Goal: Task Accomplishment & Management: Manage account settings

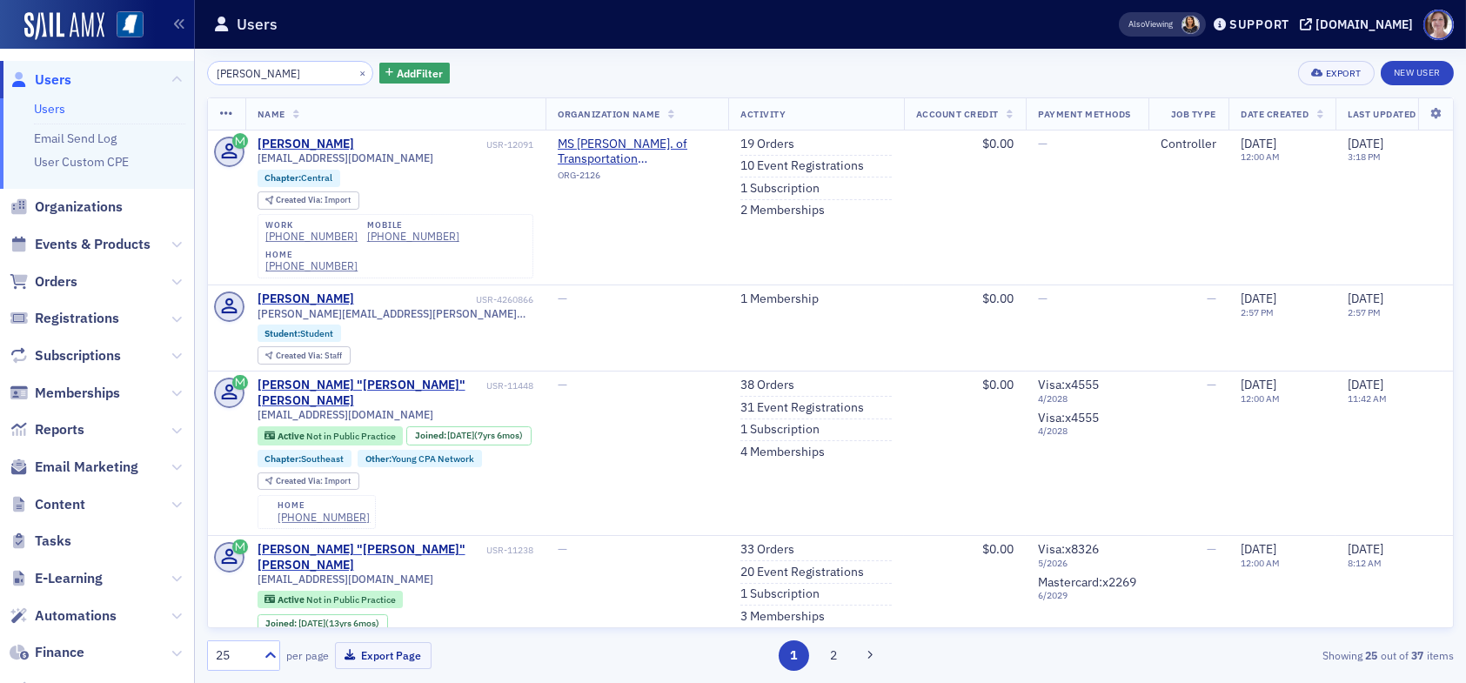
click at [53, 106] on link "Users" at bounding box center [49, 109] width 31 height 16
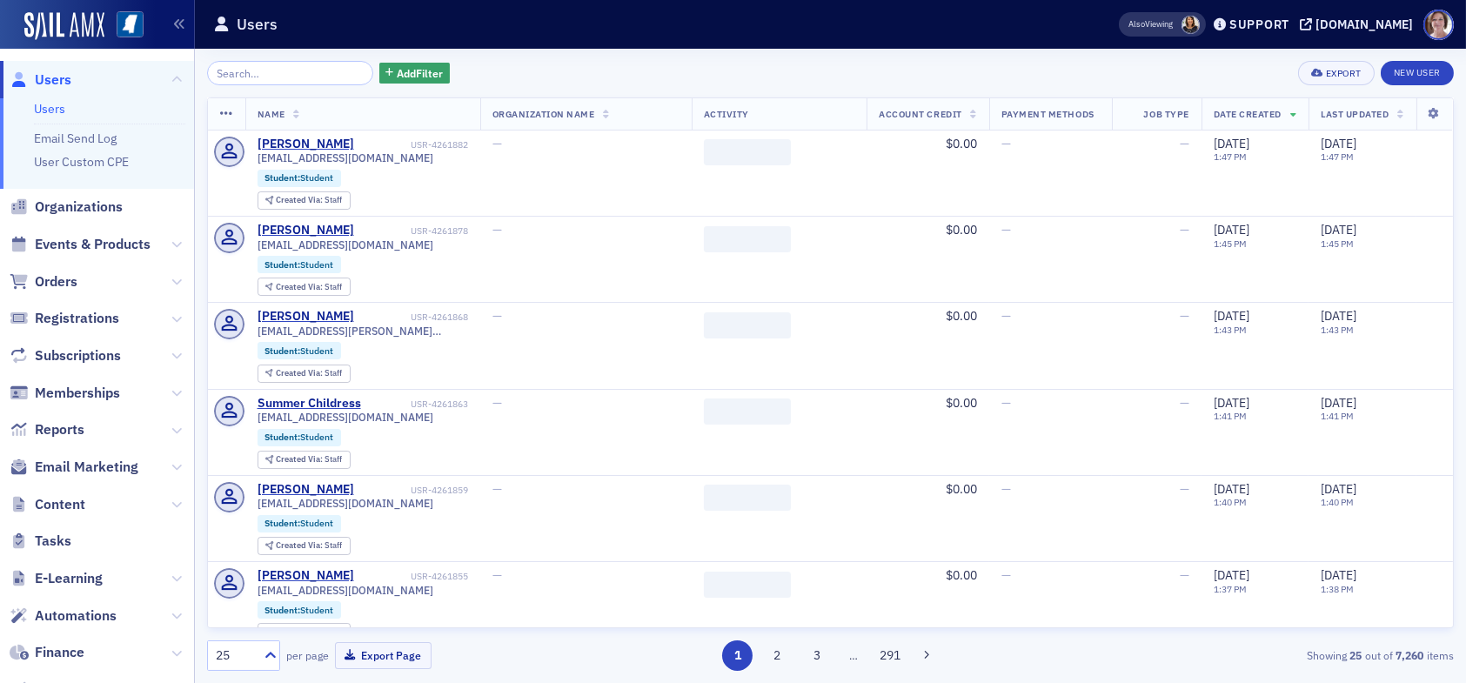
click at [265, 71] on input "search" at bounding box center [290, 73] width 166 height 24
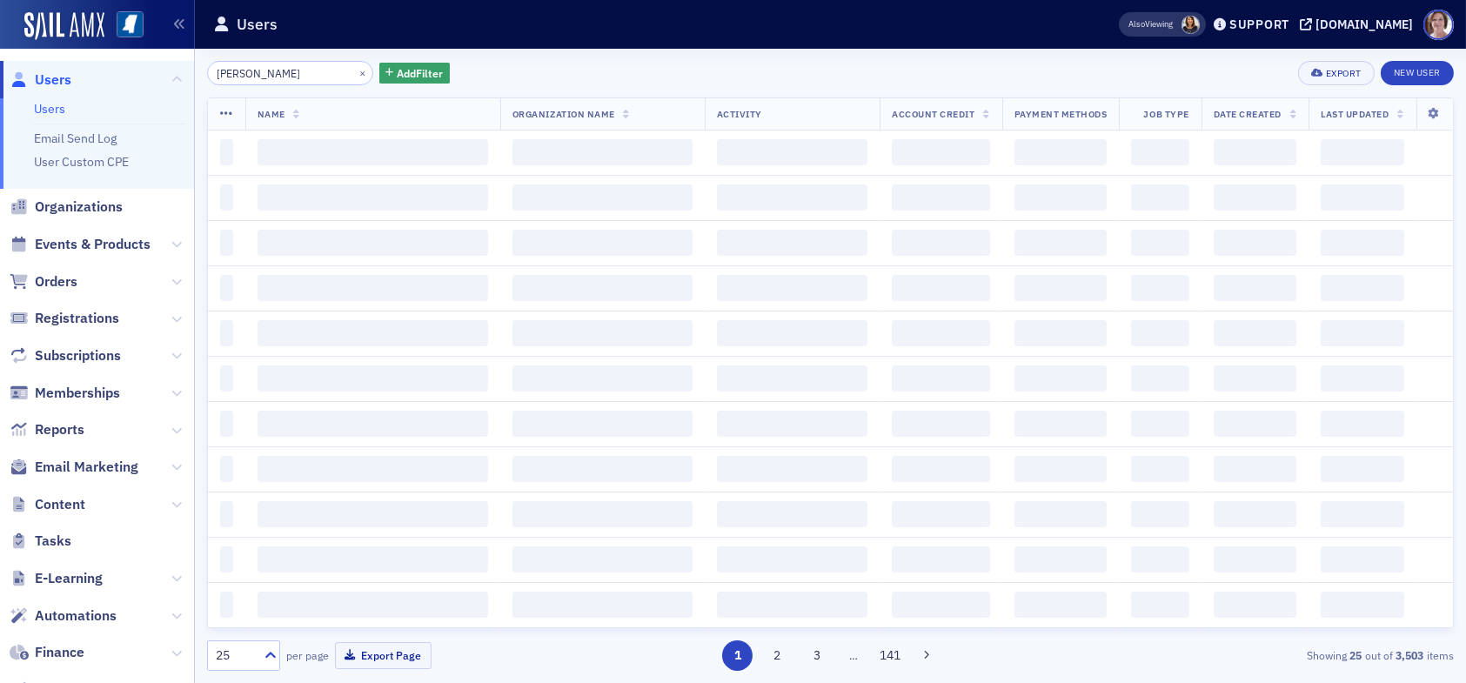
type input "ballard"
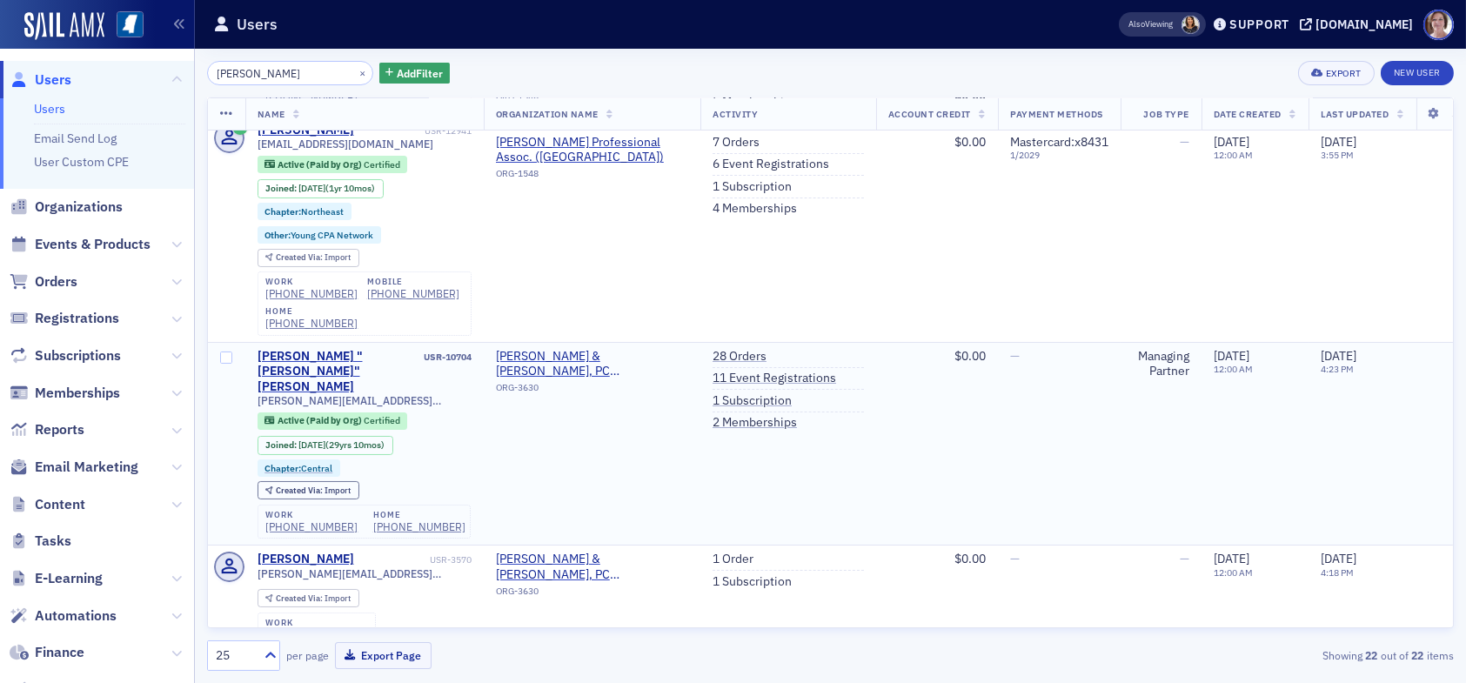
scroll to position [261, 0]
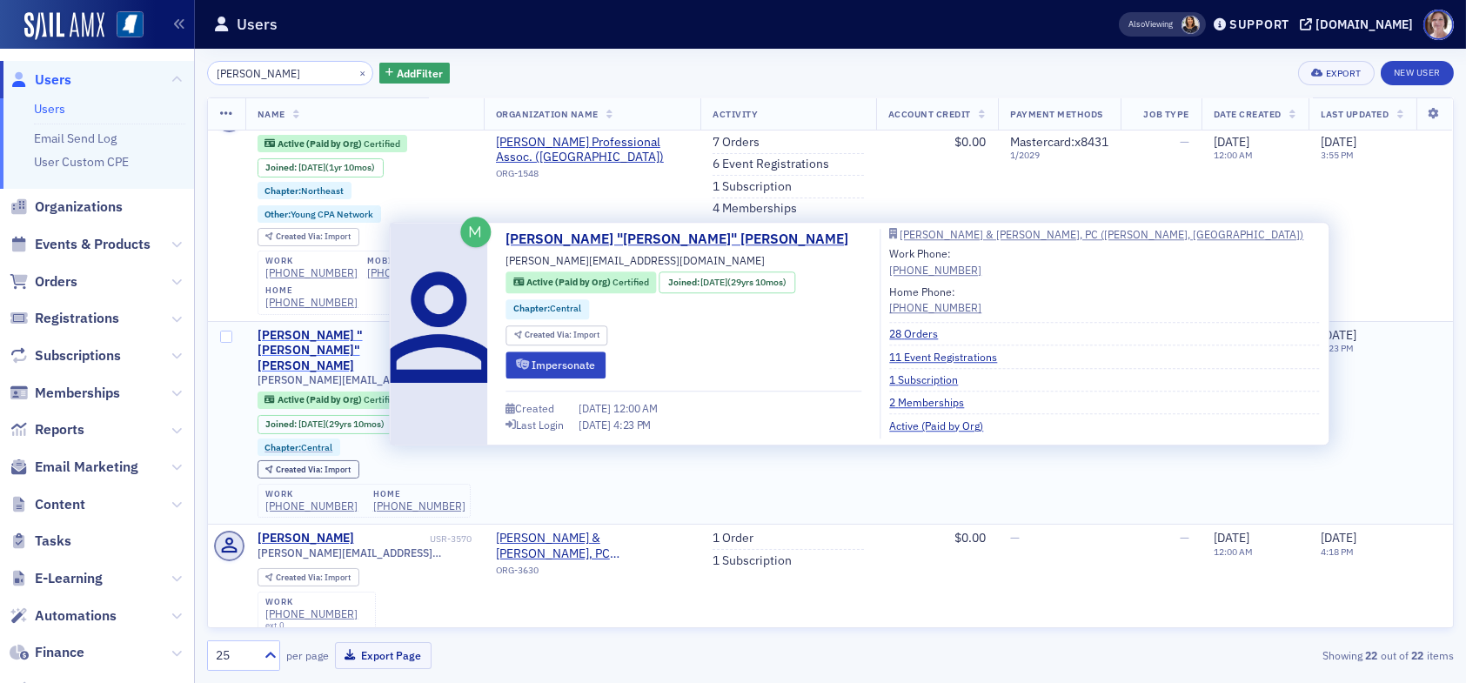
click at [312, 334] on div "William "Brent" Ballard" at bounding box center [340, 351] width 164 height 46
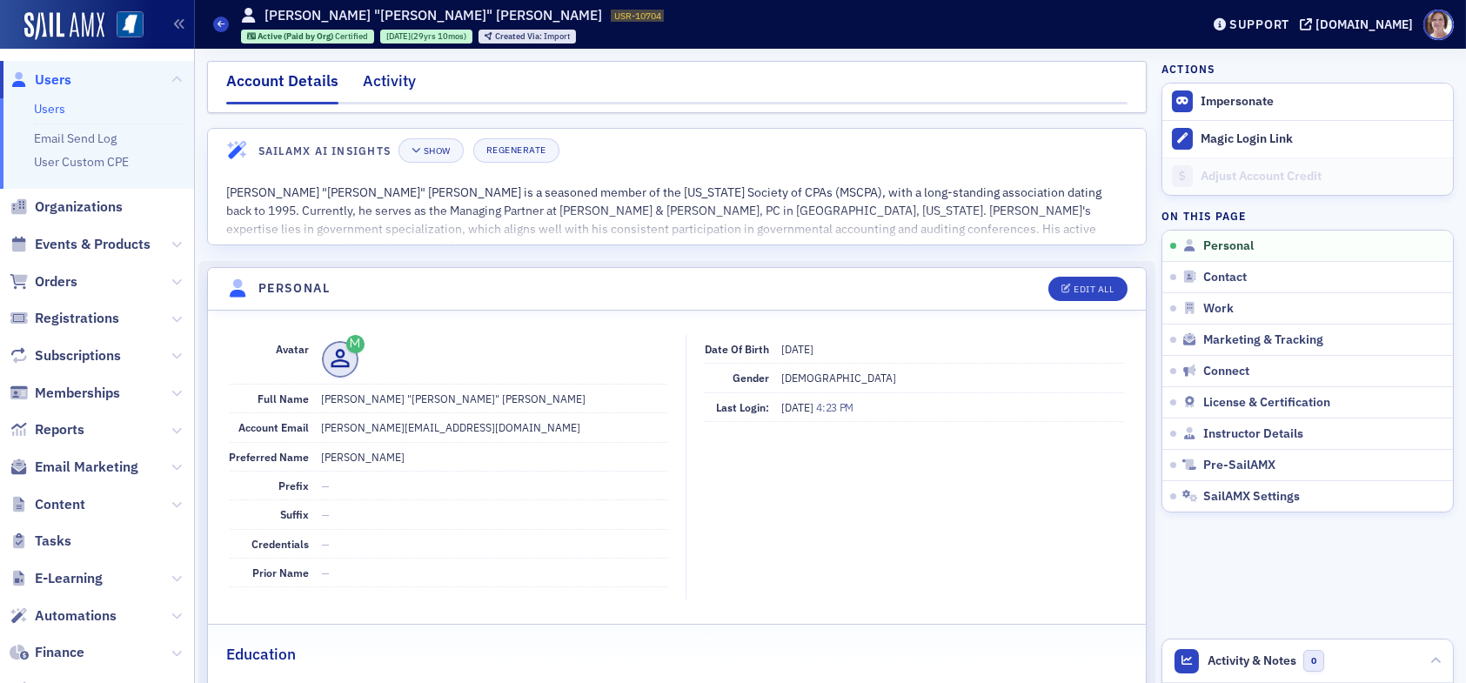
click at [380, 77] on div "Activity" at bounding box center [389, 86] width 53 height 32
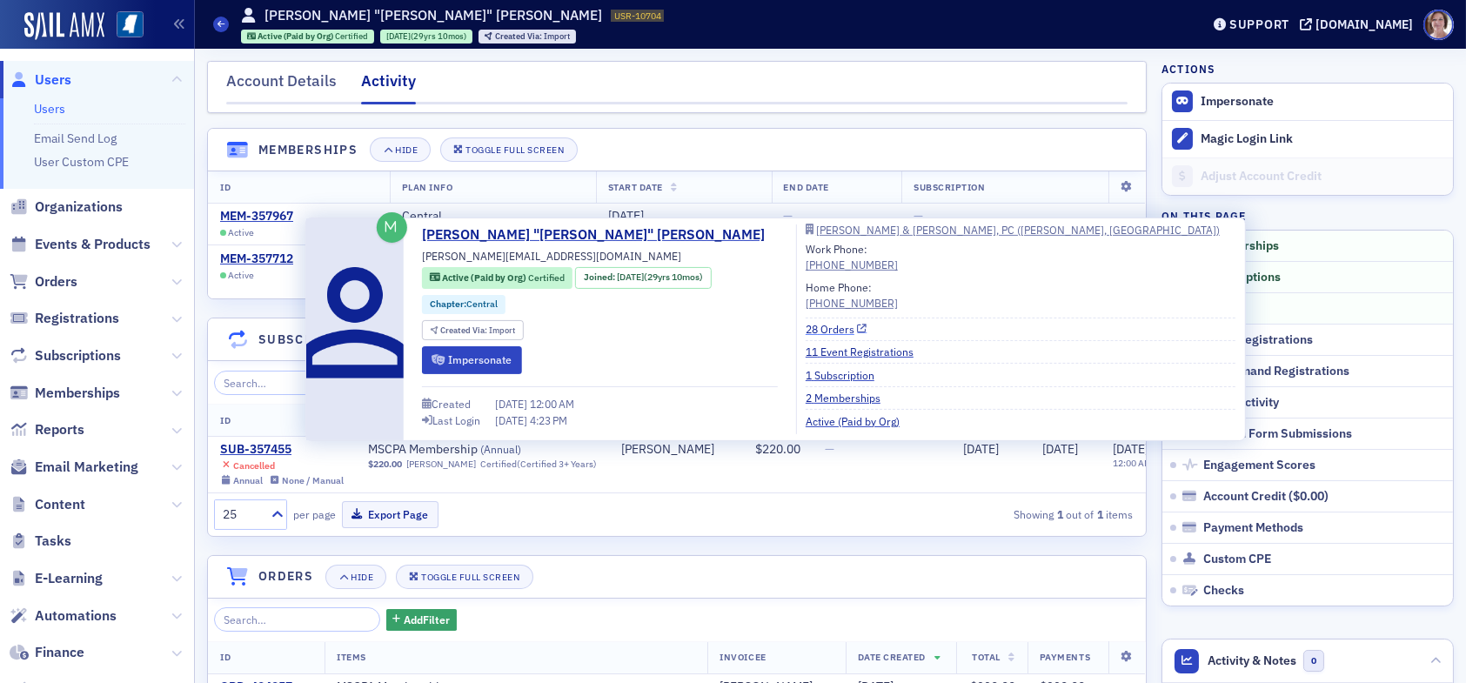
click at [806, 326] on link "28 Orders" at bounding box center [837, 329] width 62 height 16
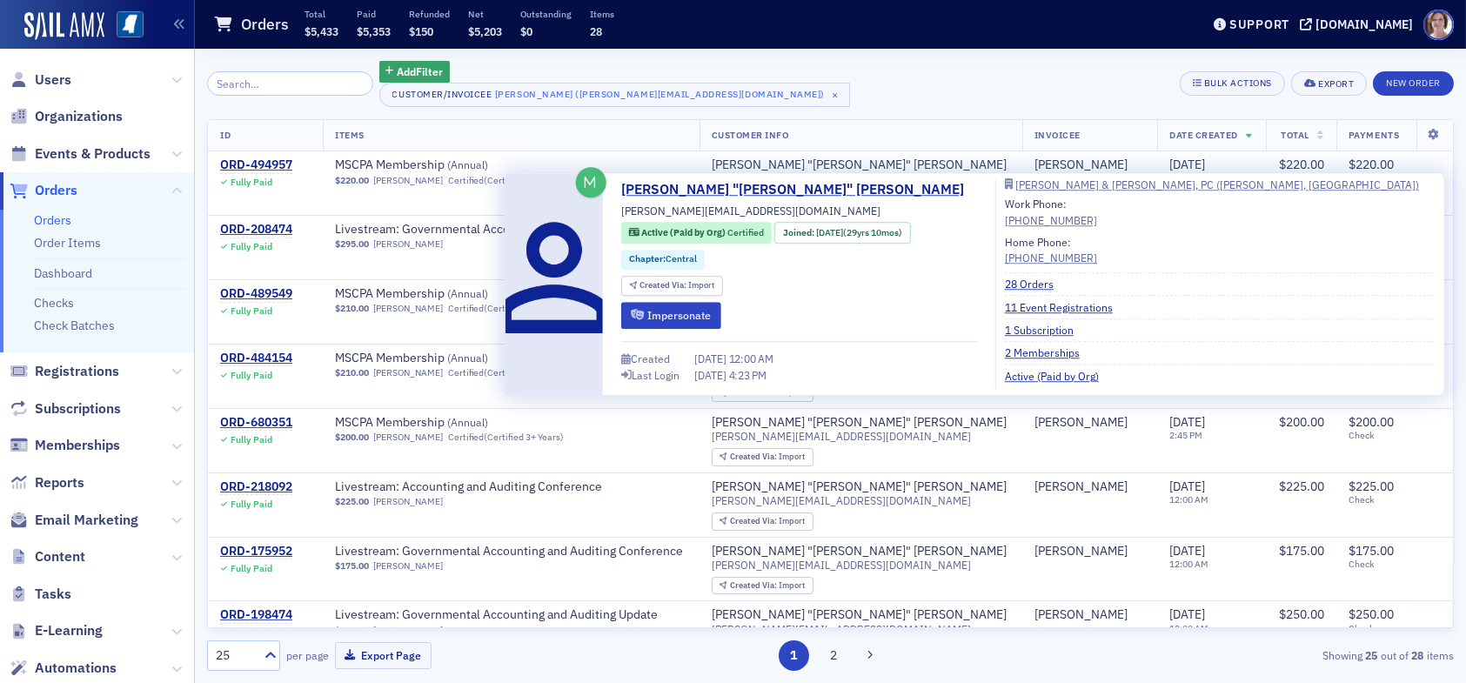
click at [640, 337] on div "Created 8/16/1995 12:00 AM Last Login 9/8/2025 4:23 PM" at bounding box center [798, 360] width 355 height 57
click at [642, 315] on icon "submit" at bounding box center [637, 315] width 13 height 10
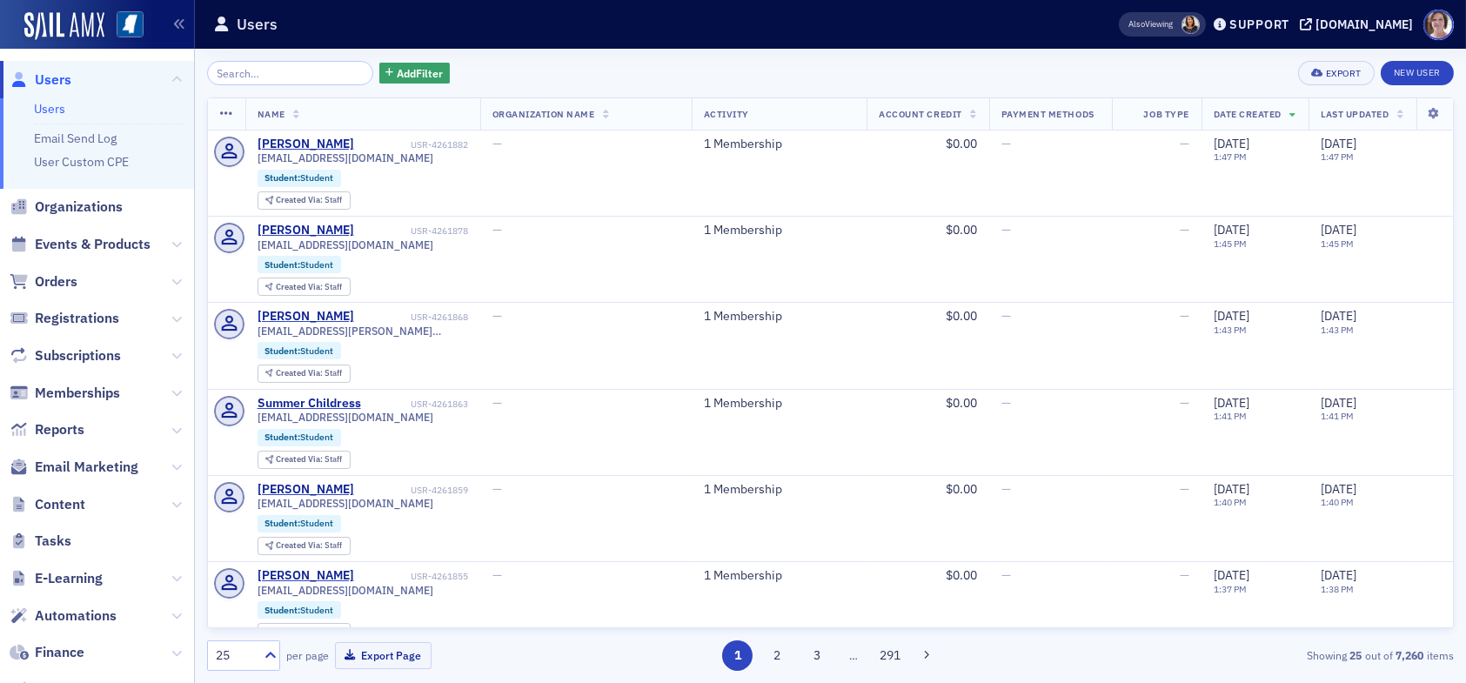
click at [279, 77] on input "search" at bounding box center [290, 73] width 166 height 24
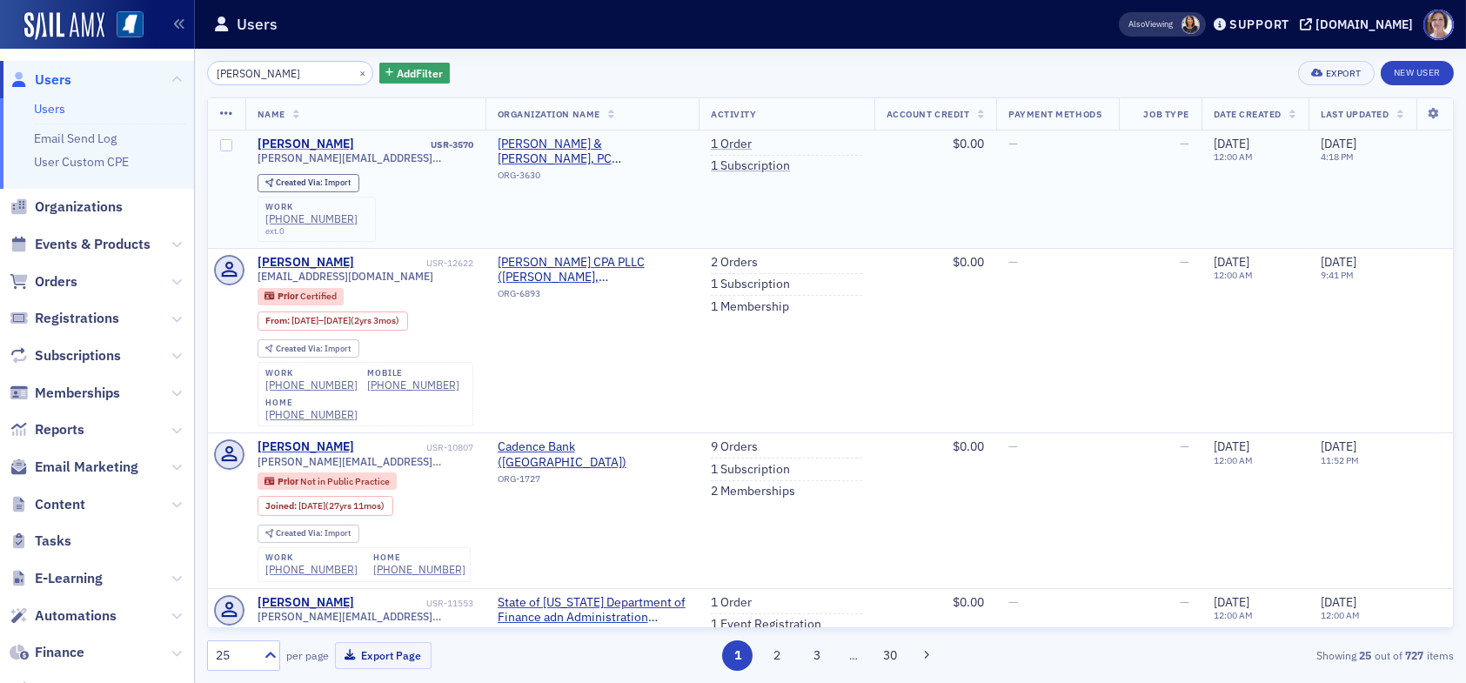
type input "tina ro"
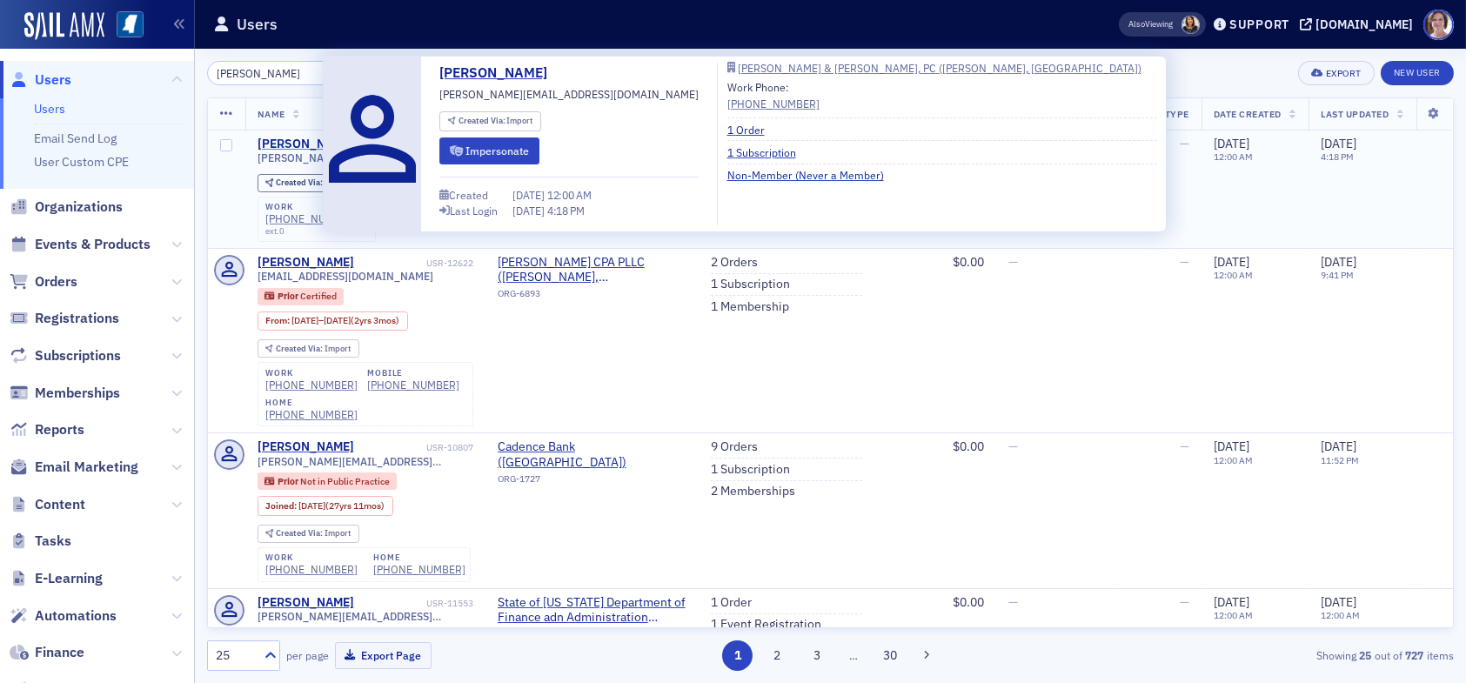
click at [291, 140] on div "Tina Rogers" at bounding box center [306, 145] width 97 height 16
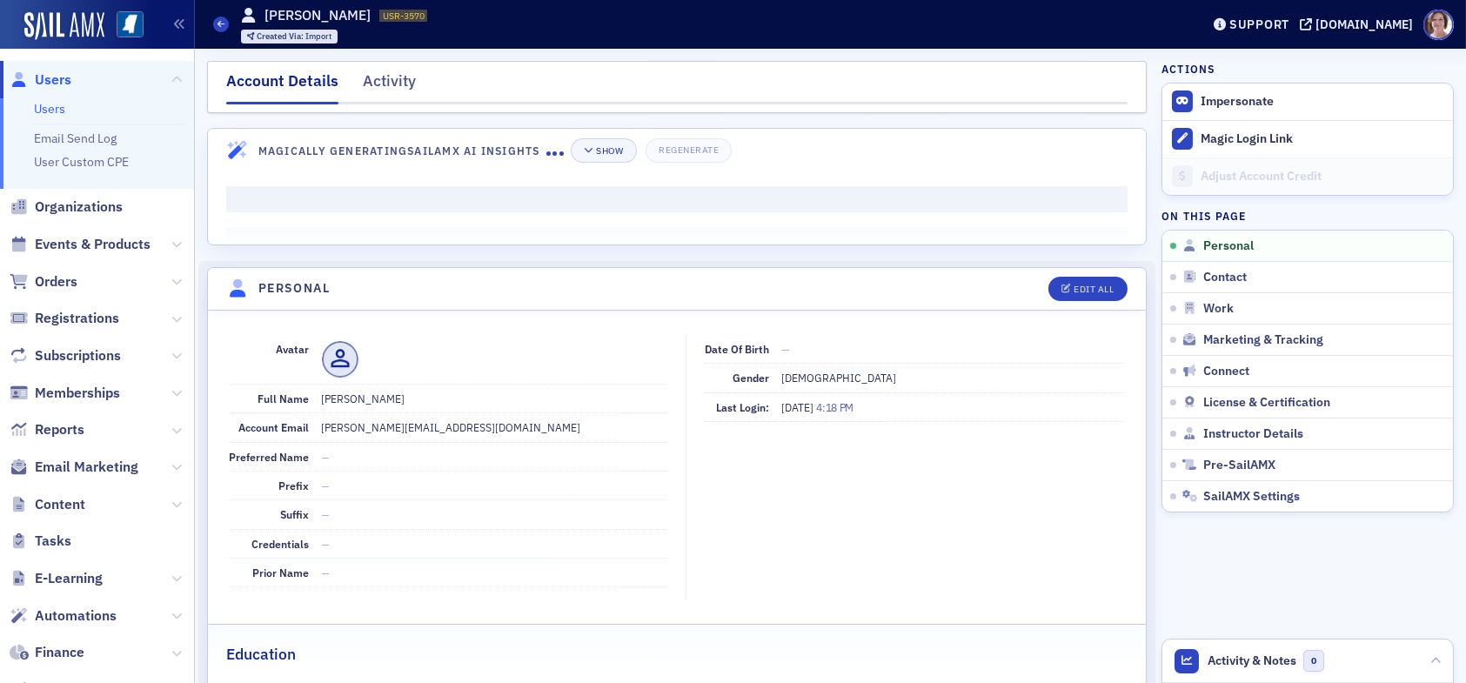
click at [472, 147] on h4 "Magically Generating SailAMX AI Insights" at bounding box center [402, 151] width 288 height 16
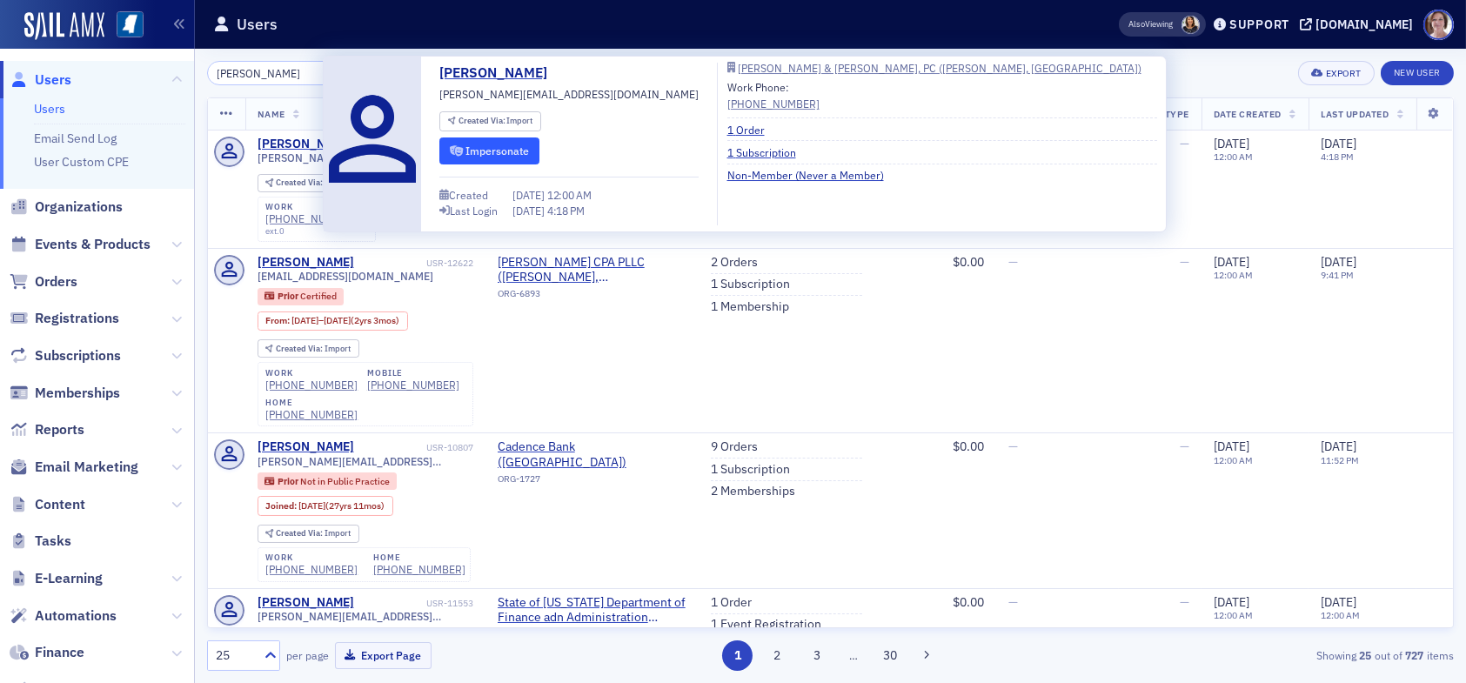
click at [497, 142] on button "Impersonate" at bounding box center [488, 150] width 99 height 27
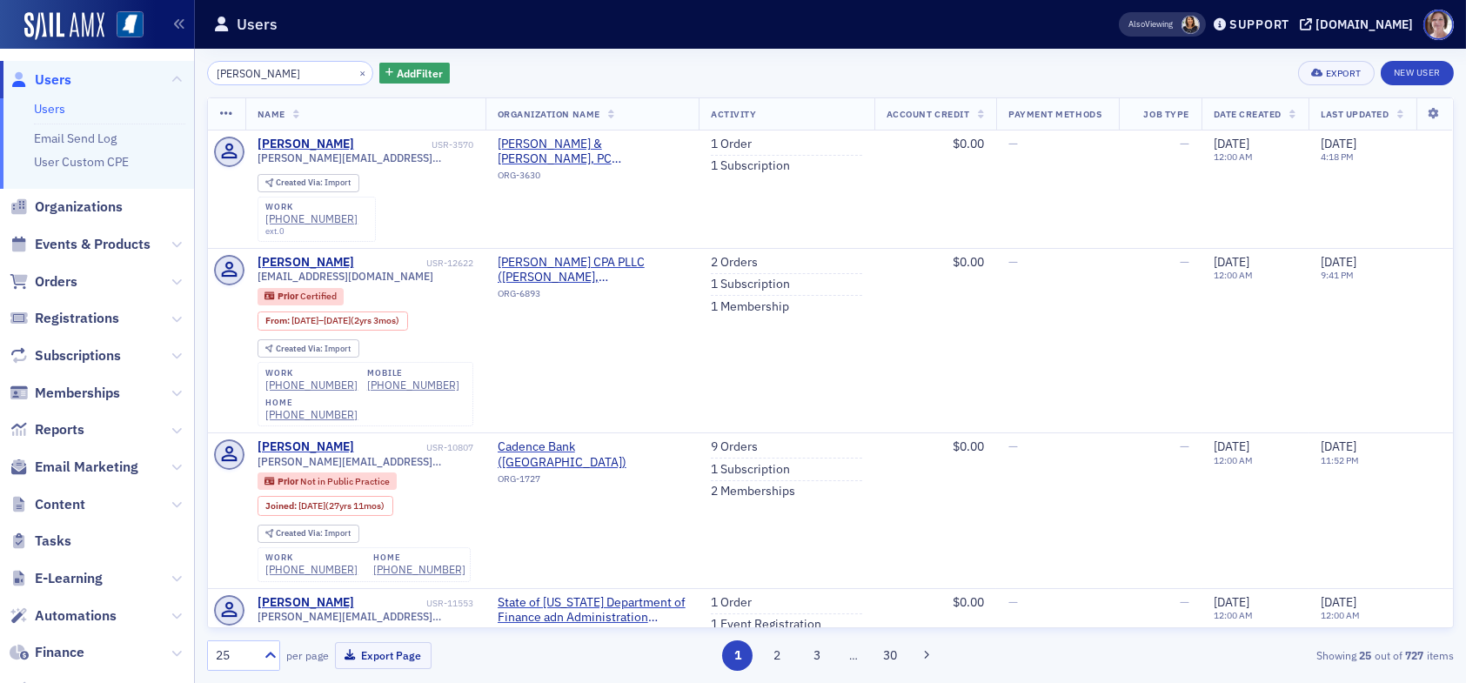
click at [355, 62] on div "×" at bounding box center [364, 73] width 18 height 22
click at [346, 85] on div "tina ro × Add Filter Export New User Name Organization Name Activity Account Cr…" at bounding box center [830, 366] width 1247 height 610
click at [355, 78] on button "×" at bounding box center [363, 72] width 16 height 16
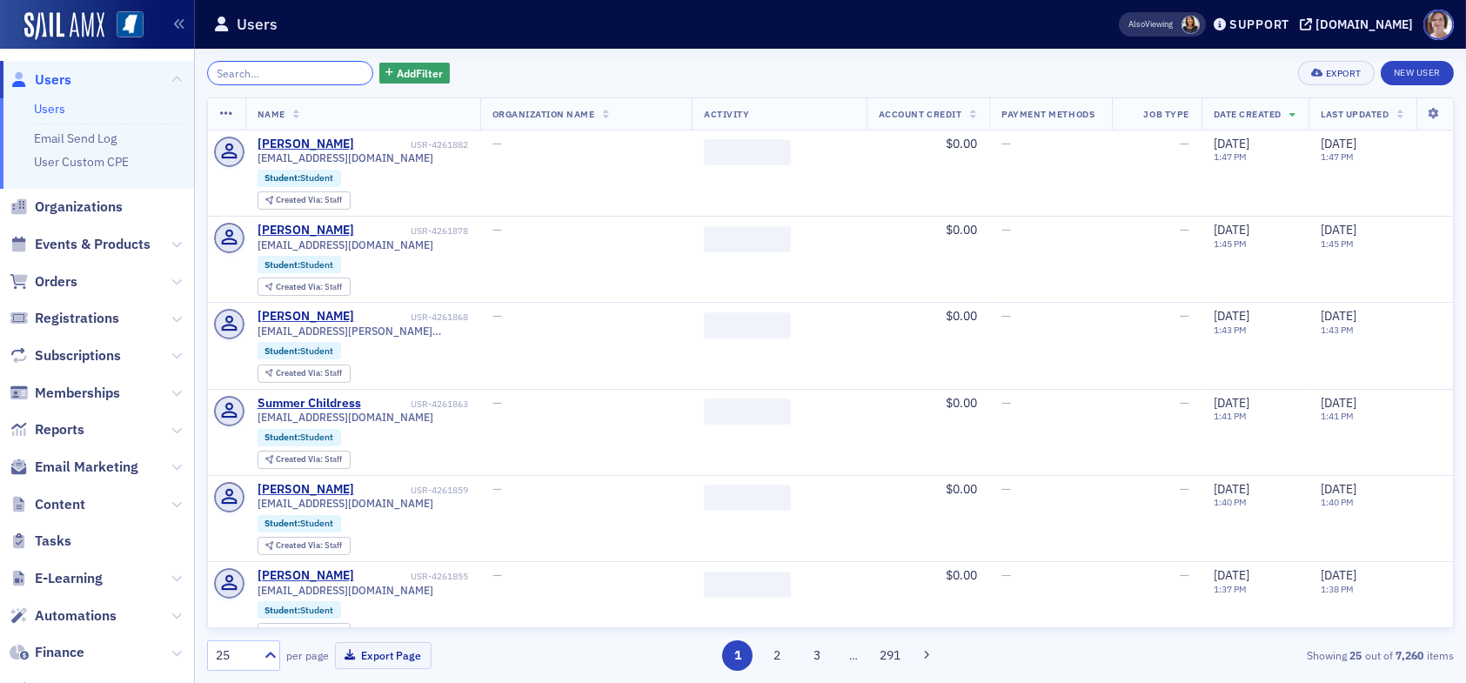
click at [321, 77] on input "search" at bounding box center [290, 73] width 166 height 24
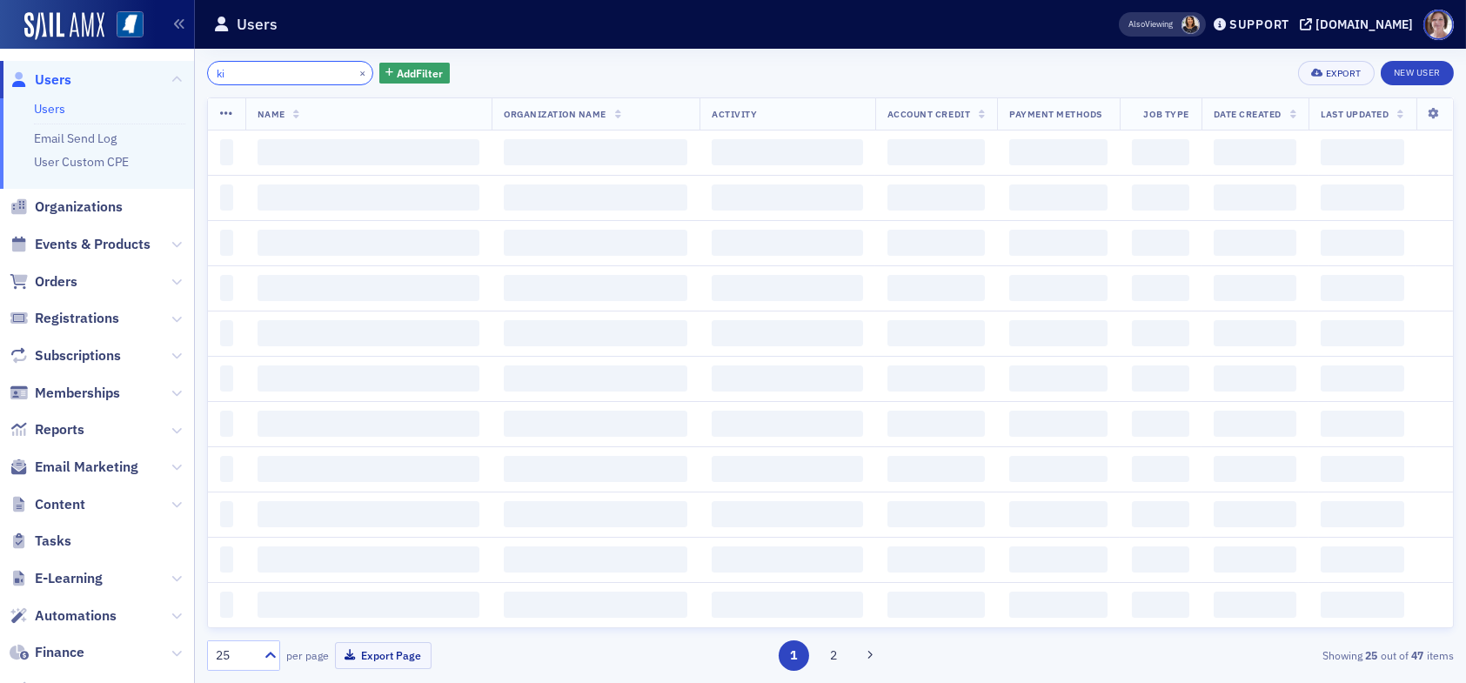
type input "k"
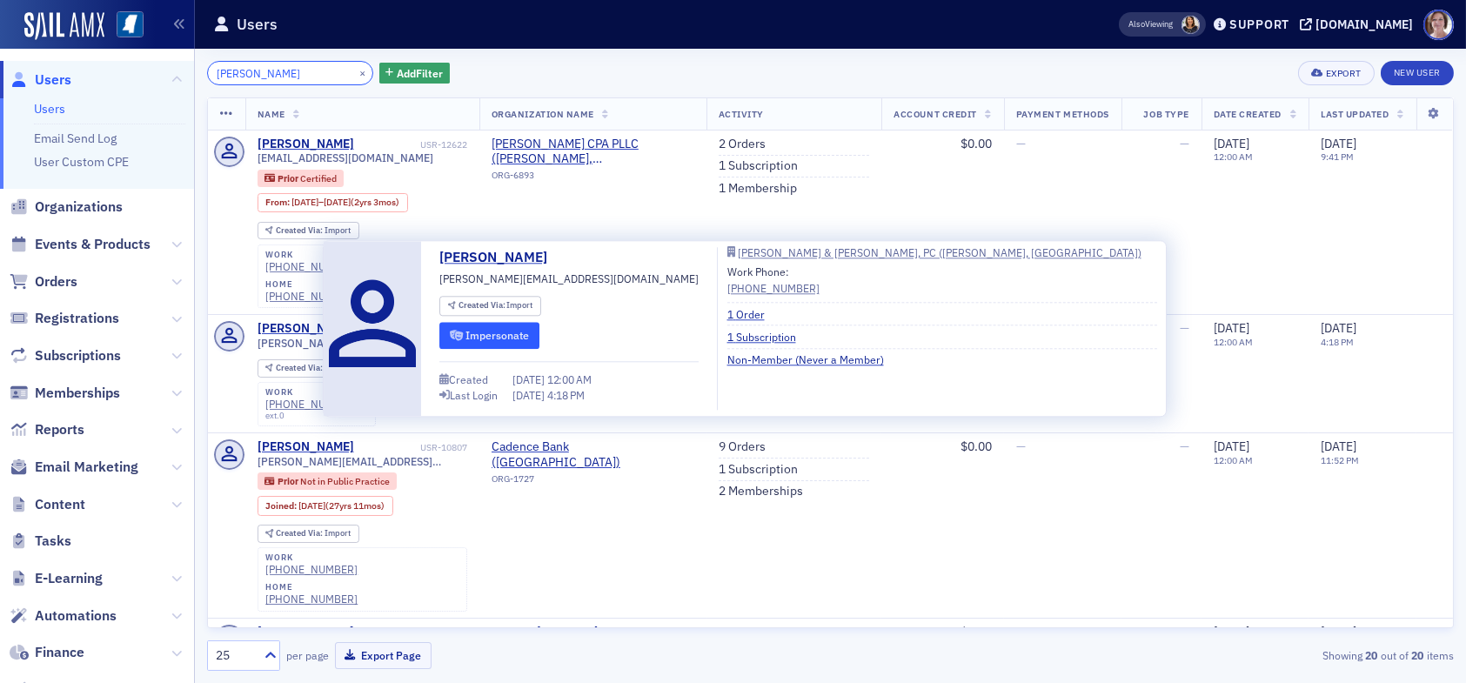
type input "[PERSON_NAME]"
click at [485, 326] on button "Impersonate" at bounding box center [488, 335] width 99 height 27
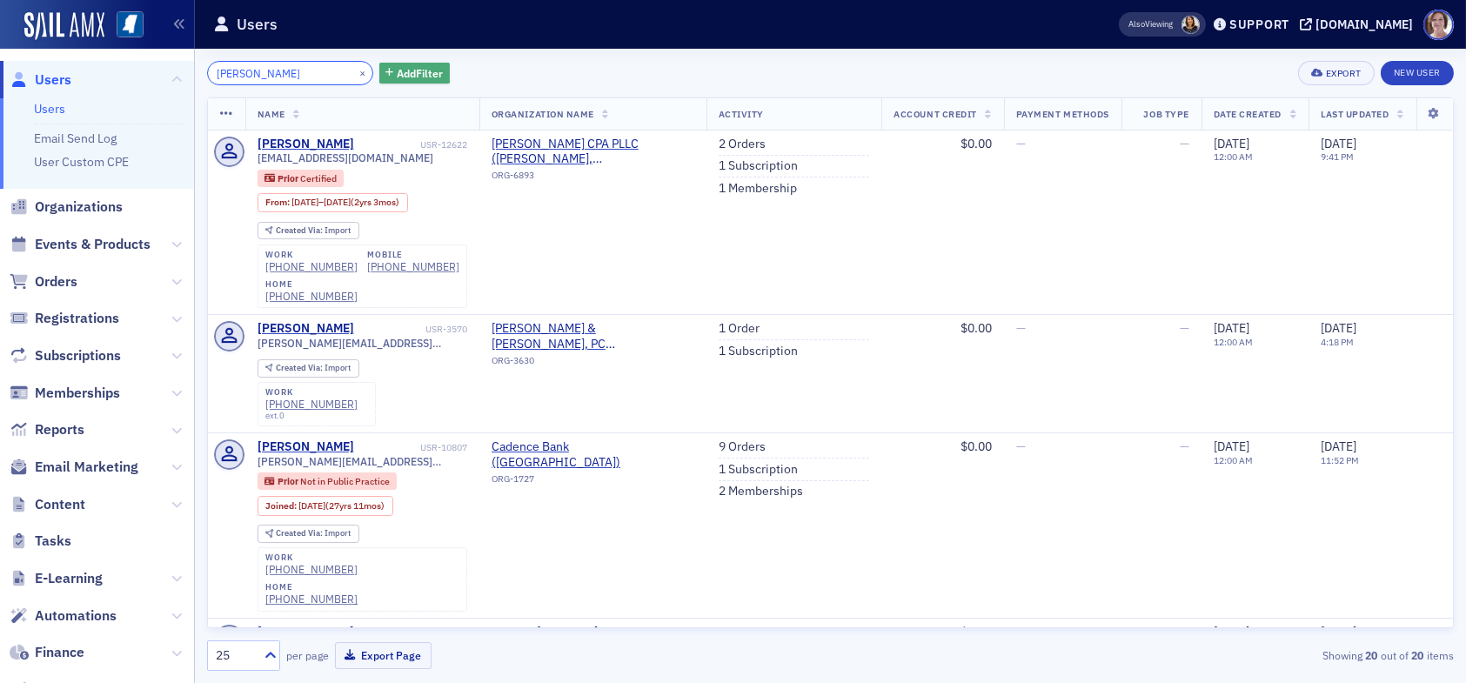
drag, startPoint x: 300, startPoint y: 73, endPoint x: 365, endPoint y: 75, distance: 65.3
click at [316, 81] on input "[PERSON_NAME]" at bounding box center [290, 73] width 166 height 24
click at [355, 73] on button "×" at bounding box center [363, 72] width 16 height 16
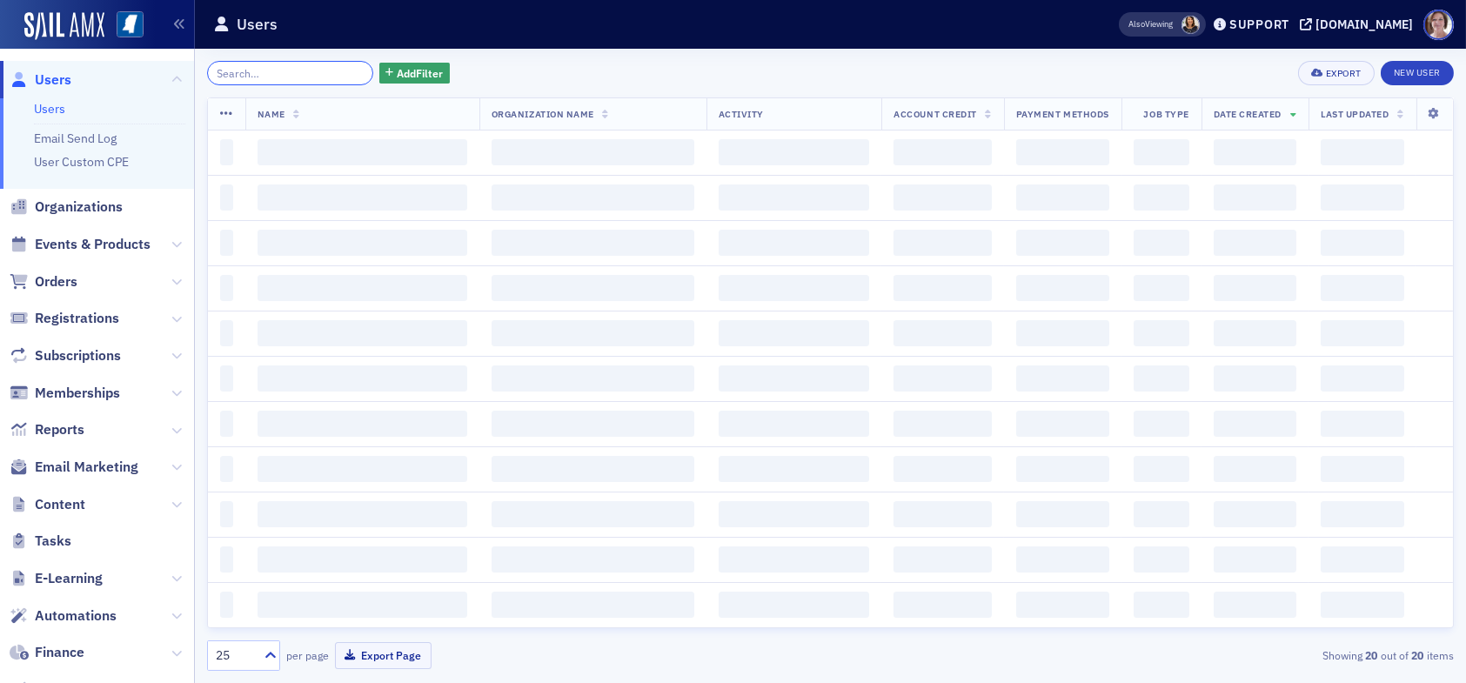
click at [306, 77] on input "search" at bounding box center [290, 73] width 166 height 24
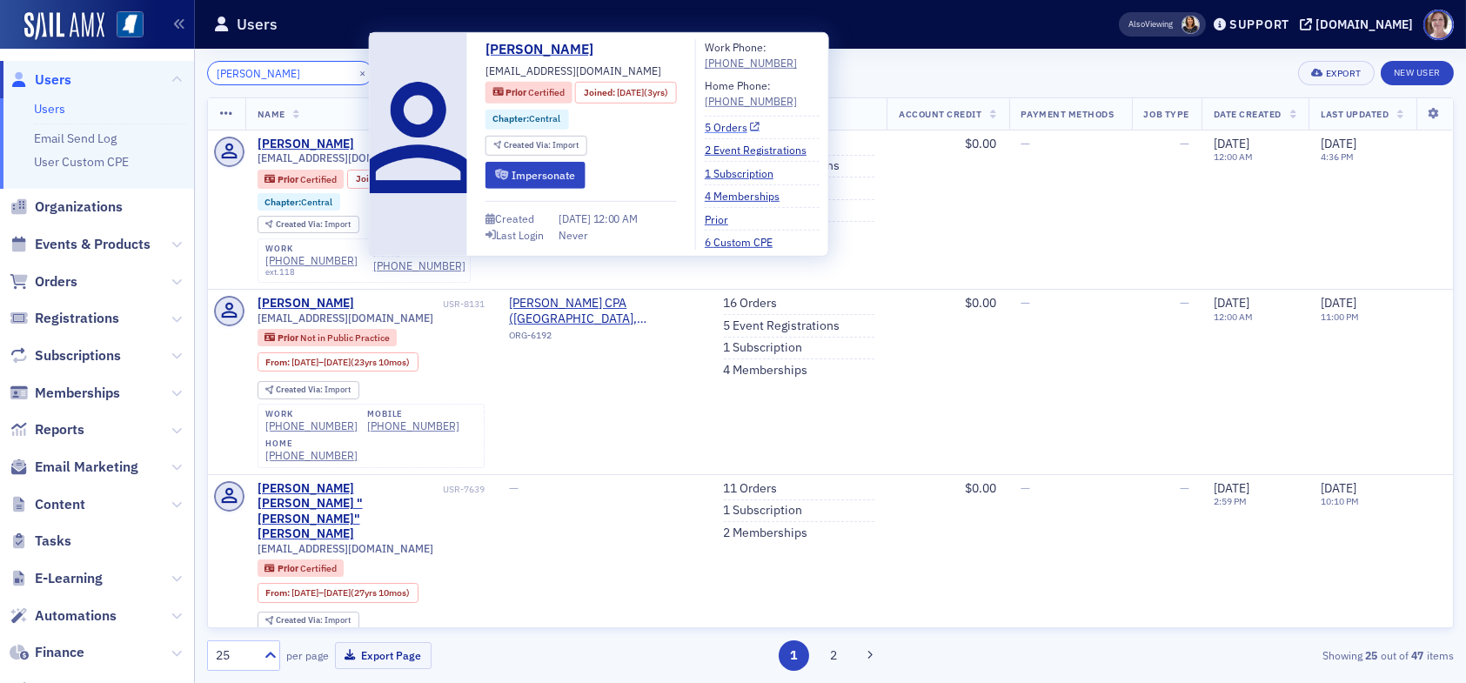
type input "kimberly ainsworth"
click at [746, 121] on link "5 Orders" at bounding box center [733, 127] width 56 height 16
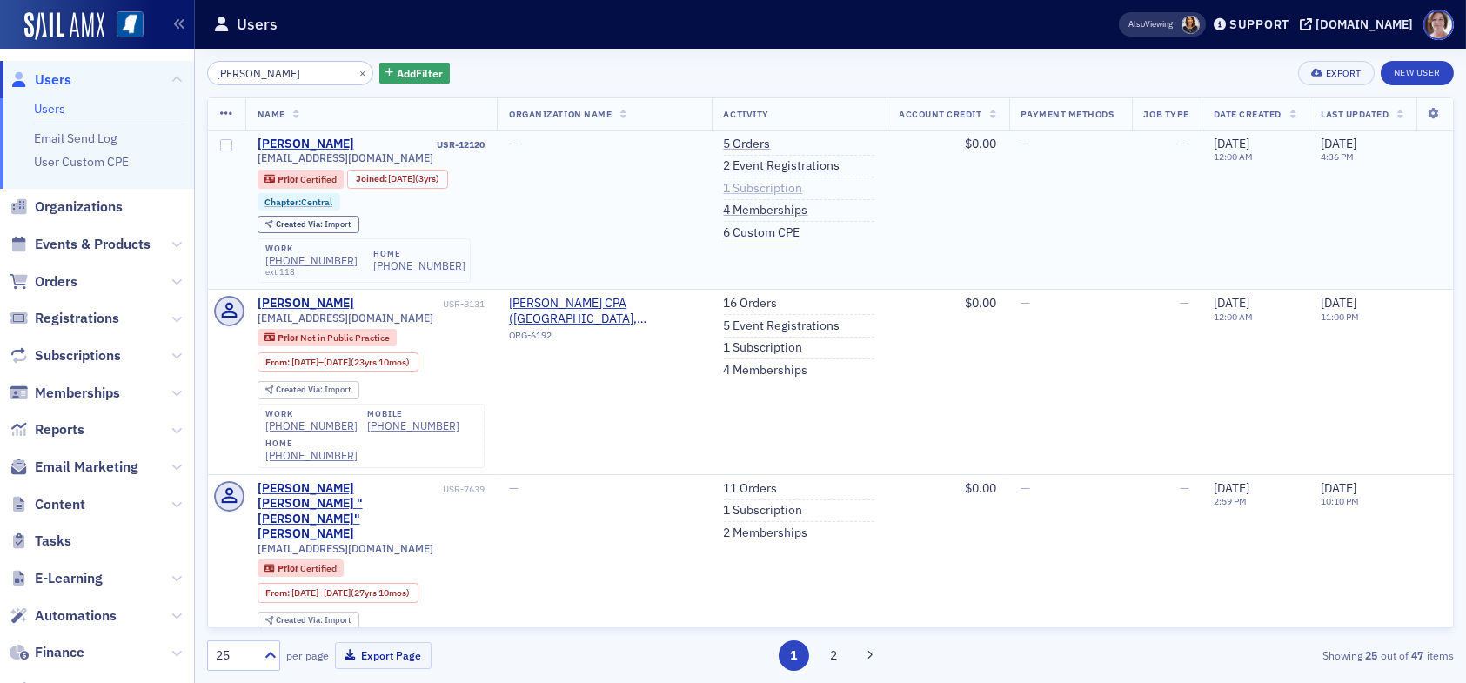
click at [738, 184] on link "1 Subscription" at bounding box center [763, 189] width 79 height 16
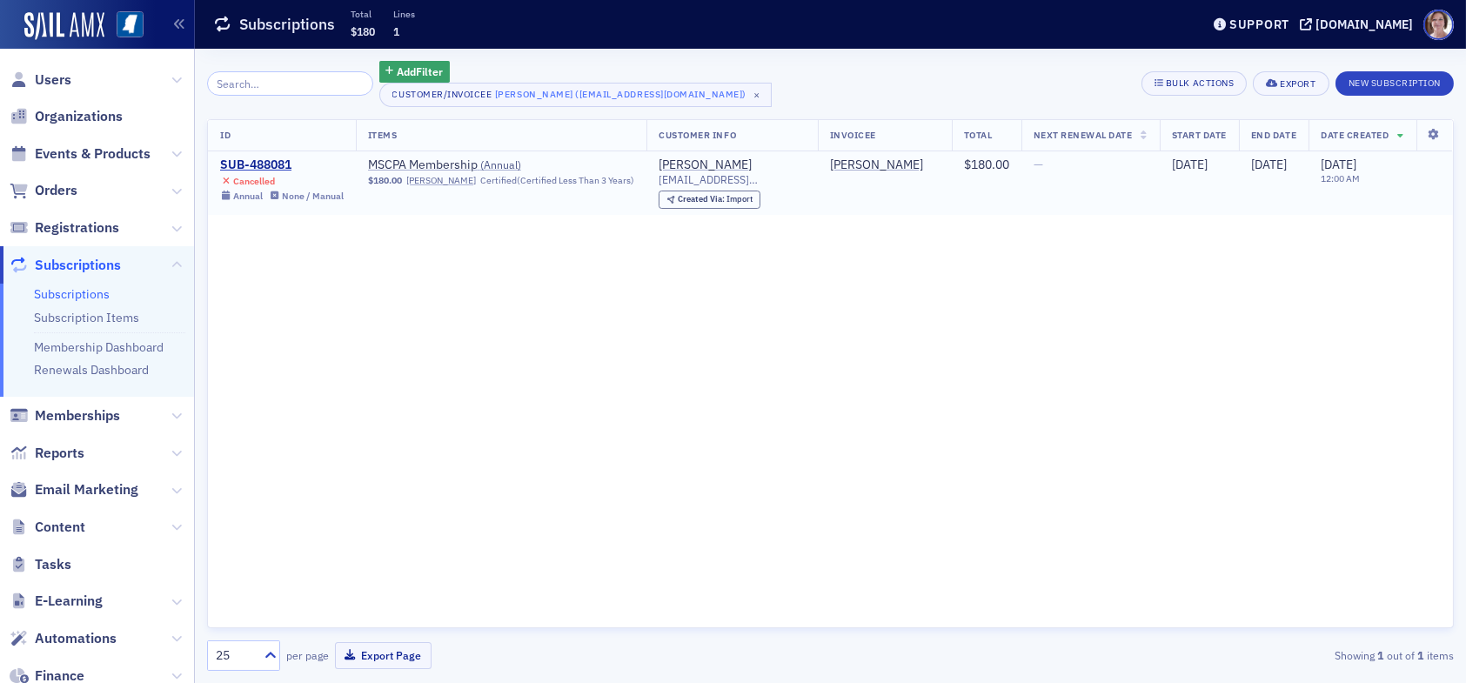
click at [274, 156] on td "SUB-488081 Cancelled Annual None / Manual" at bounding box center [282, 183] width 148 height 64
click at [279, 162] on div "SUB-488081" at bounding box center [282, 165] width 124 height 16
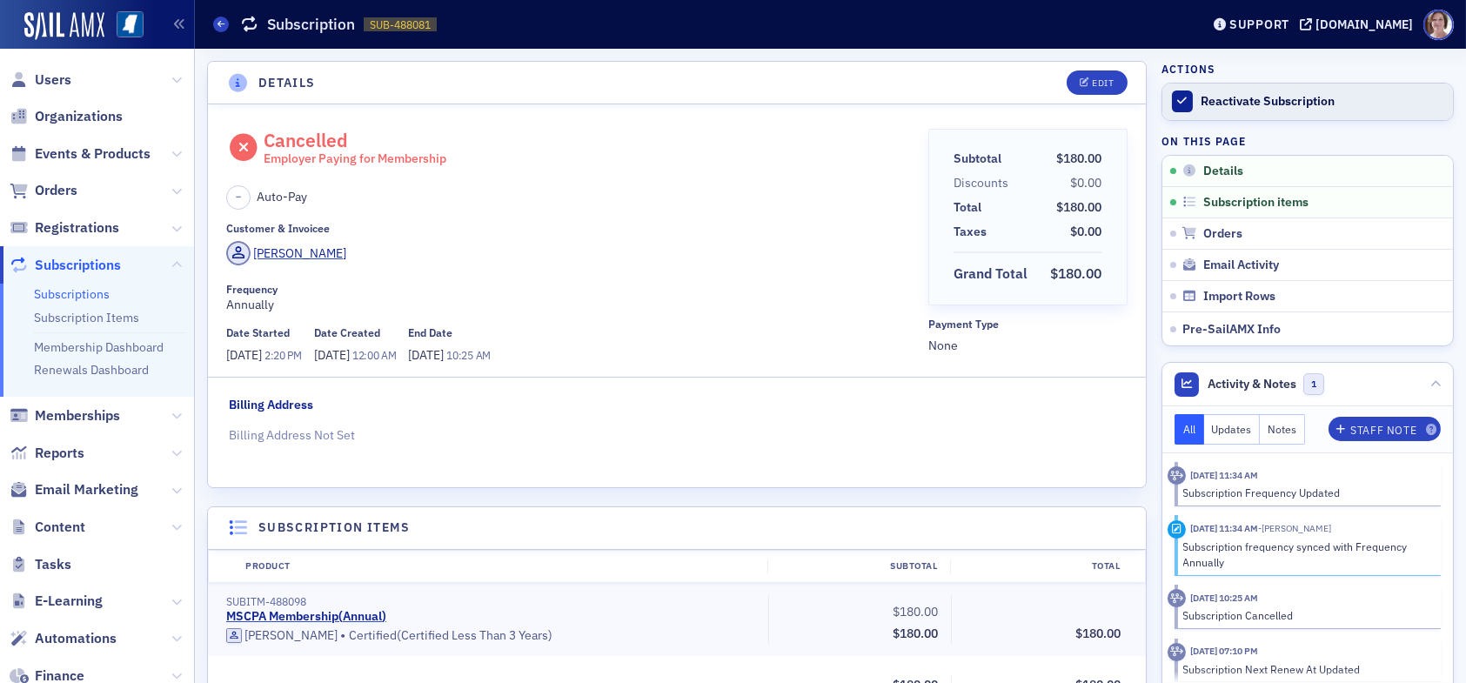
click at [1229, 99] on div "Reactivate Subscription" at bounding box center [1323, 102] width 244 height 16
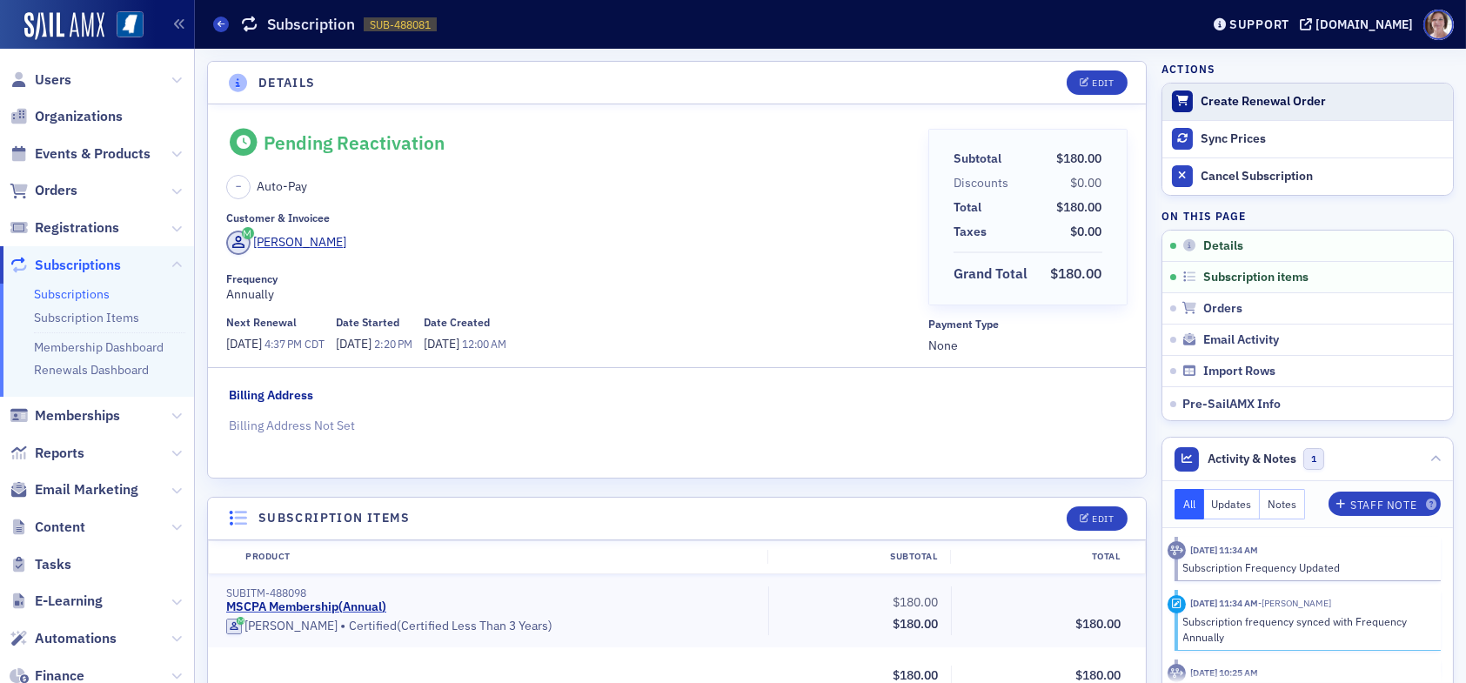
click at [1206, 99] on div "Create Renewal Order" at bounding box center [1323, 102] width 244 height 16
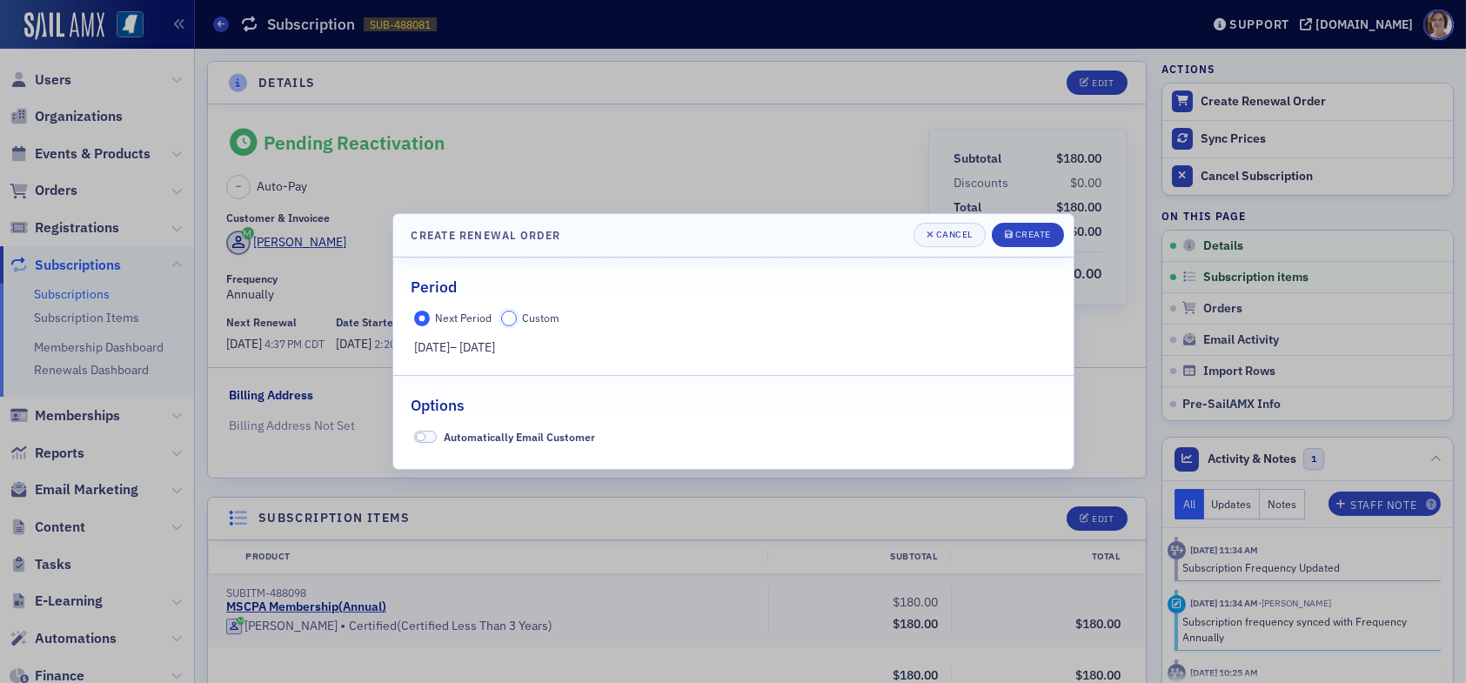
click at [510, 313] on input "Custom" at bounding box center [509, 319] width 16 height 16
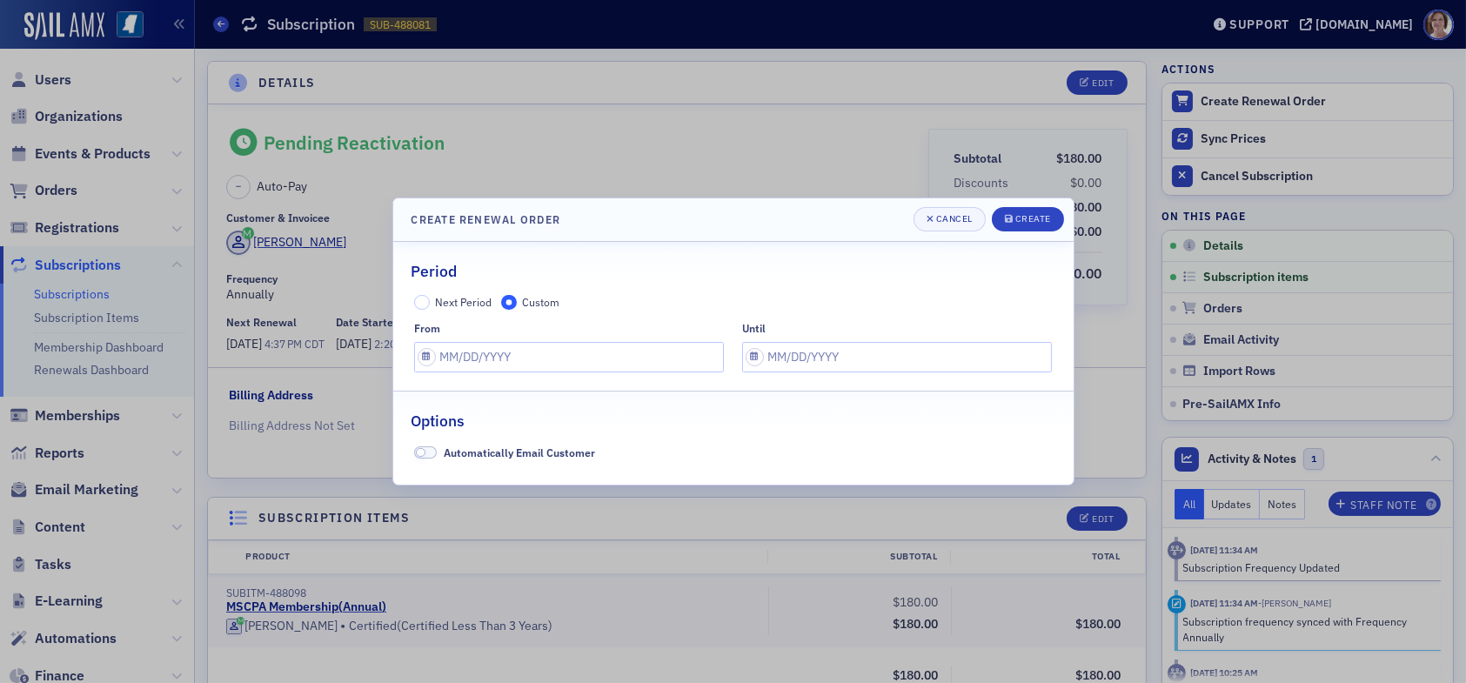
click at [547, 374] on fieldset "Period Next Period Custom from until" at bounding box center [733, 313] width 680 height 143
click at [548, 367] on input "text" at bounding box center [569, 357] width 310 height 30
select select "8"
select select "2025"
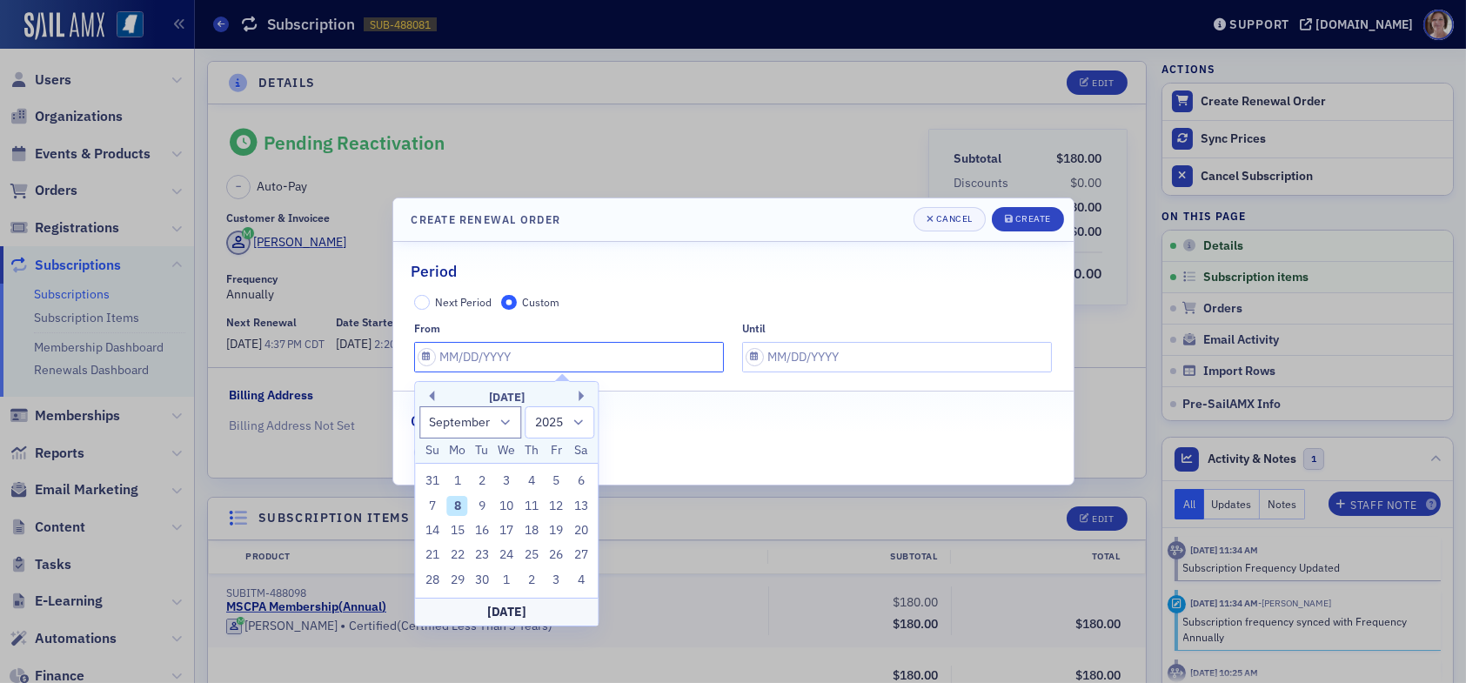
type input "p"
type input "0"
select select "0"
select select "2000"
type input "07"
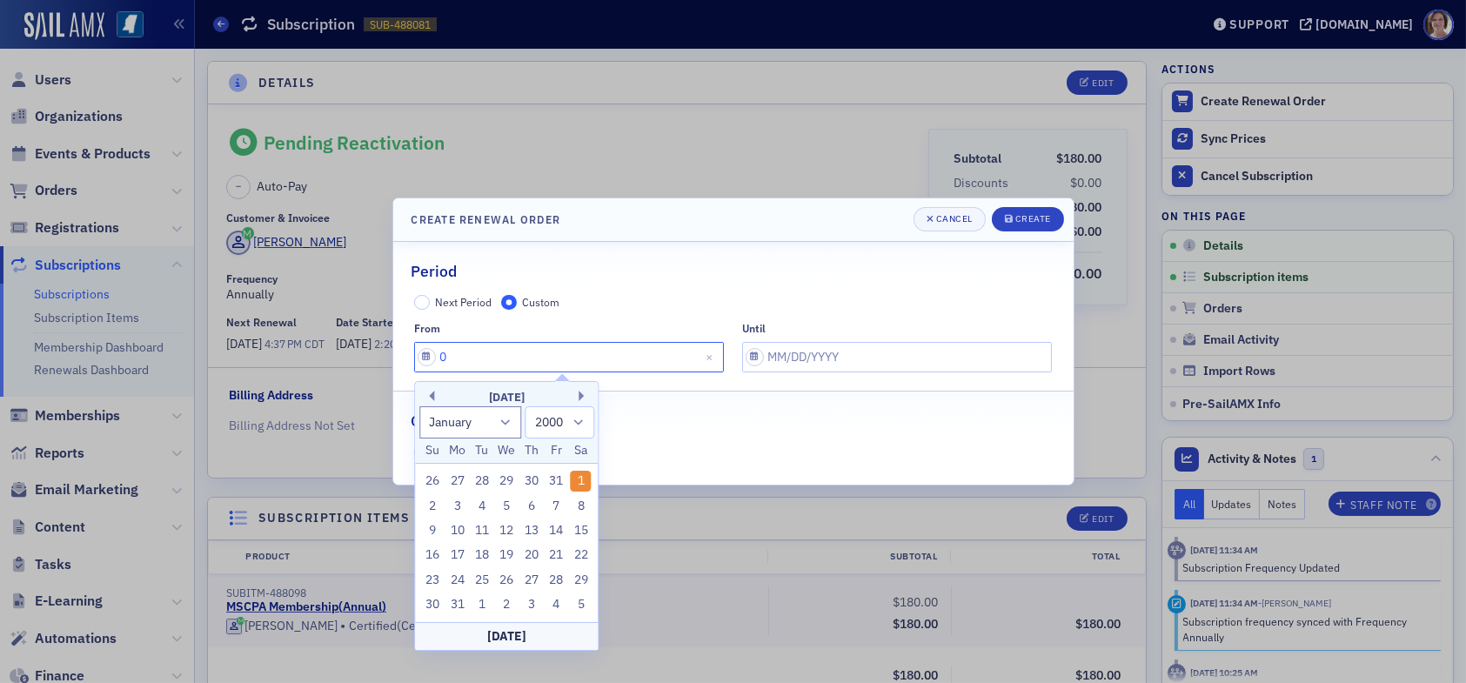
select select "6"
select select "2025"
type input "07/01/2"
select select "2002"
type input "07/01/20"
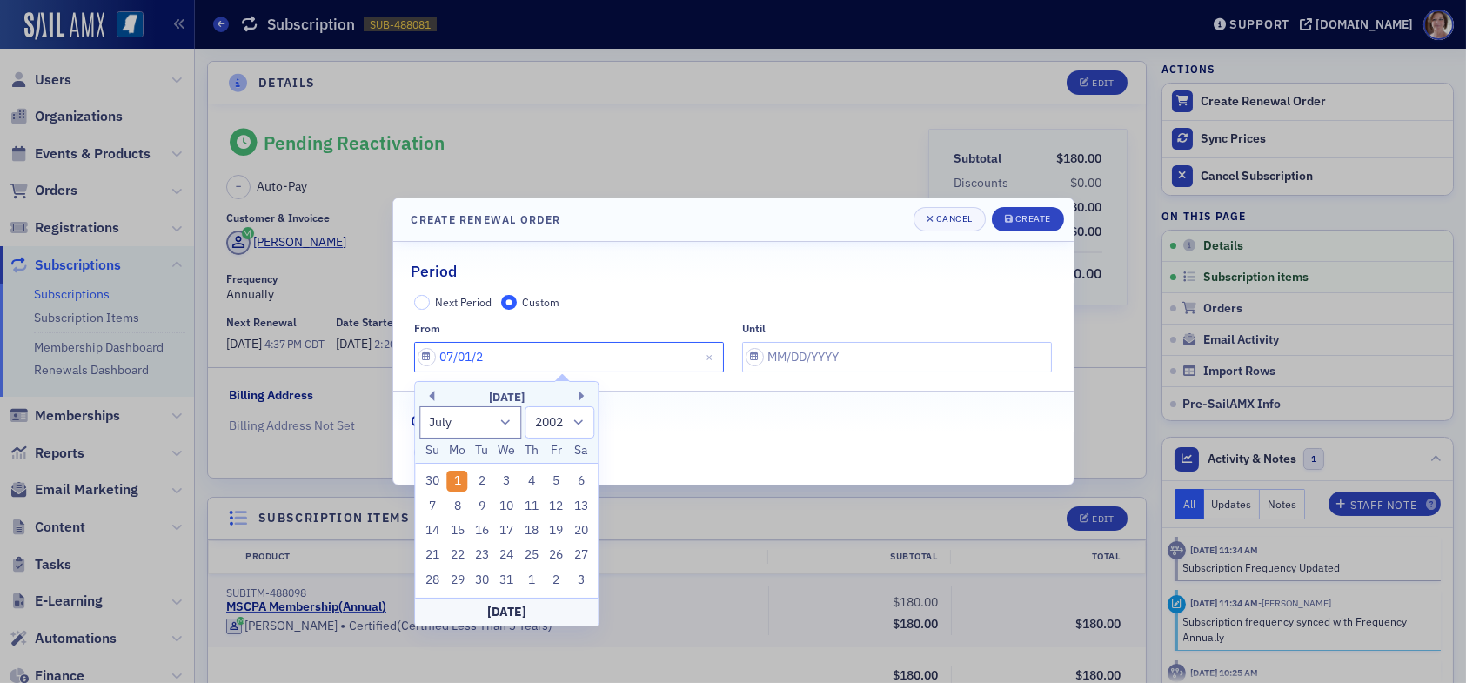
select select "2020"
type input "07/01/2025"
select select "2025"
type input "07/01/2025"
select select "8"
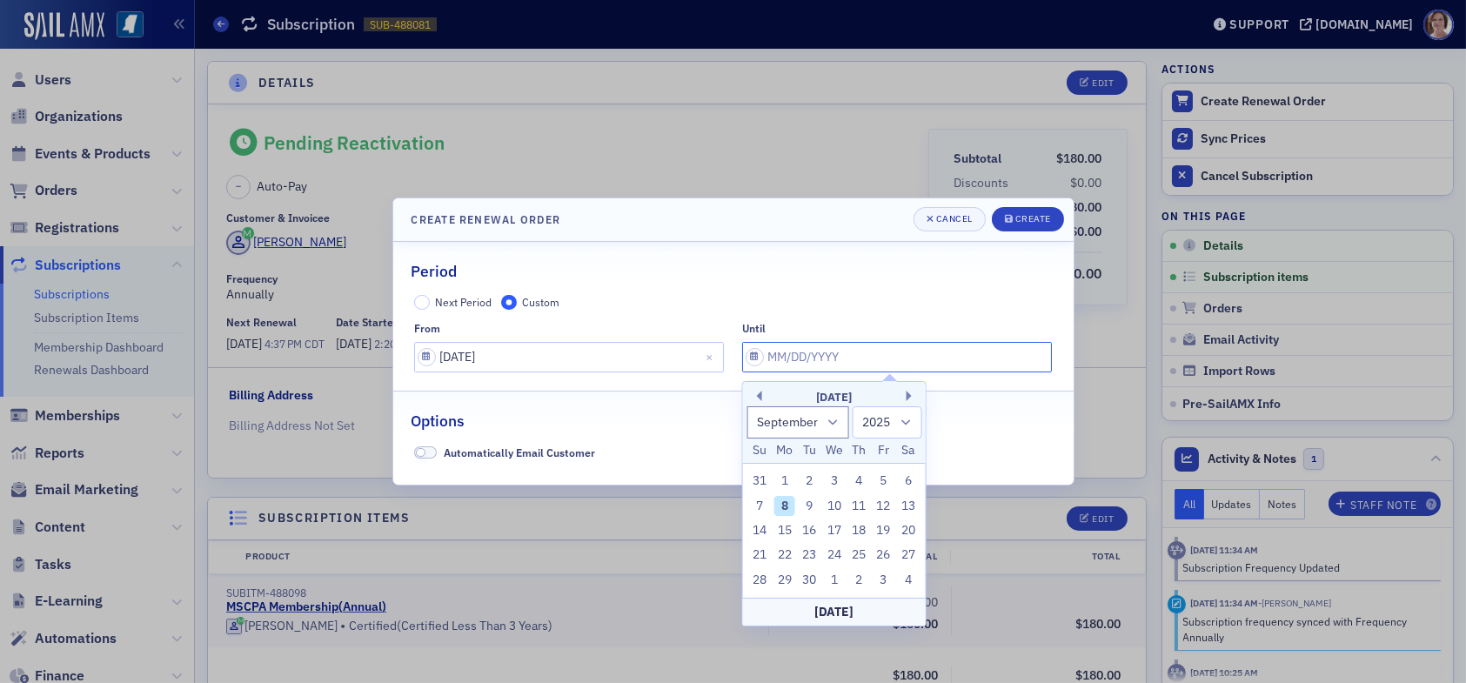
drag, startPoint x: 836, startPoint y: 358, endPoint x: 845, endPoint y: 361, distance: 9.1
click at [842, 361] on input "text" at bounding box center [897, 357] width 310 height 30
type input "07"
select select "6"
type input "07/02/30"
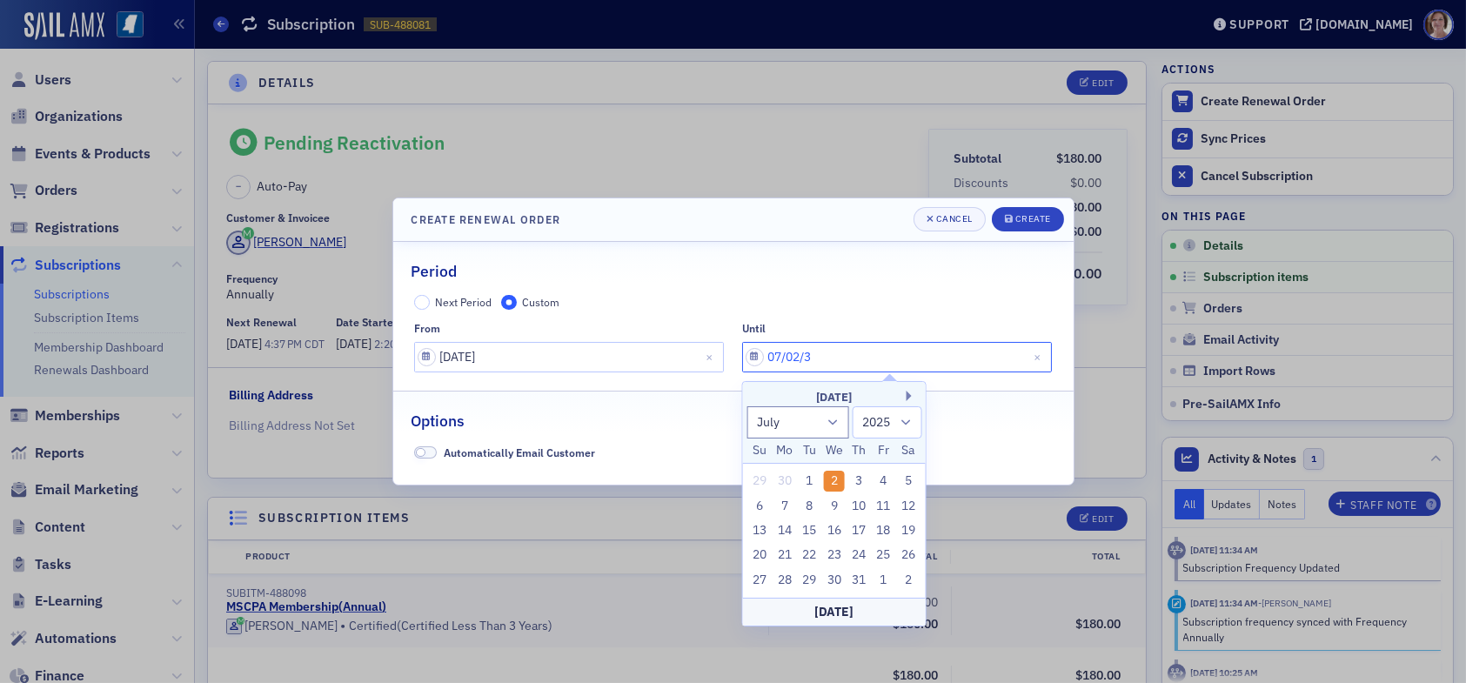
select select "2030"
type input "07/02/3036"
select select "2025"
type input "07/02/3036"
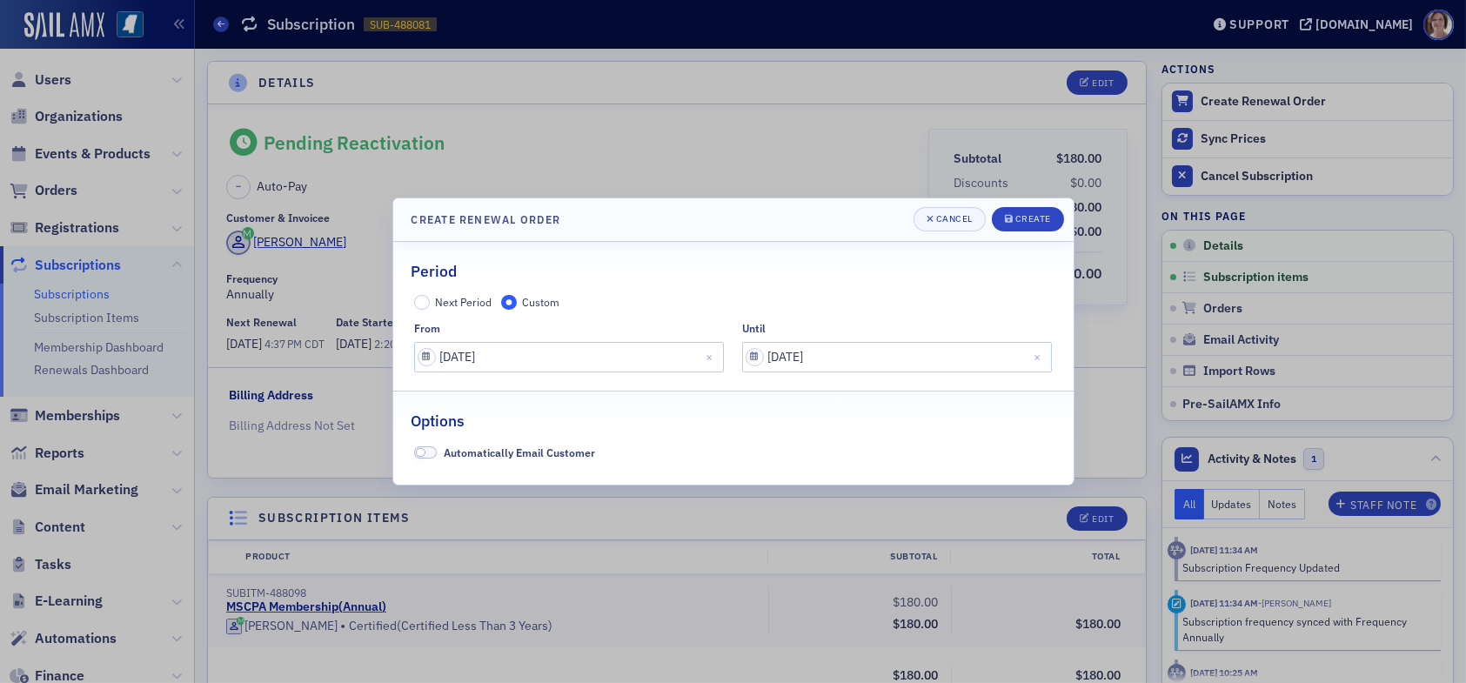
click at [691, 479] on div "Period Next Period Custom from 07/01/2025 until 07/02/3036 Options Automaticall…" at bounding box center [733, 364] width 680 height 244
click at [1027, 219] on div "Create" at bounding box center [1033, 219] width 36 height 10
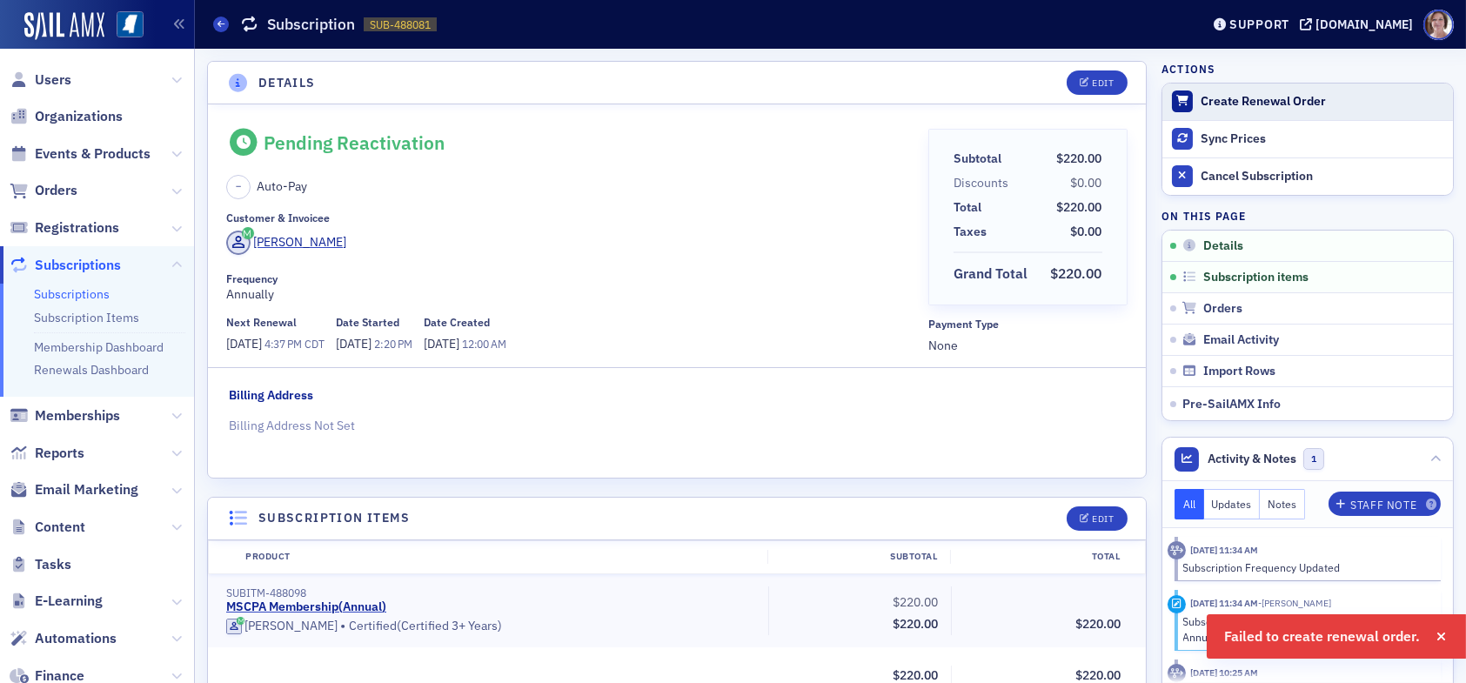
click at [1212, 94] on div "Create Renewal Order" at bounding box center [1323, 102] width 244 height 16
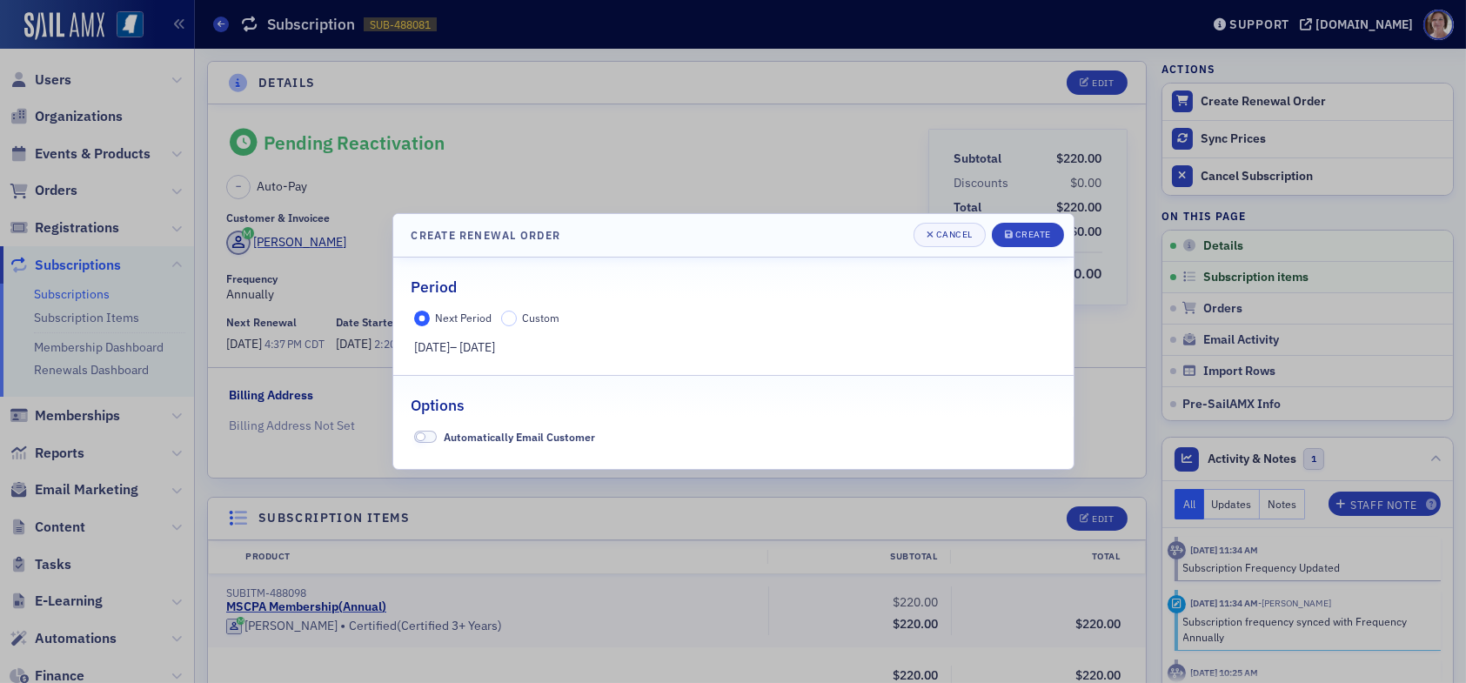
click at [513, 317] on input "Custom" at bounding box center [509, 319] width 16 height 16
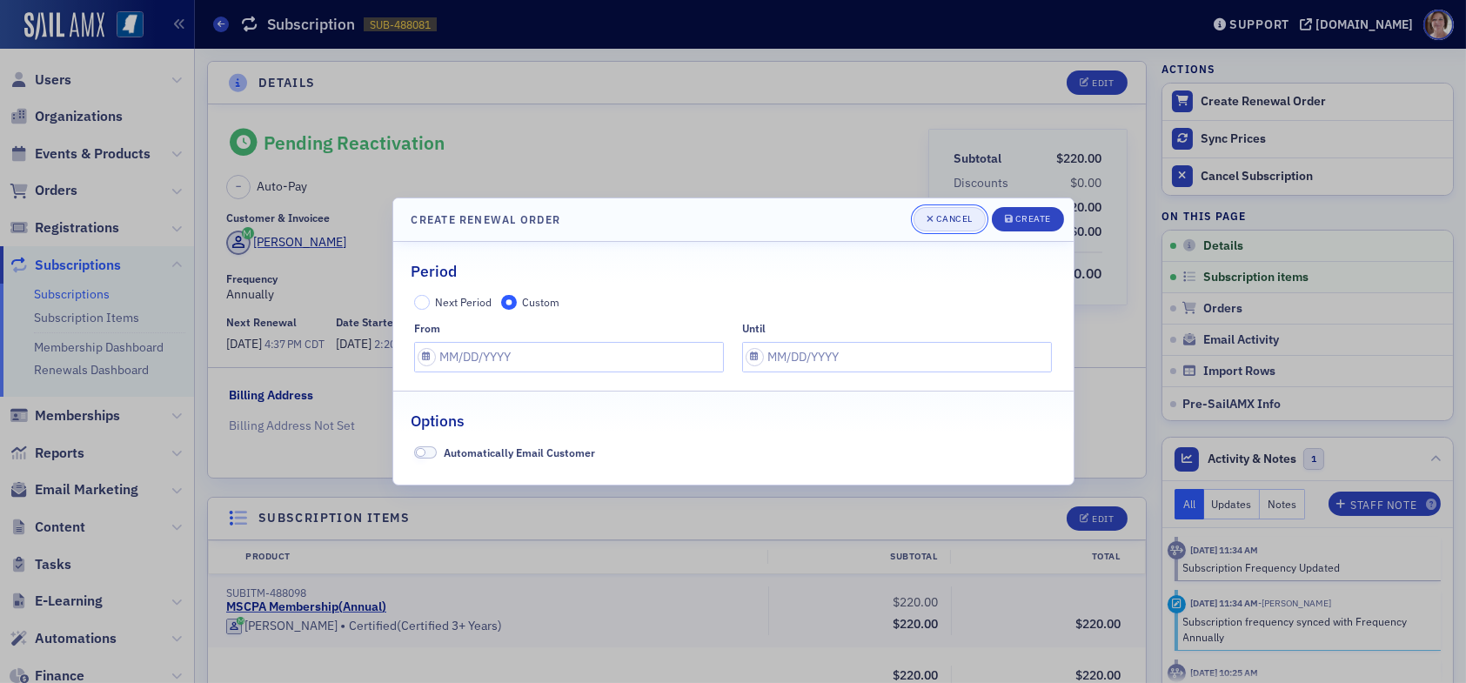
click at [954, 216] on div "Cancel" at bounding box center [954, 219] width 37 height 10
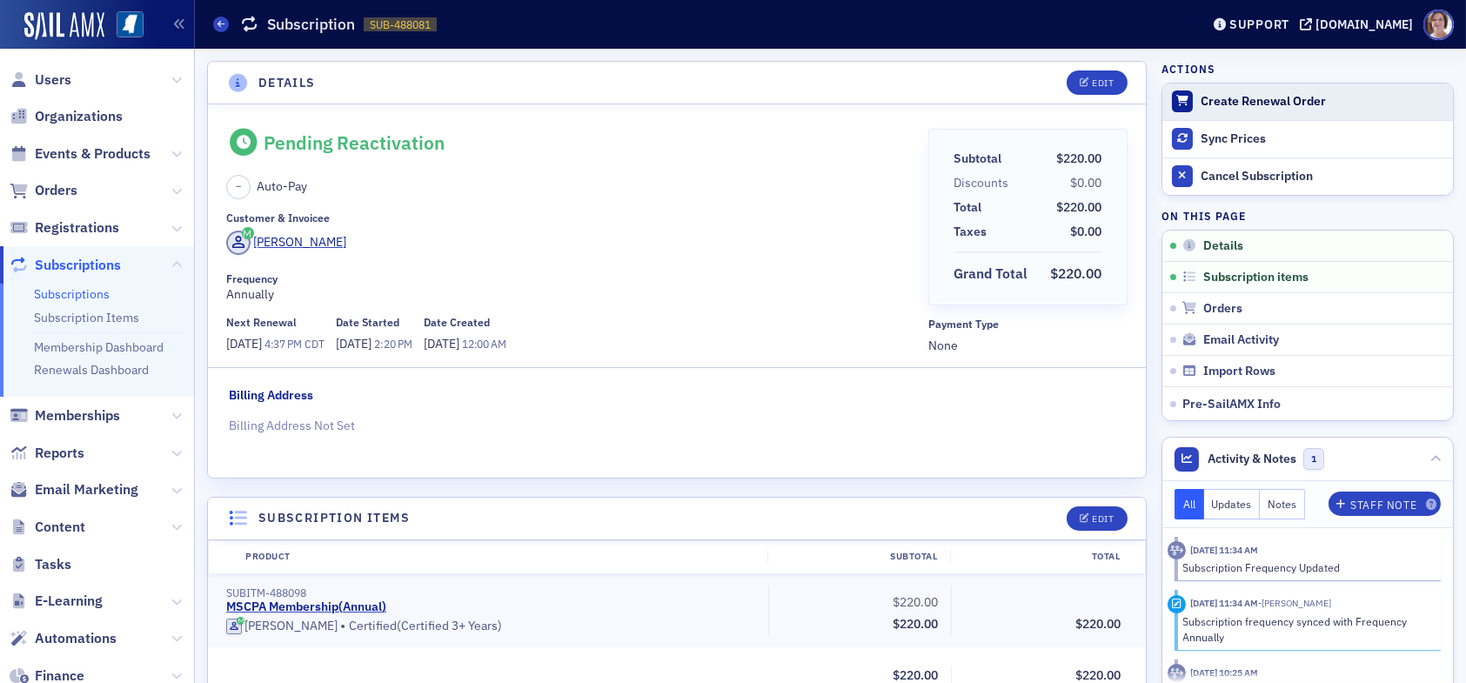
click at [1224, 99] on div "Create Renewal Order" at bounding box center [1323, 102] width 244 height 16
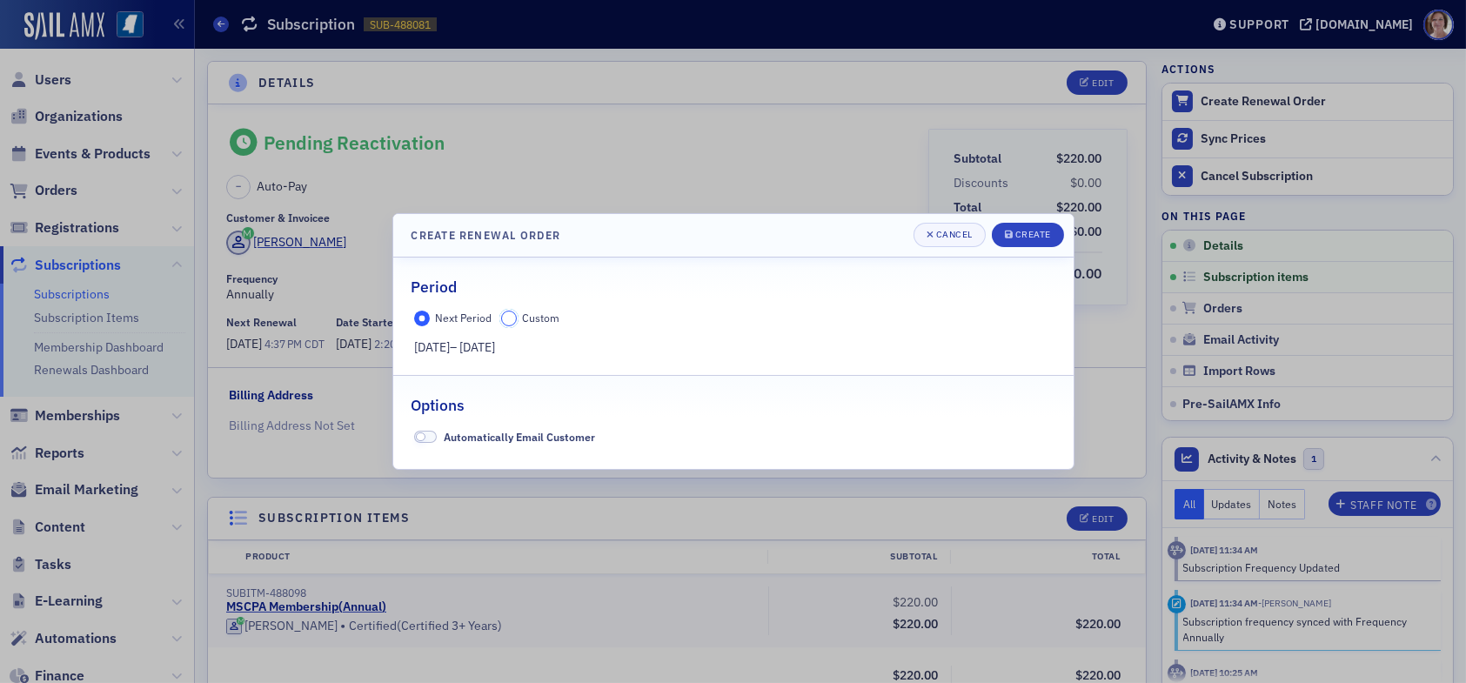
click at [508, 317] on input "Custom" at bounding box center [509, 319] width 16 height 16
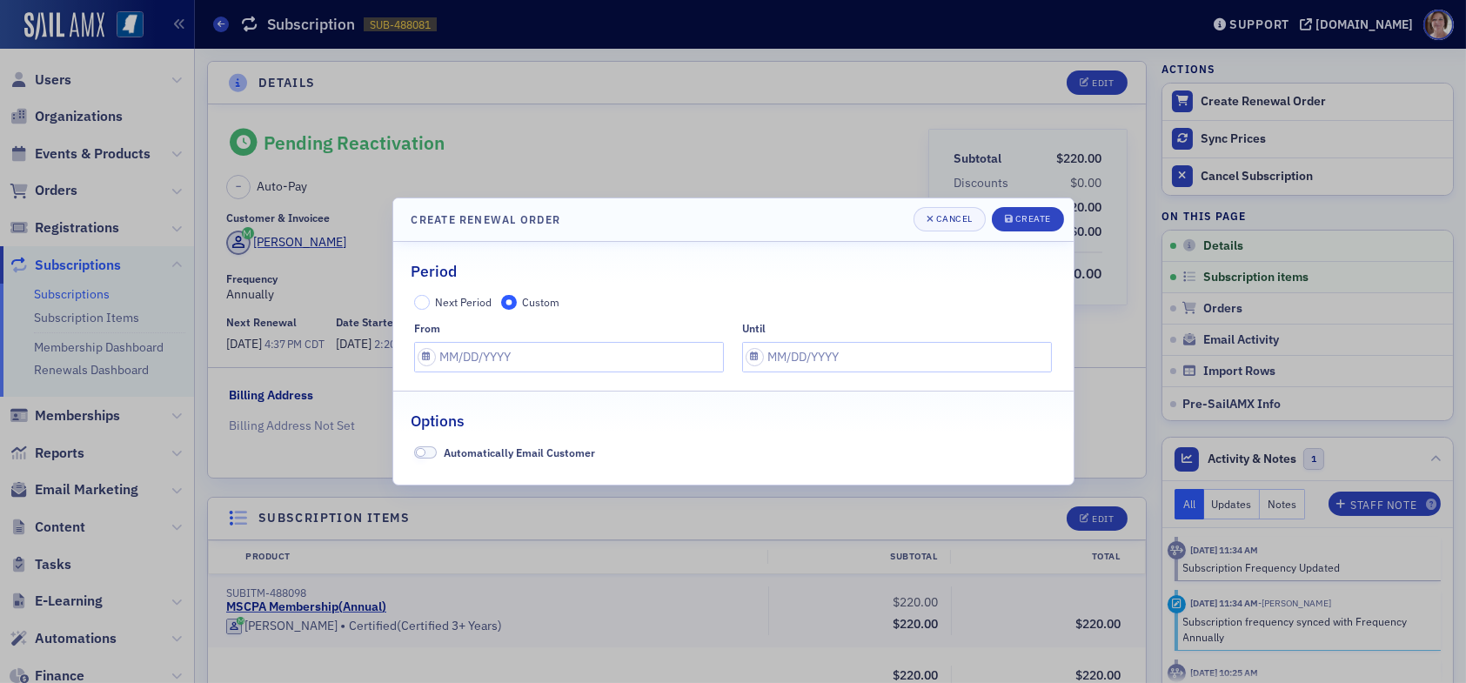
drag, startPoint x: 982, startPoint y: 188, endPoint x: 1022, endPoint y: 199, distance: 42.4
click at [1024, 194] on div at bounding box center [733, 341] width 1466 height 683
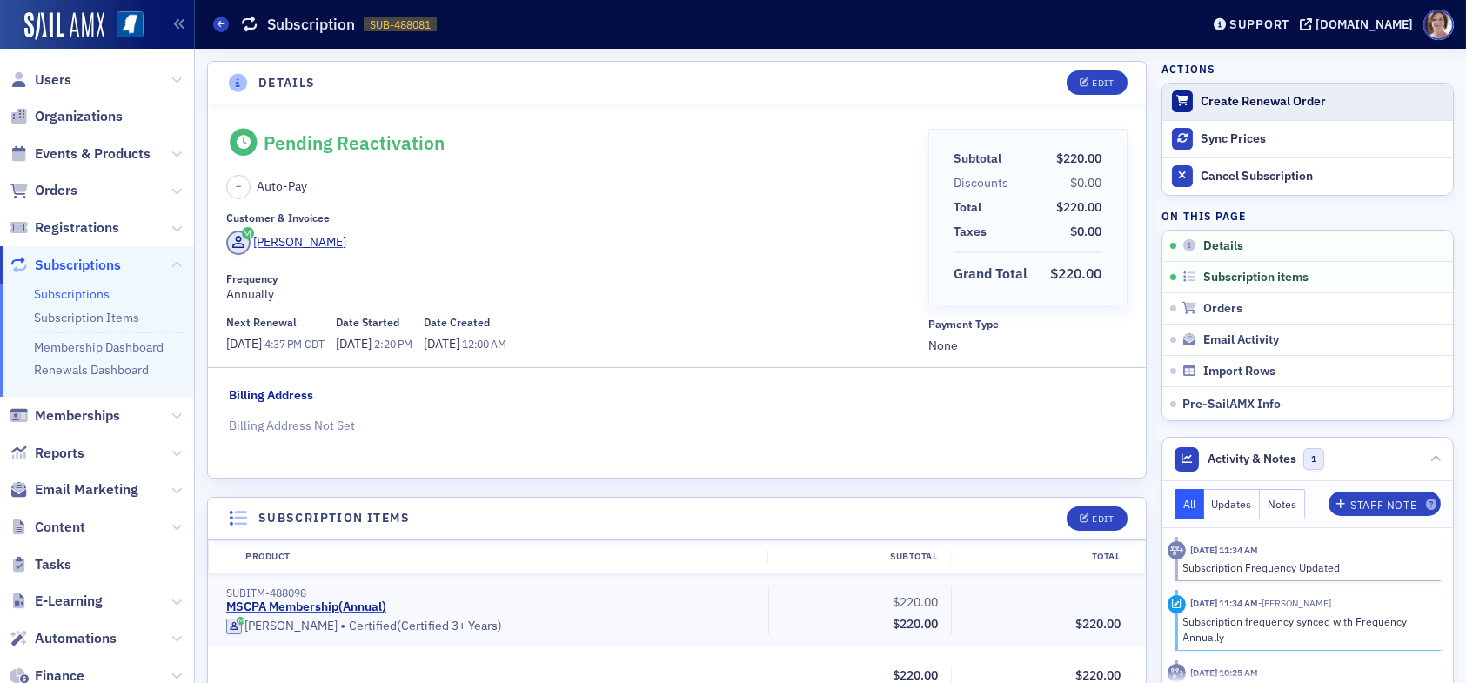
click at [1201, 99] on div "Create Renewal Order" at bounding box center [1323, 102] width 244 height 16
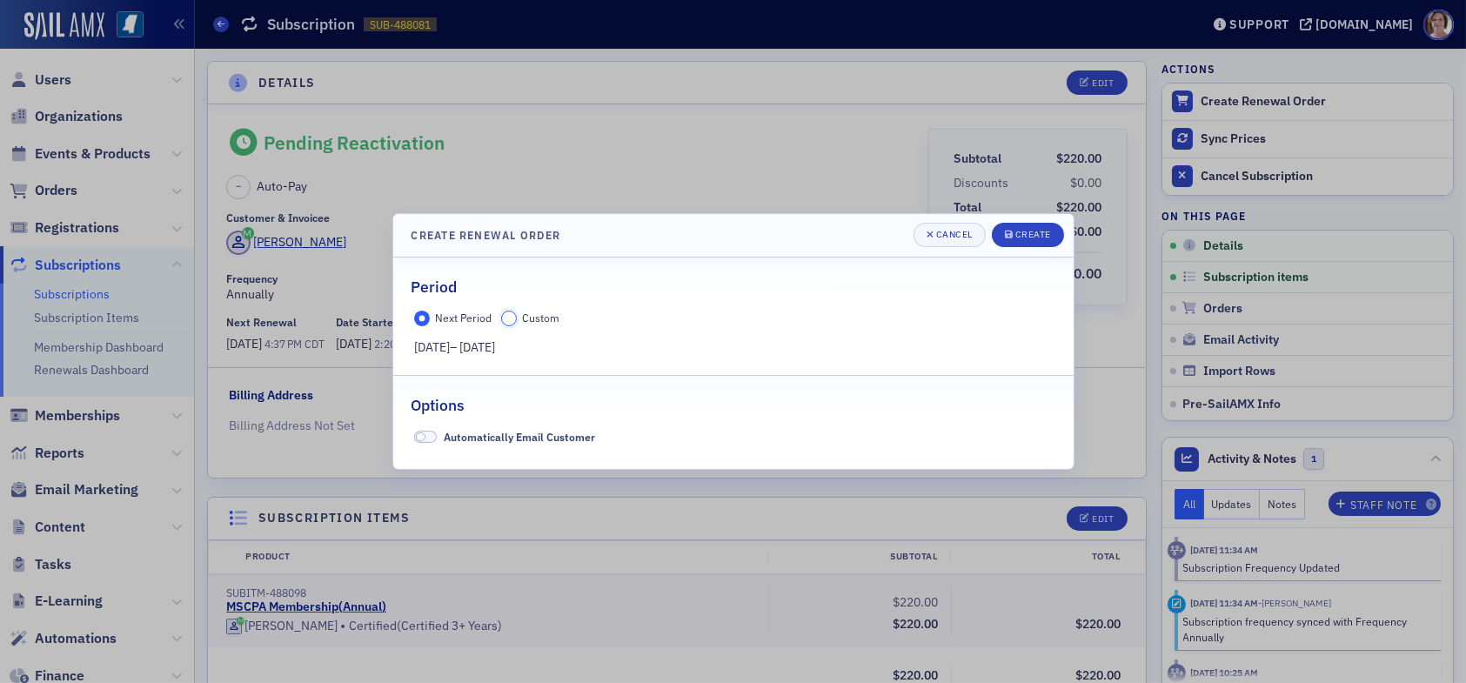
click at [508, 314] on input "Custom" at bounding box center [509, 319] width 16 height 16
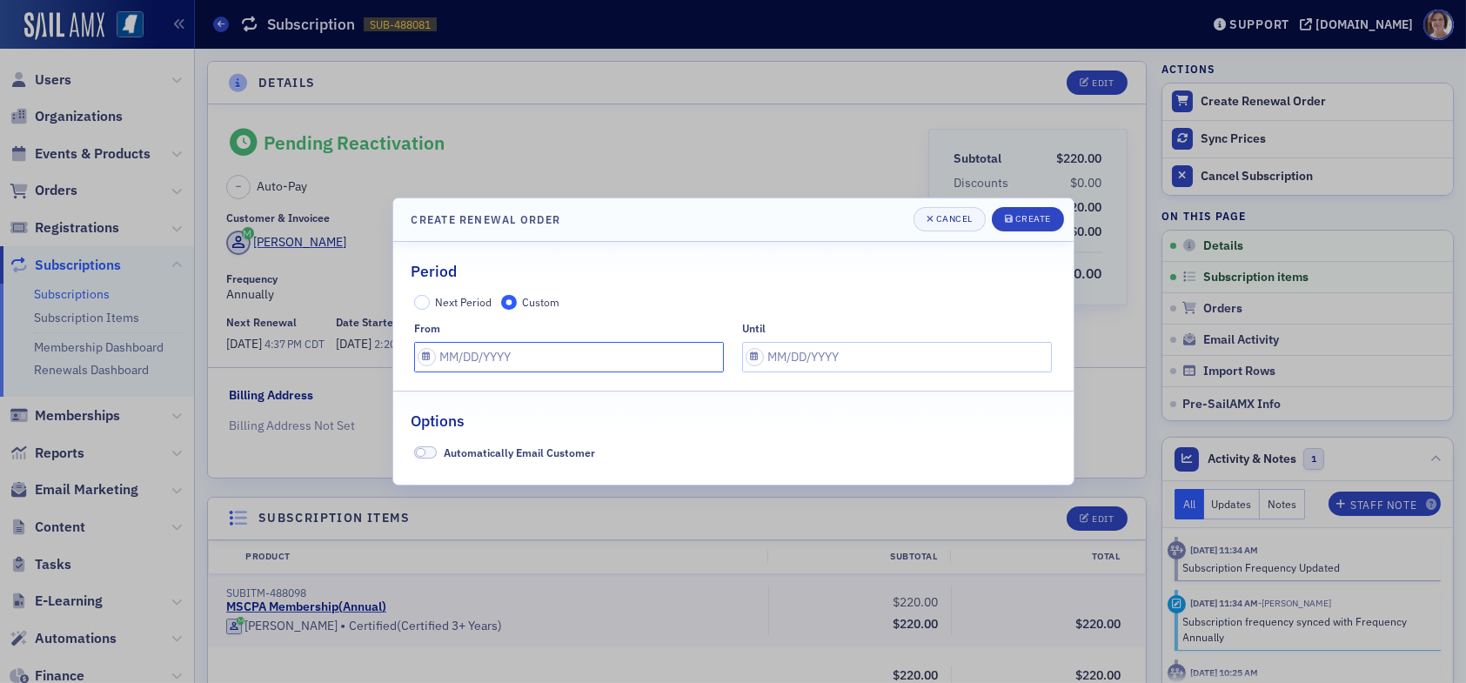
click at [534, 364] on input "text" at bounding box center [569, 357] width 310 height 30
select select "8"
select select "2025"
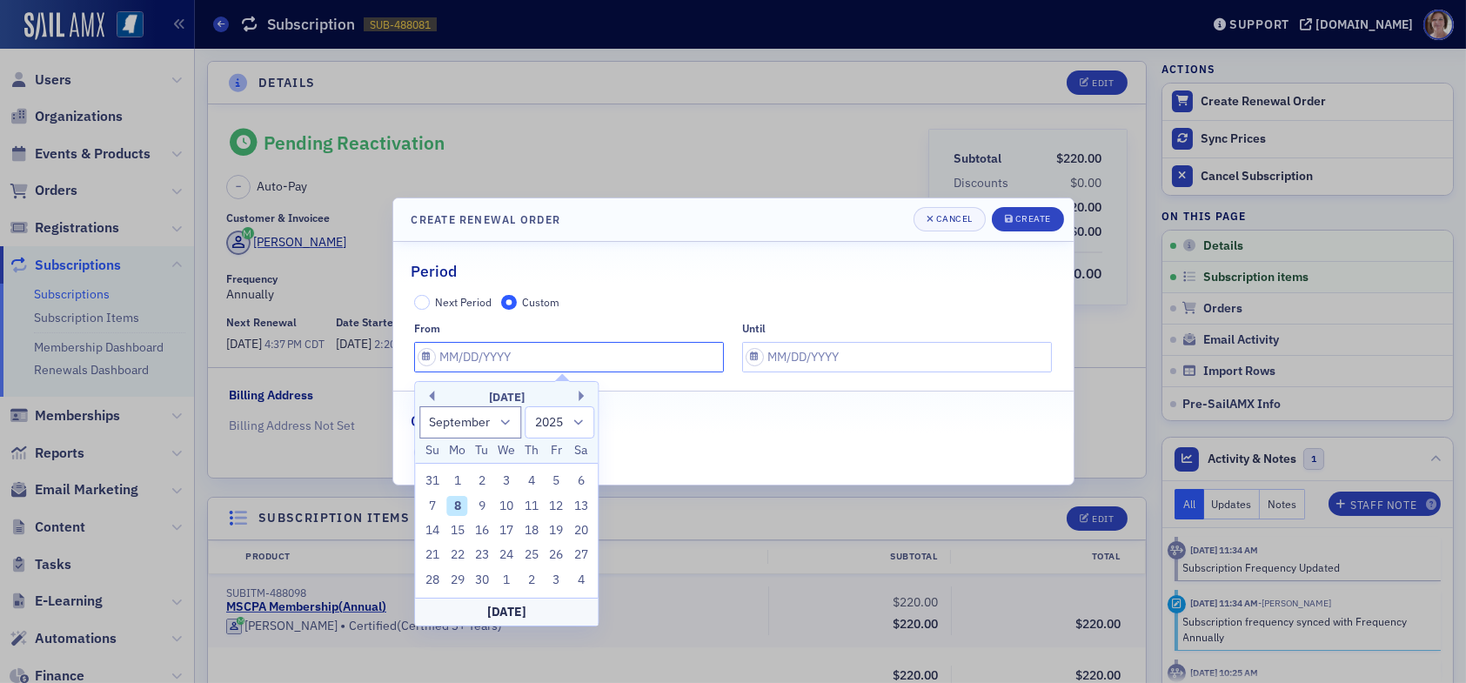
type input "0"
select select "0"
select select "2000"
type input "07"
select select "6"
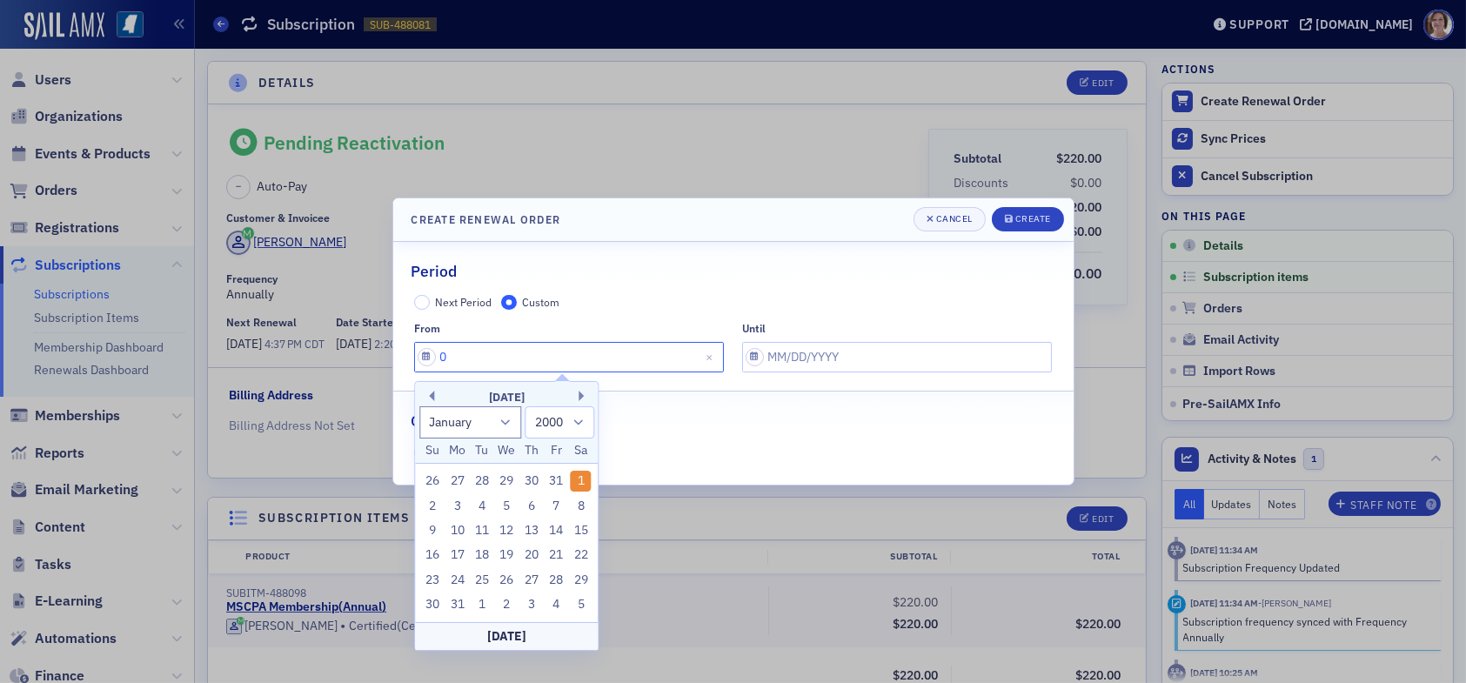
select select "2025"
type input "07/01/2"
select select "2002"
type input "07/01/20"
select select "2020"
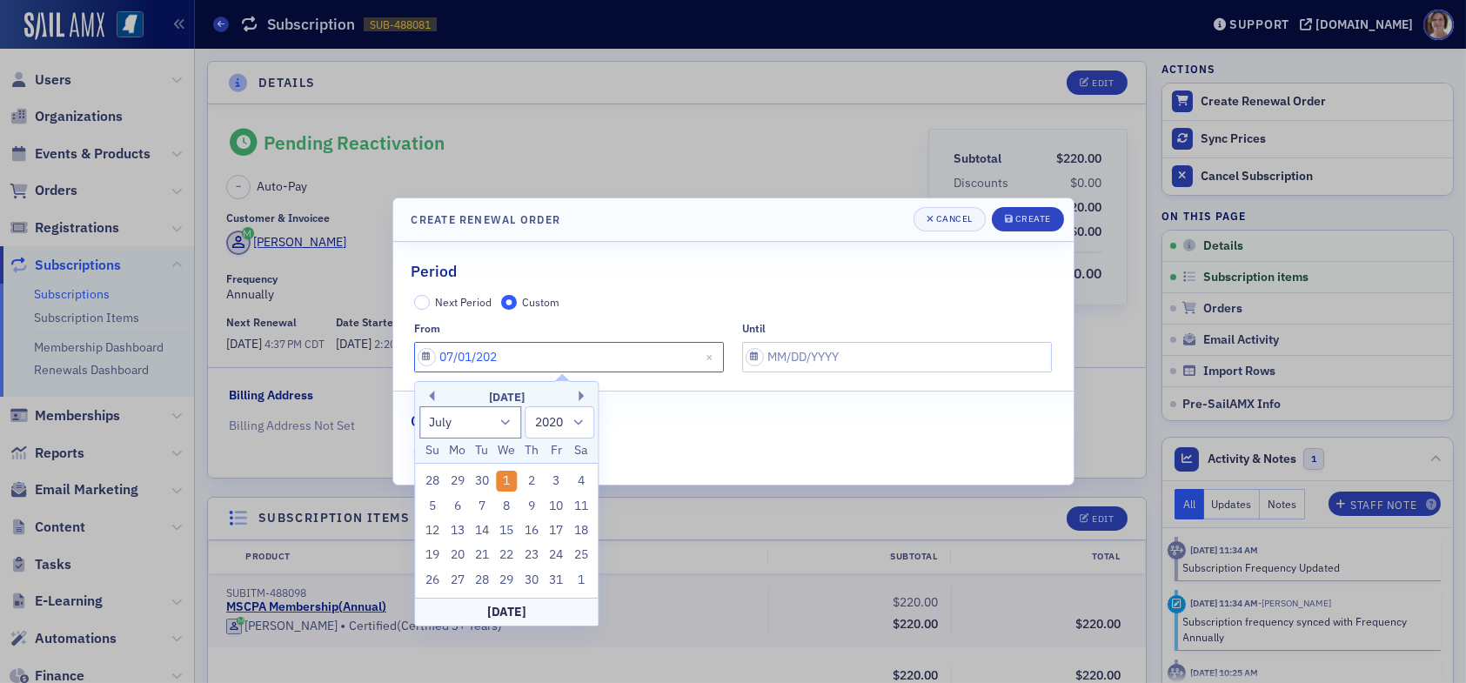
type input "07/01/2025"
select select "2025"
type input "07/01/2025"
select select "8"
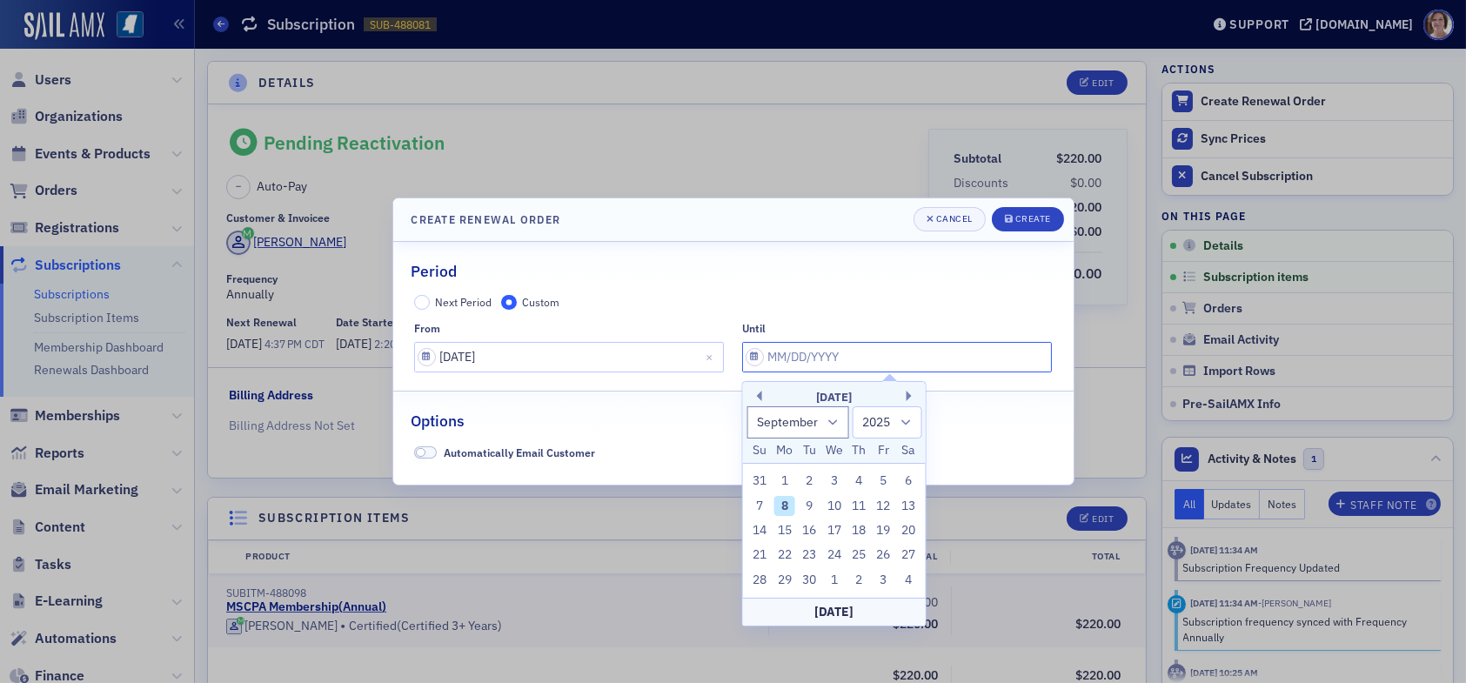
click at [813, 349] on input "text" at bounding box center [897, 357] width 310 height 30
type input "07"
select select "6"
type input "07/01/2026"
select select "2026"
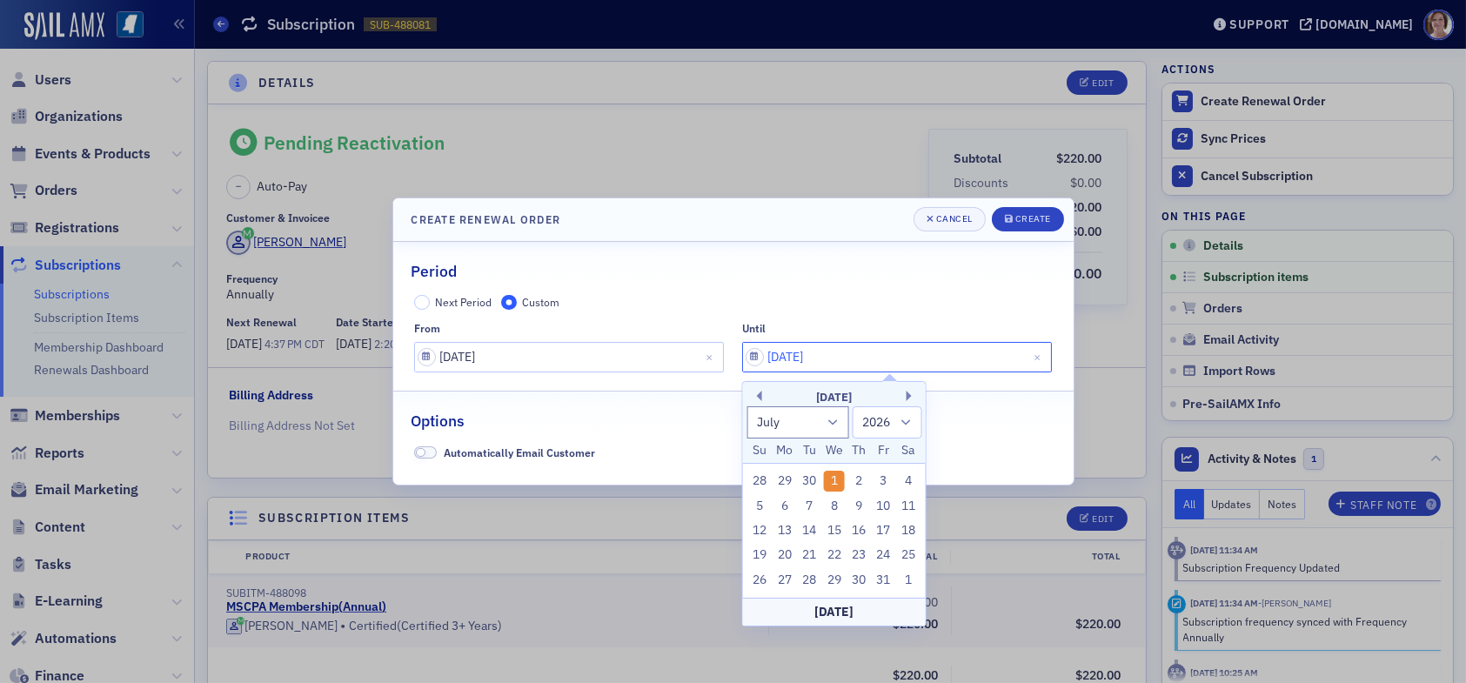
type input "07/01/2026"
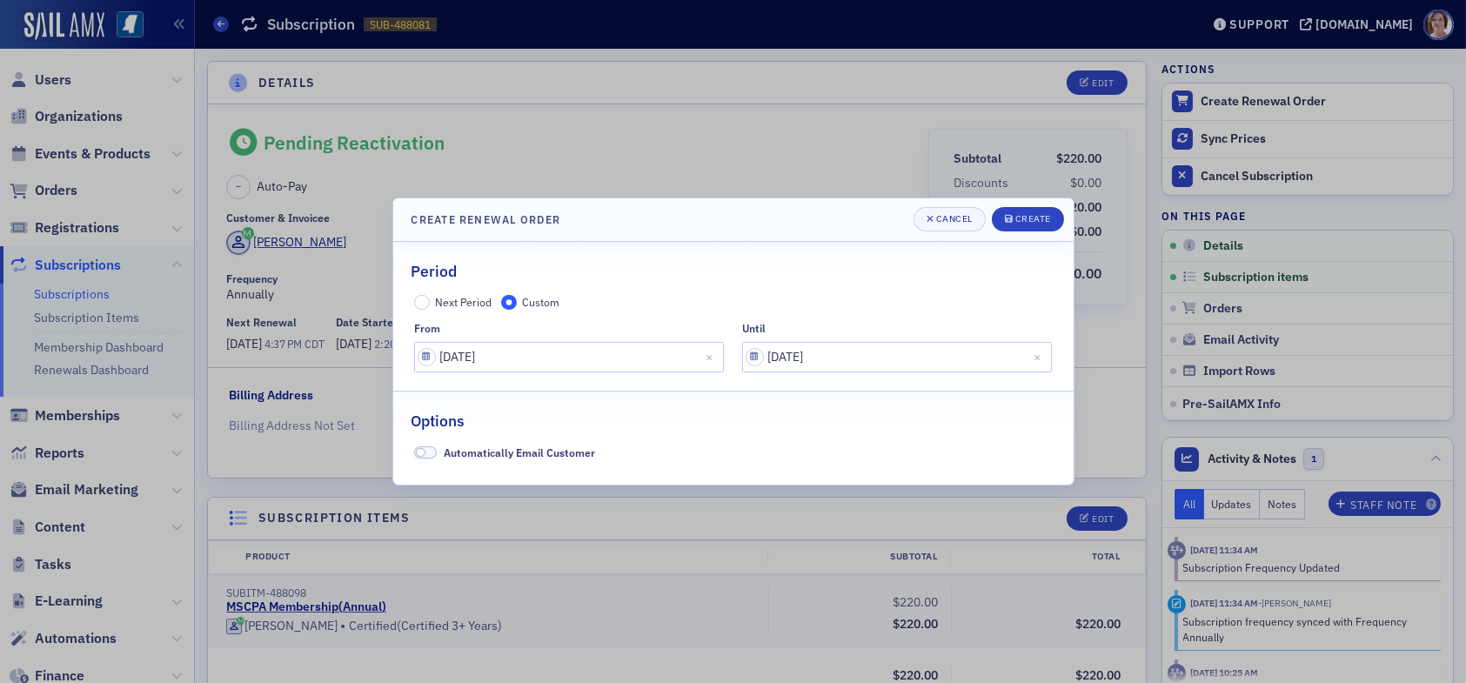
click at [569, 424] on div "Options" at bounding box center [734, 412] width 644 height 41
click at [1017, 212] on span "Create" at bounding box center [1028, 219] width 46 height 14
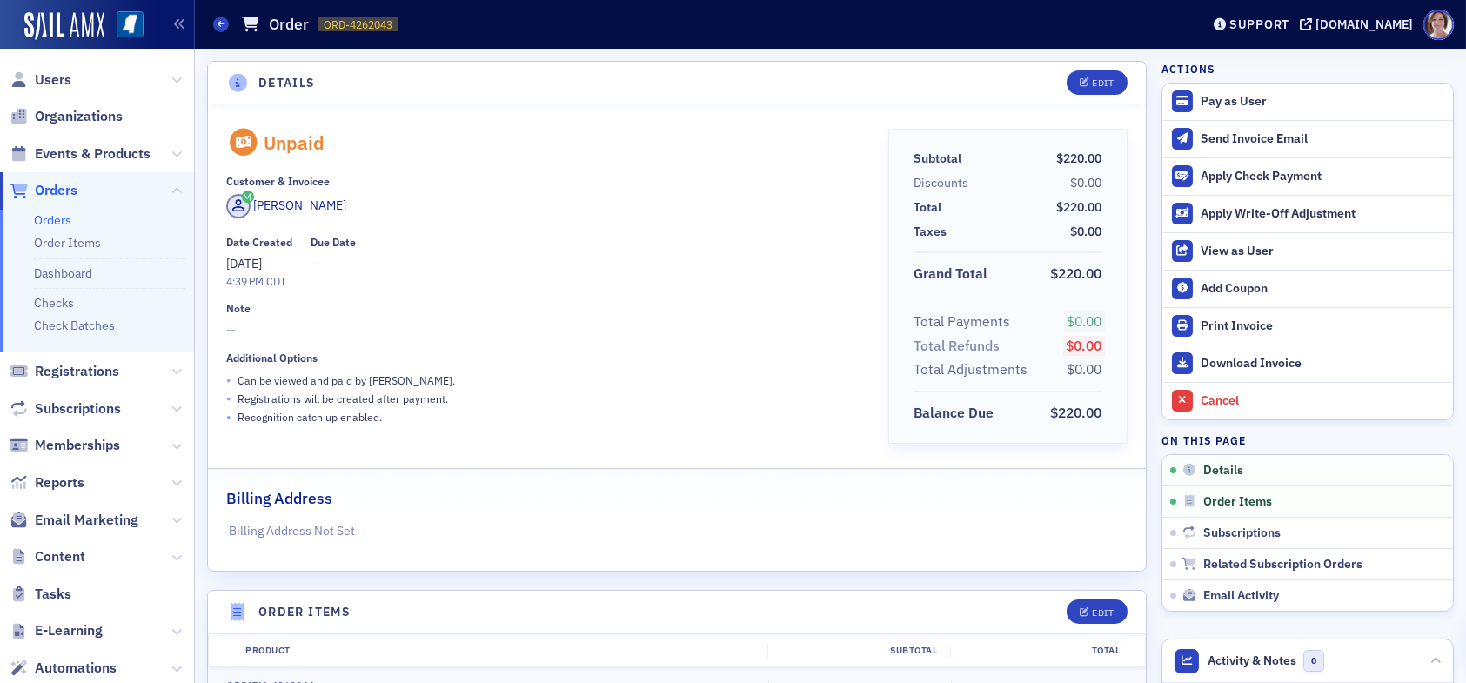
click at [56, 90] on span "Users" at bounding box center [97, 79] width 194 height 37
click at [50, 78] on span "Users" at bounding box center [53, 79] width 37 height 19
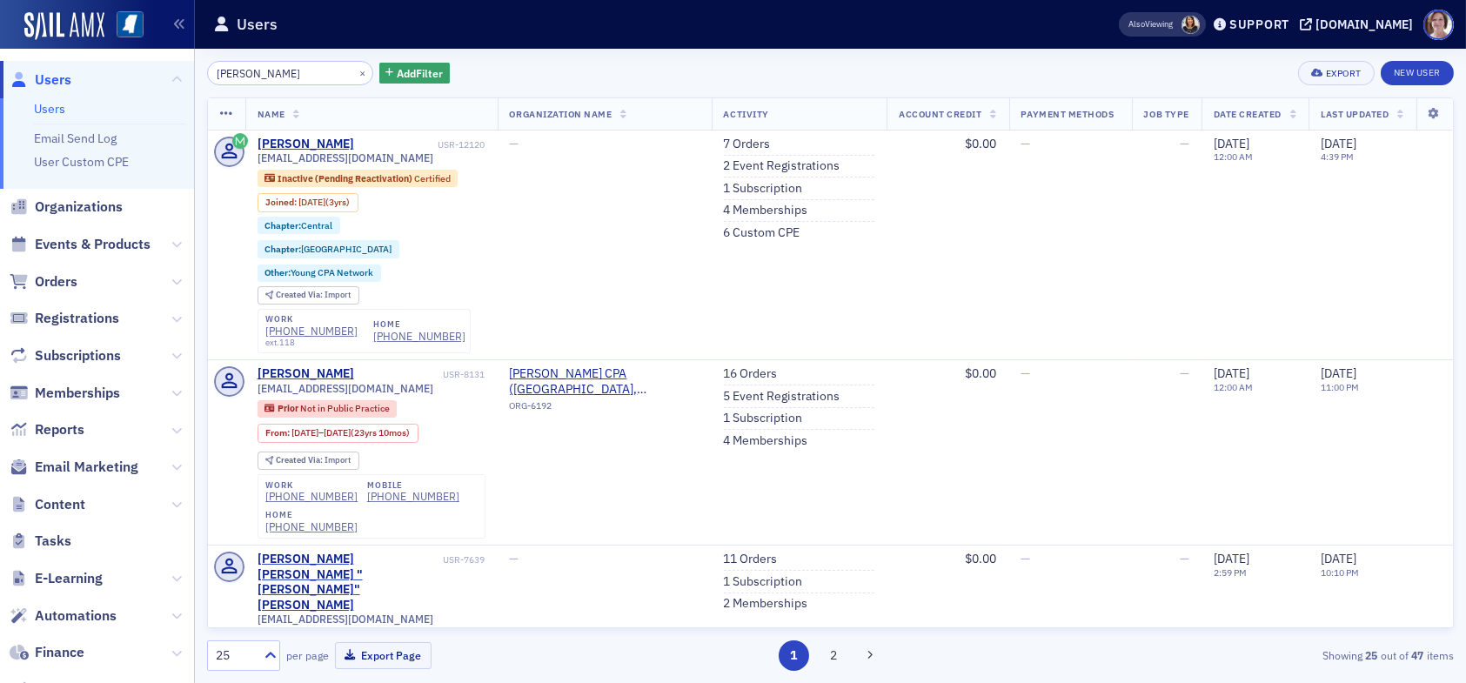
click at [355, 62] on div "×" at bounding box center [364, 73] width 18 height 22
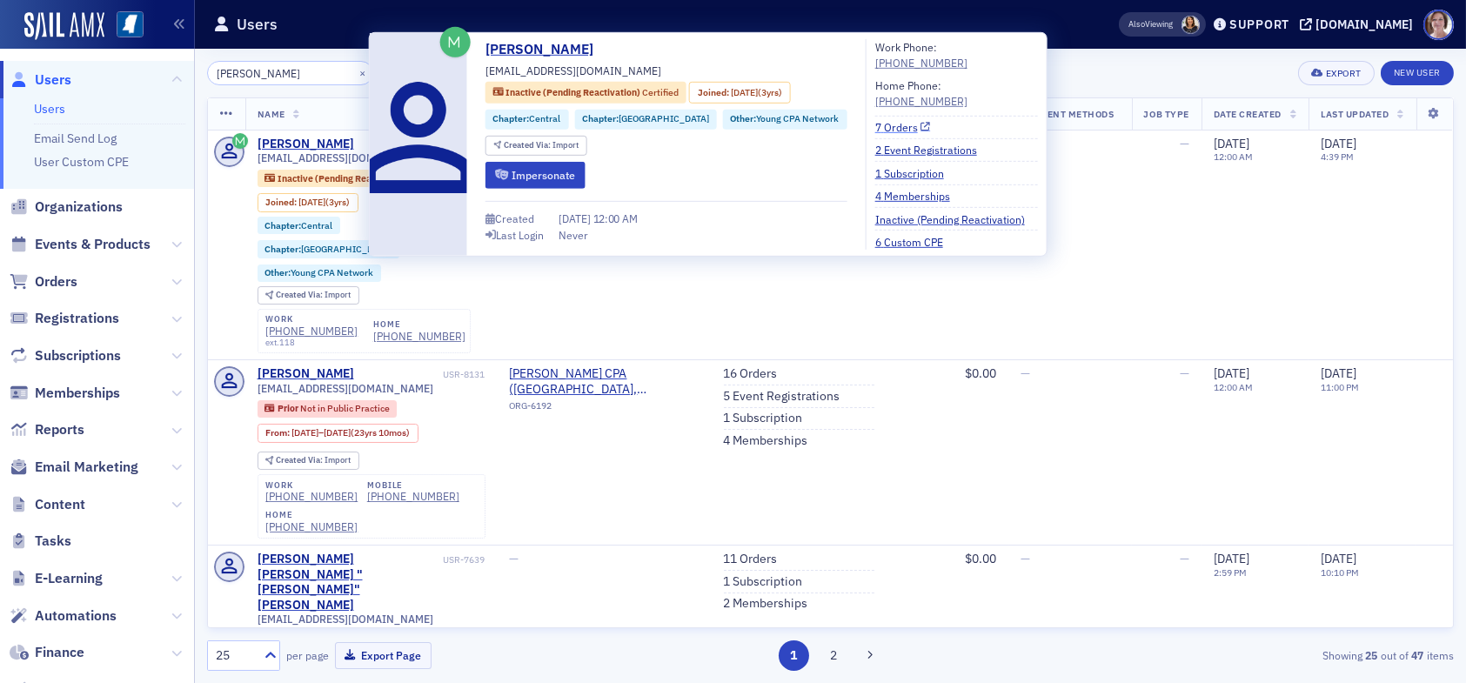
click at [875, 125] on link "7 Orders" at bounding box center [903, 127] width 56 height 16
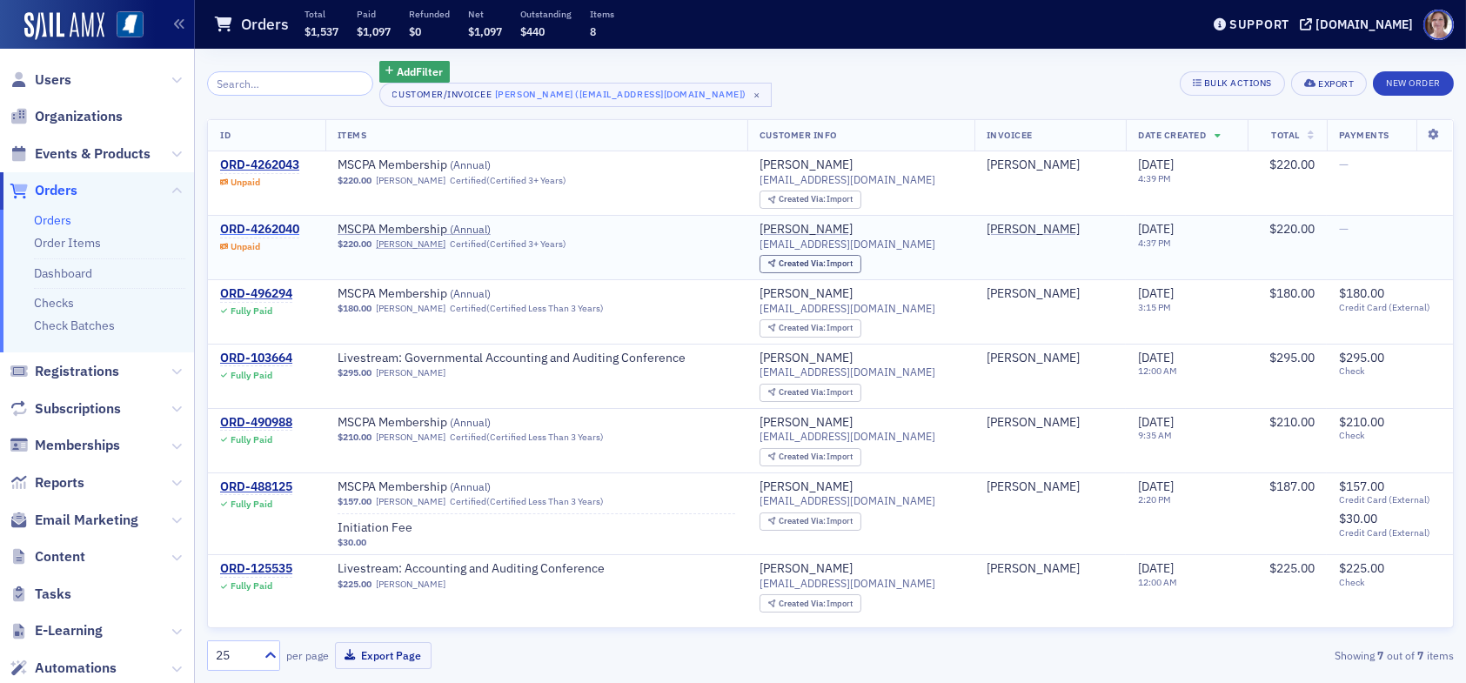
click at [274, 224] on div "ORD-4262040" at bounding box center [259, 230] width 79 height 16
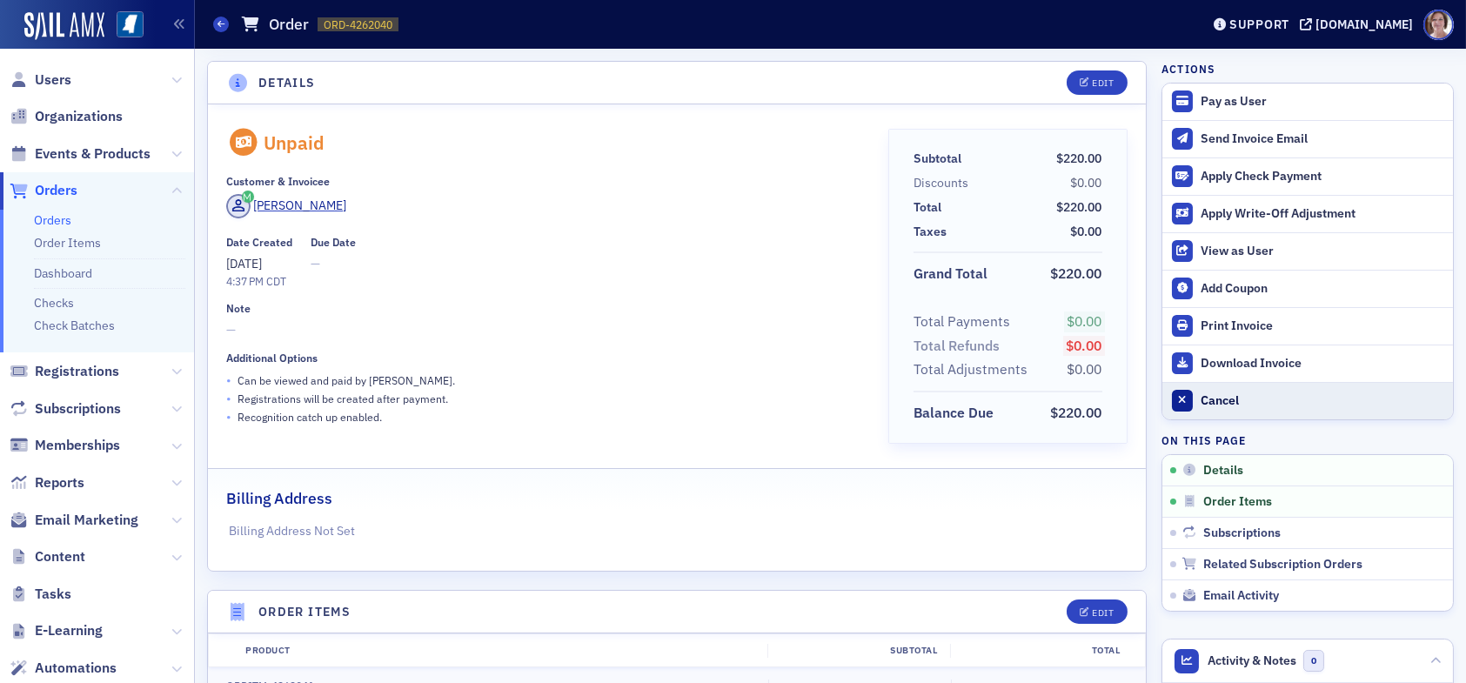
click at [1209, 389] on button "Cancel" at bounding box center [1307, 400] width 291 height 37
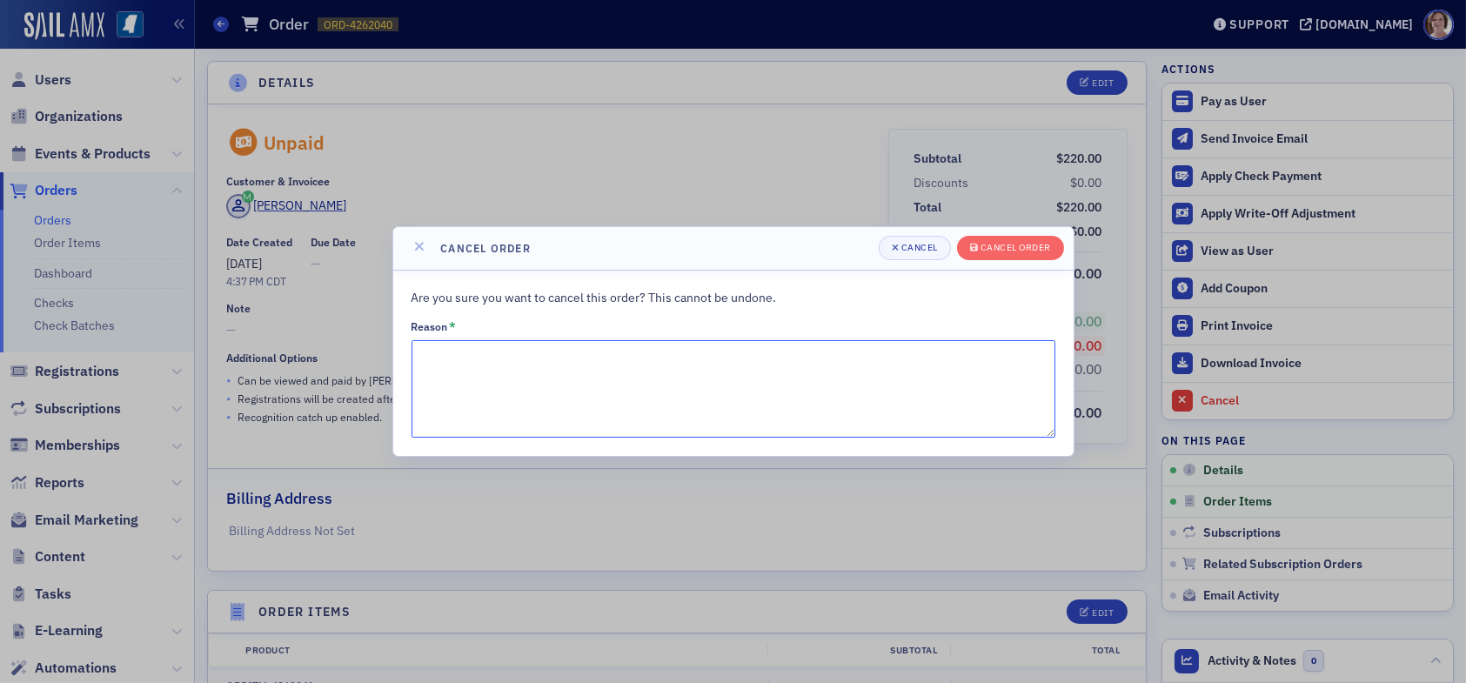
click at [820, 412] on textarea "Reason *" at bounding box center [734, 388] width 644 height 97
type textarea "duplicate"
click at [1017, 245] on div "Cancel order" at bounding box center [1016, 248] width 70 height 10
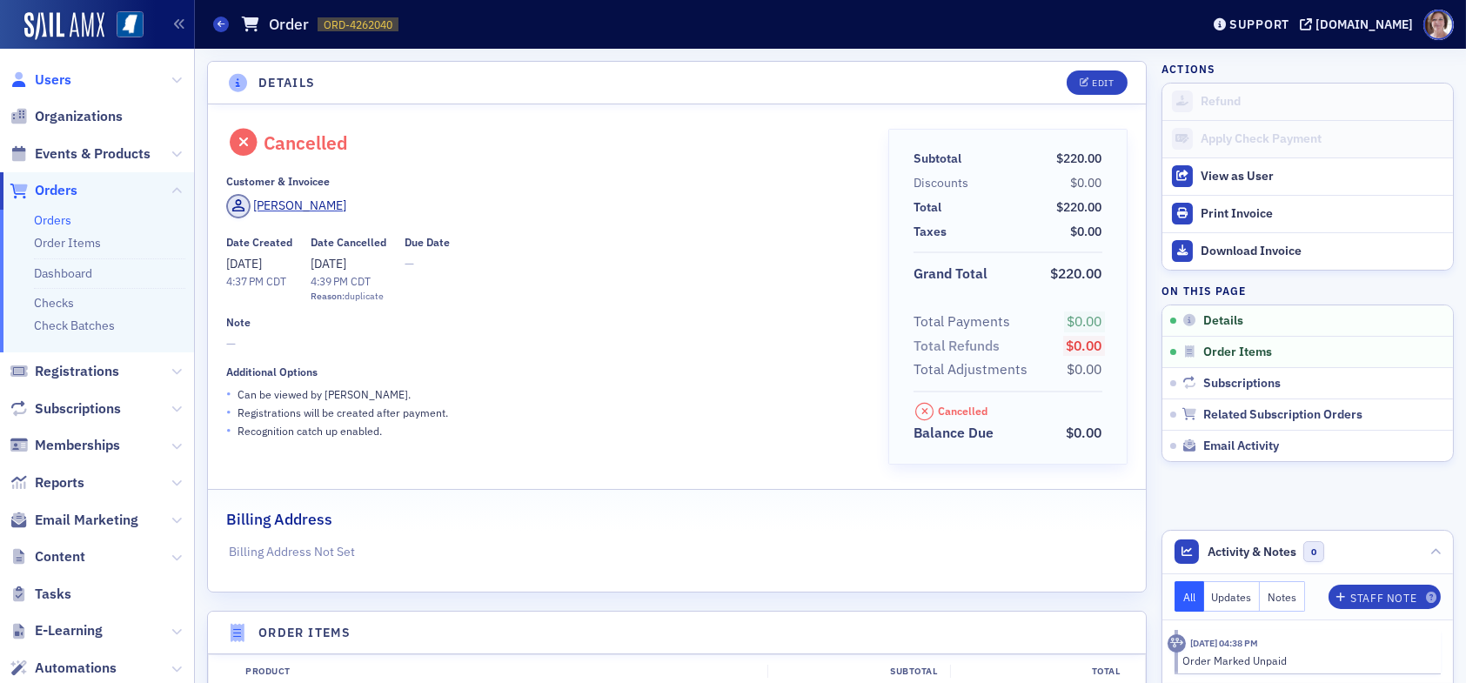
click at [51, 80] on span "Users" at bounding box center [53, 79] width 37 height 19
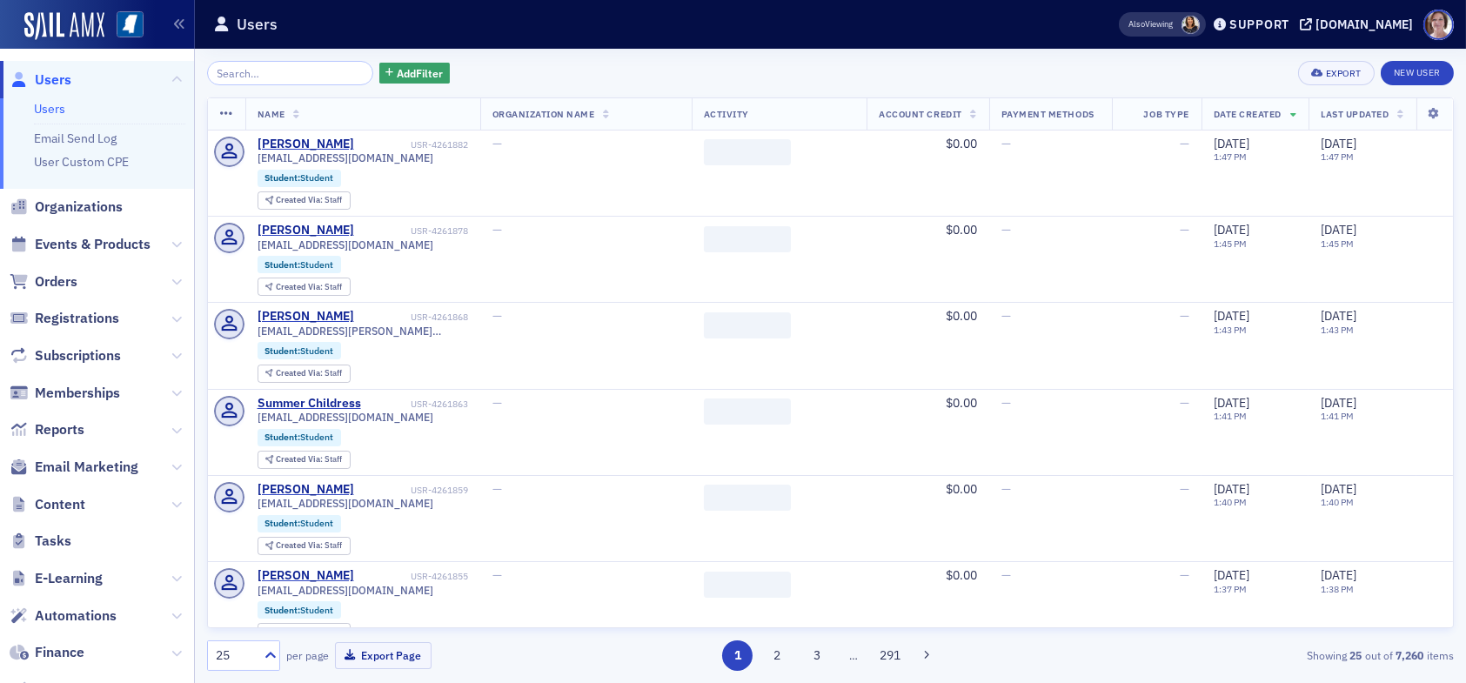
click at [298, 75] on input "search" at bounding box center [290, 73] width 166 height 24
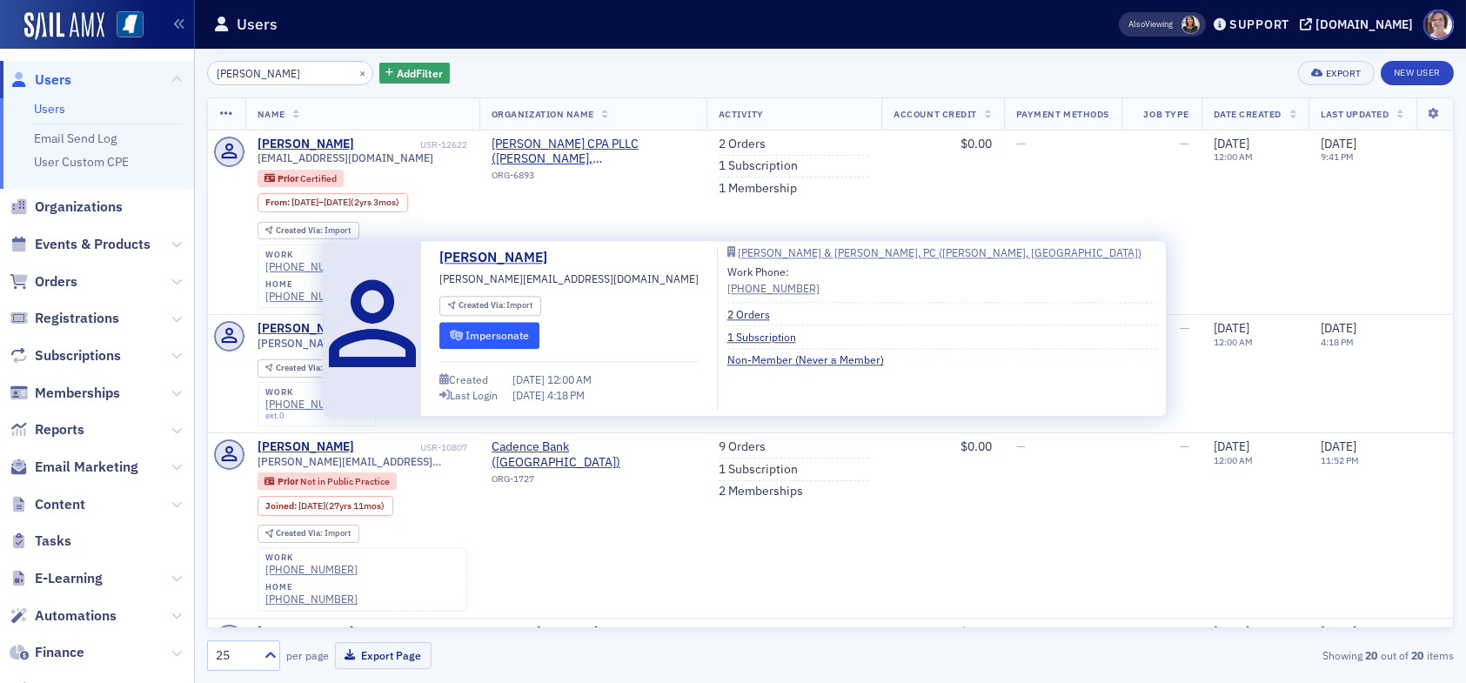
type input "[PERSON_NAME]"
click at [492, 336] on button "Impersonate" at bounding box center [488, 335] width 99 height 27
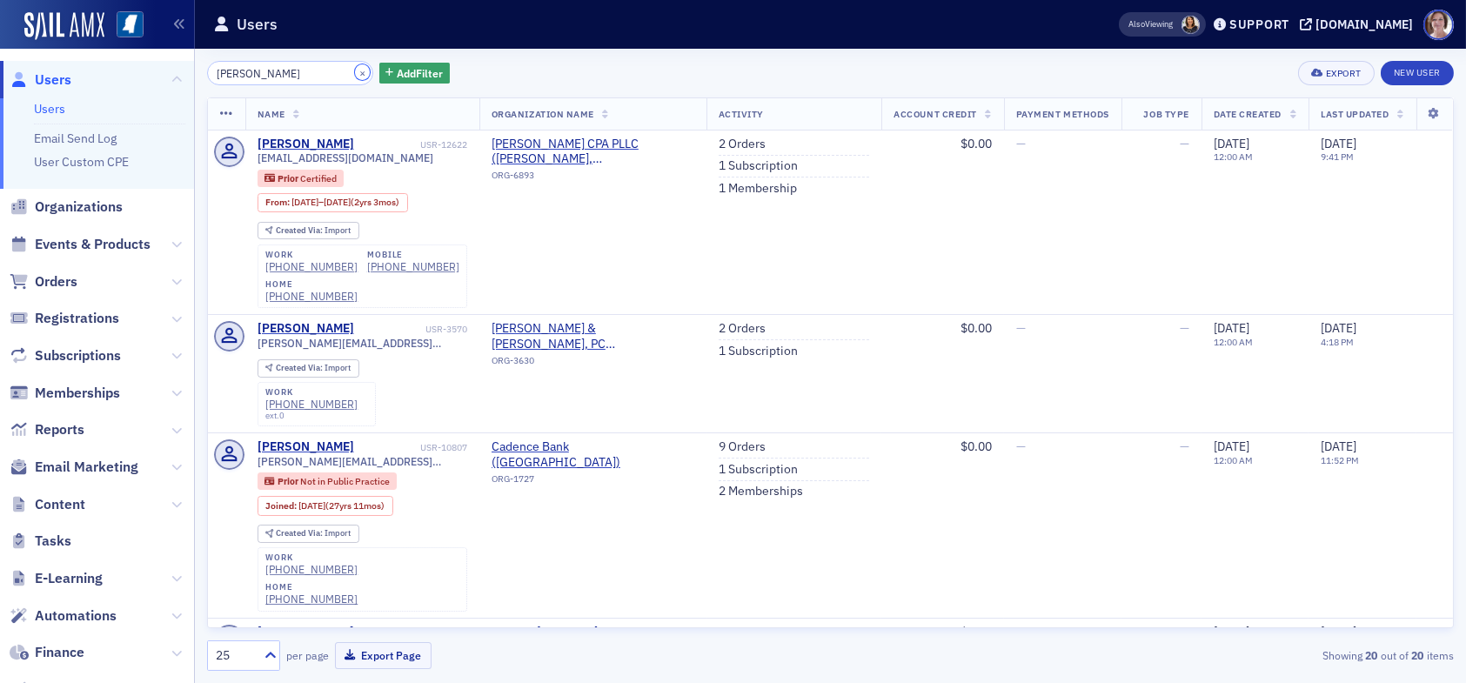
drag, startPoint x: 344, startPoint y: 76, endPoint x: 337, endPoint y: 69, distance: 9.8
click at [355, 76] on button "×" at bounding box center [363, 72] width 16 height 16
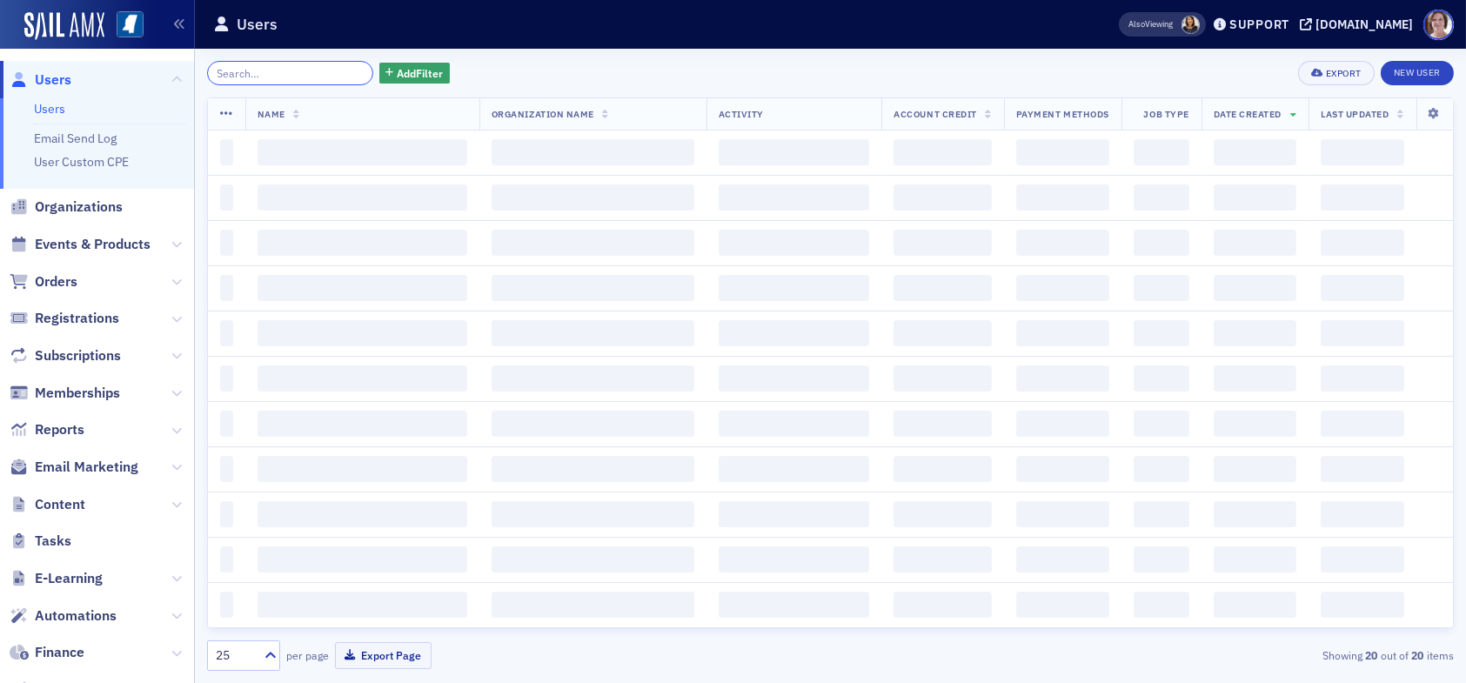
click at [308, 68] on input "search" at bounding box center [290, 73] width 166 height 24
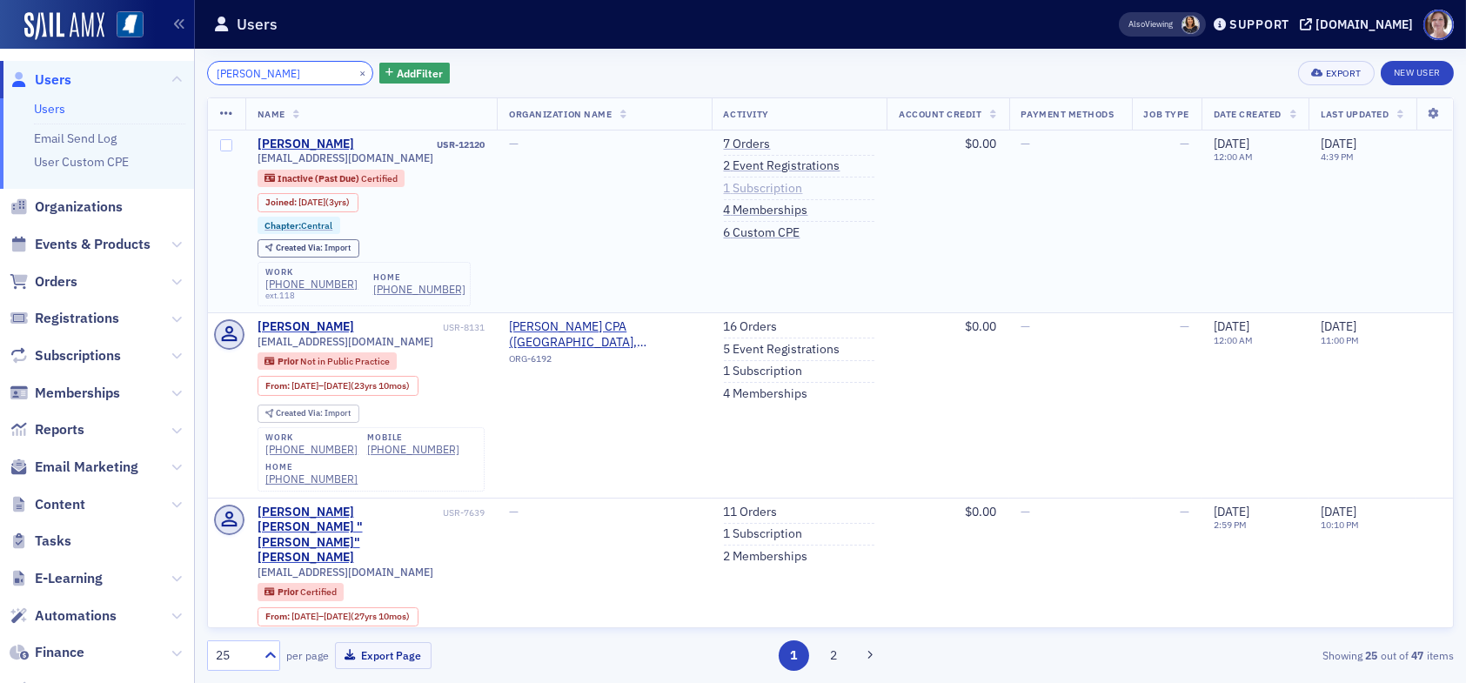
type input "kimberly ainsworth"
click at [744, 185] on link "1 Subscription" at bounding box center [763, 189] width 79 height 16
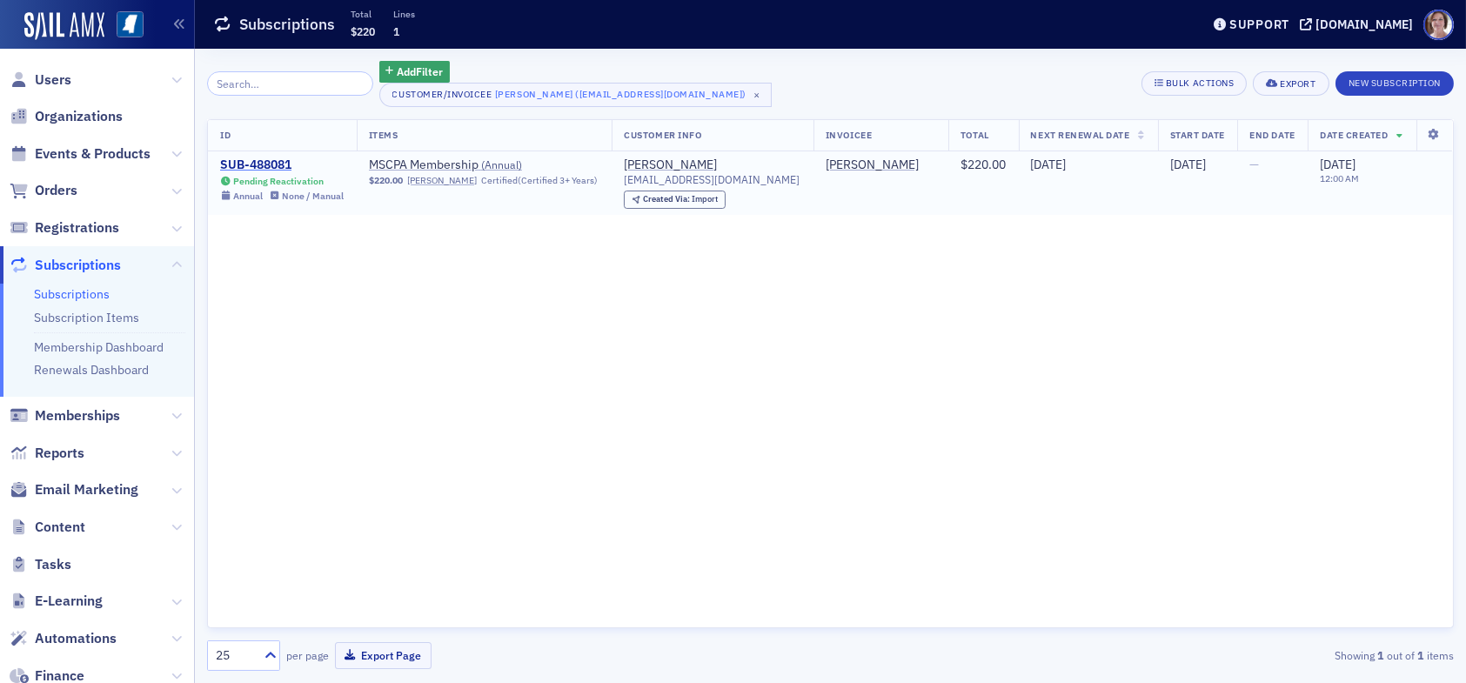
click at [271, 161] on div "SUB-488081" at bounding box center [282, 165] width 124 height 16
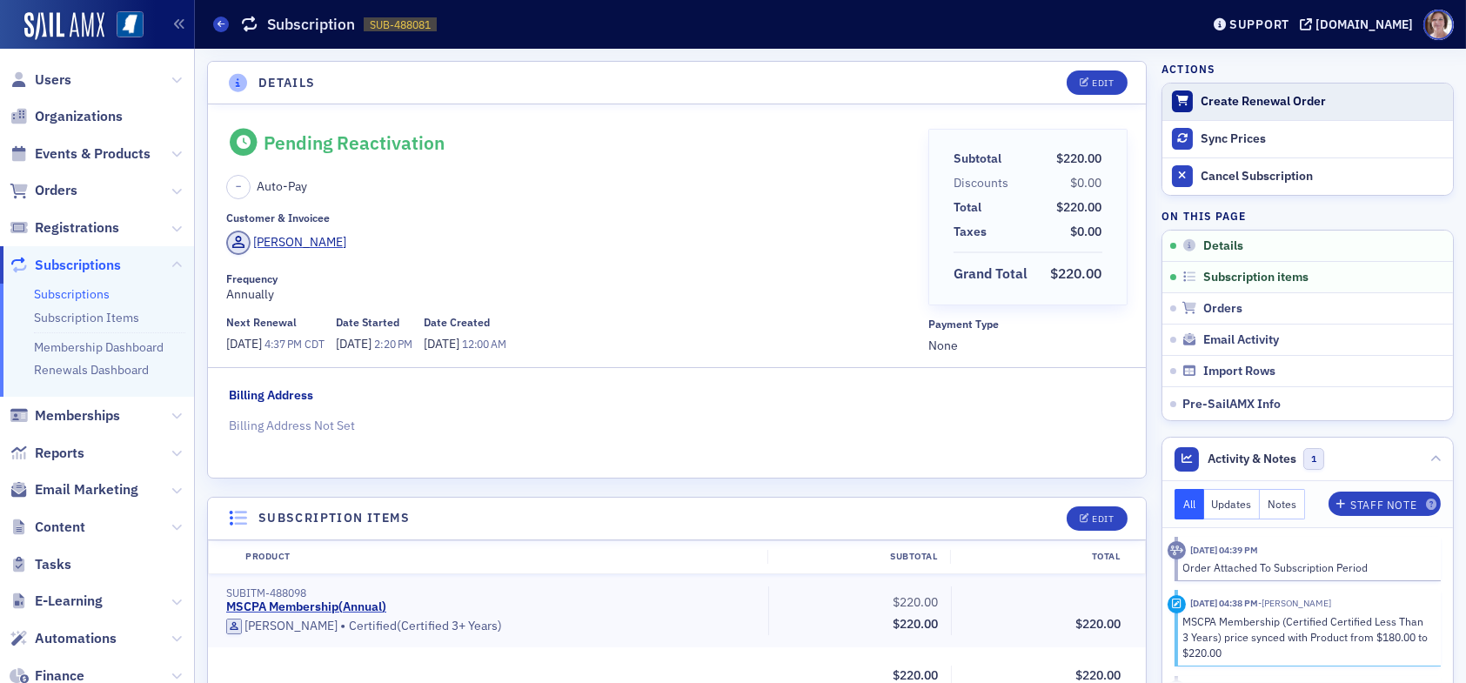
click at [1215, 101] on div "Create Renewal Order" at bounding box center [1323, 102] width 244 height 16
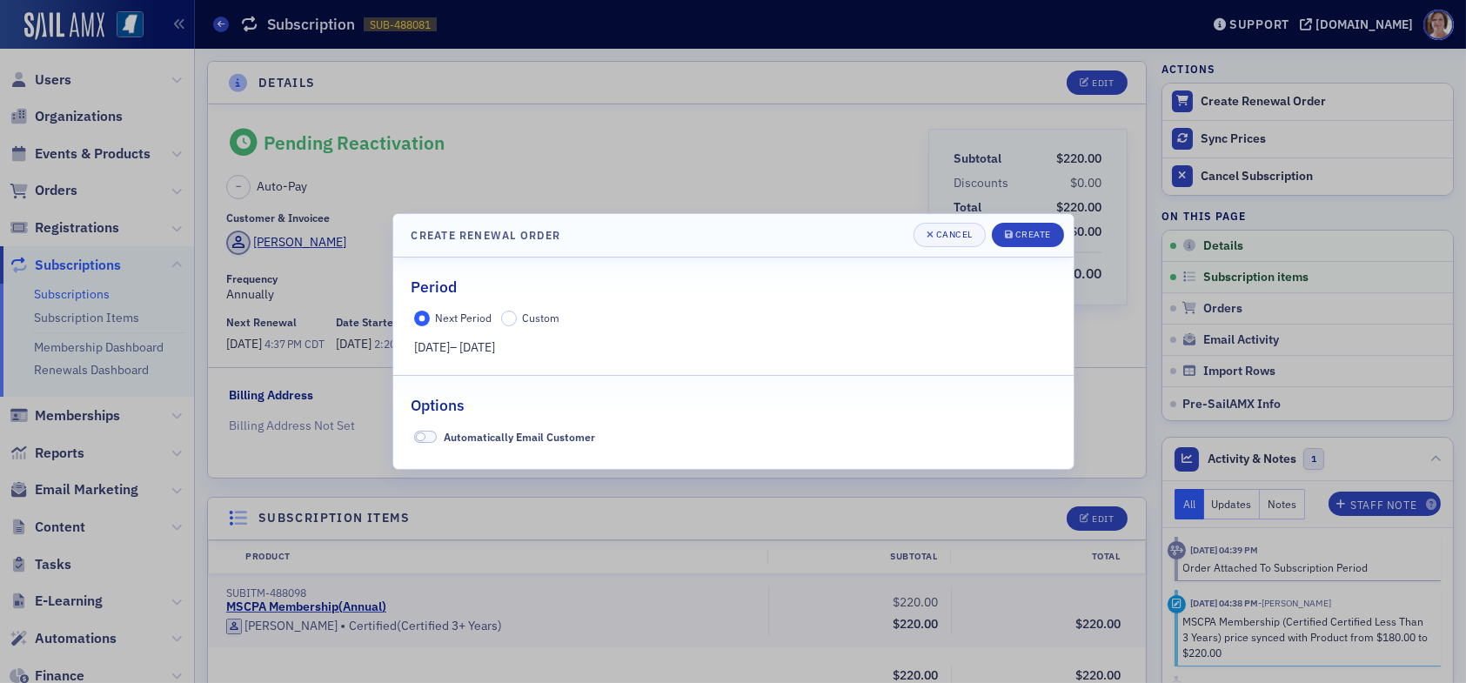
click at [517, 326] on div "Next Period Custom 7/1/2026 – 7/1/2027" at bounding box center [733, 334] width 680 height 46
click at [486, 318] on span "Next Period" at bounding box center [464, 318] width 57 height 14
click at [430, 318] on input "Next Period" at bounding box center [422, 319] width 16 height 16
click at [502, 325] on div "Next Period Custom 7/1/2026 – 7/1/2027" at bounding box center [733, 334] width 680 height 46
click at [508, 313] on input "Custom" at bounding box center [509, 319] width 16 height 16
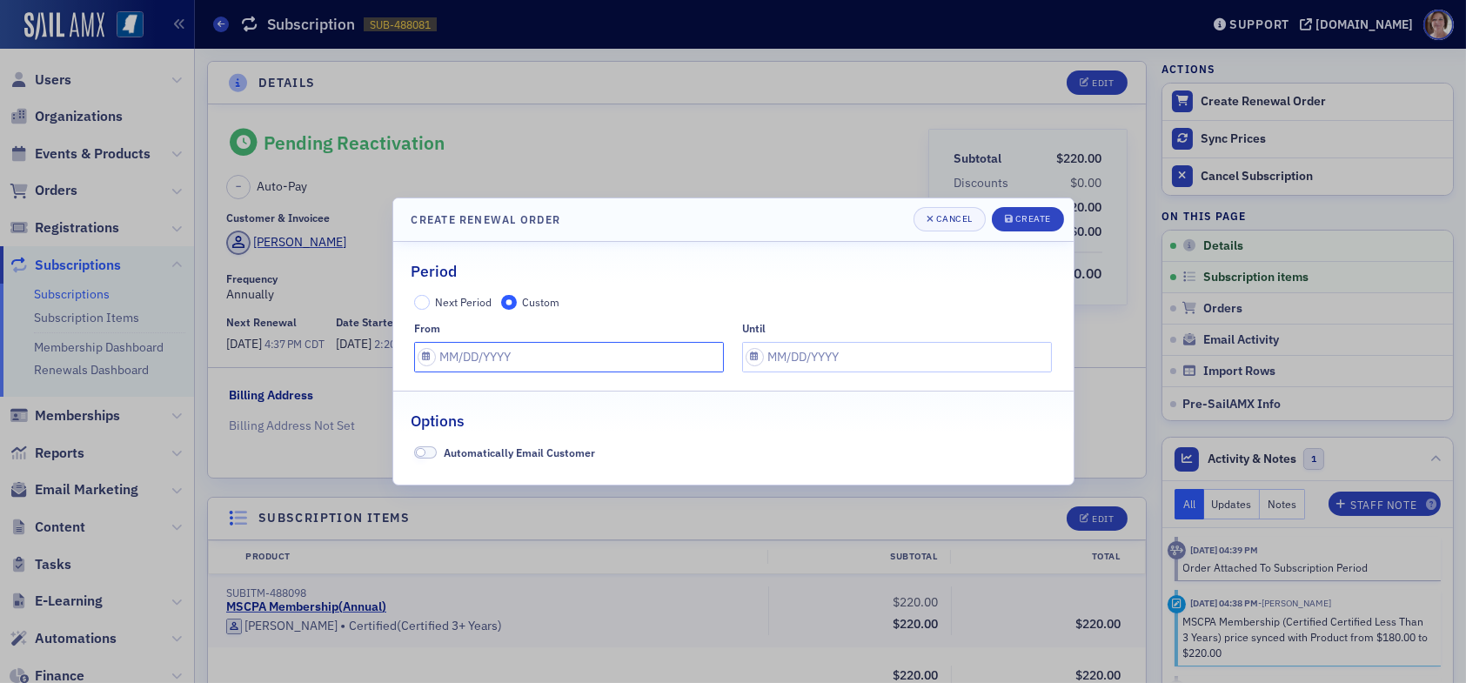
click at [489, 365] on input "text" at bounding box center [569, 357] width 310 height 30
select select "8"
select select "2025"
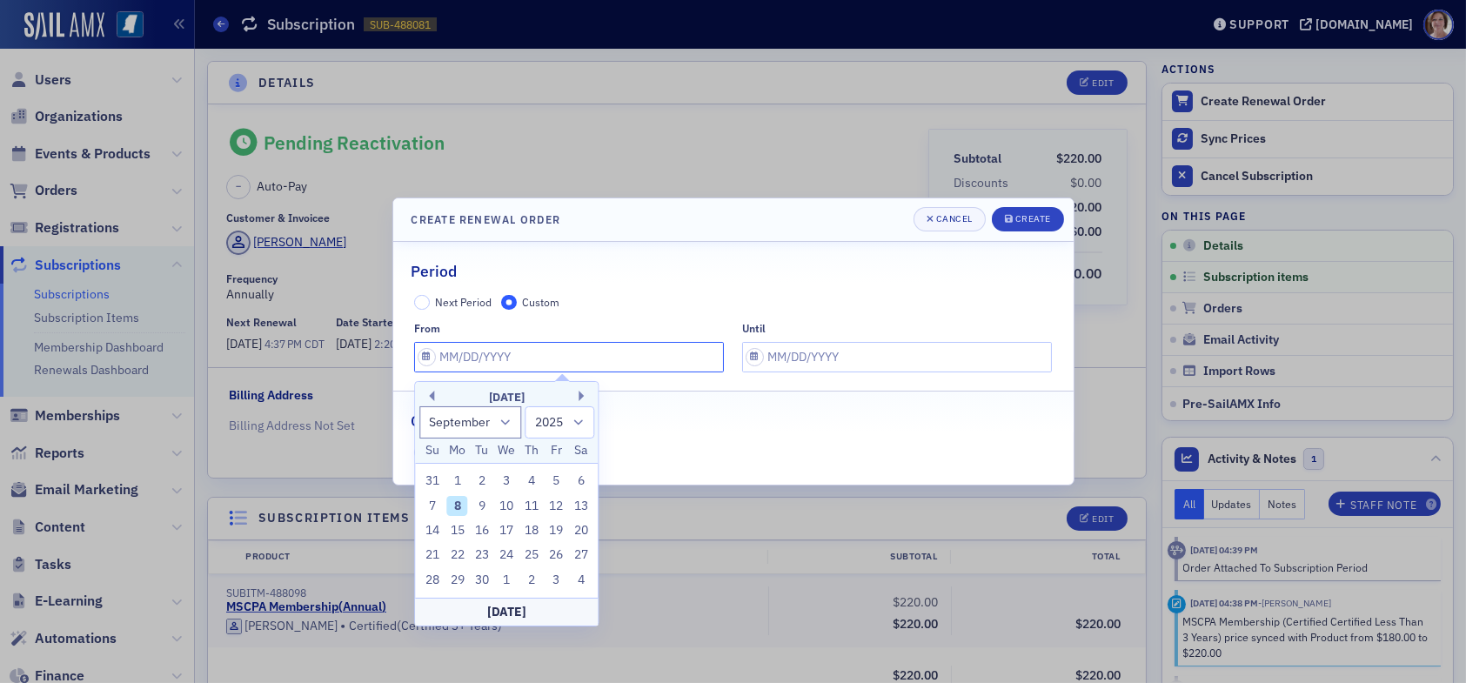
type input "0"
select select "0"
select select "2000"
type input "07"
select select "6"
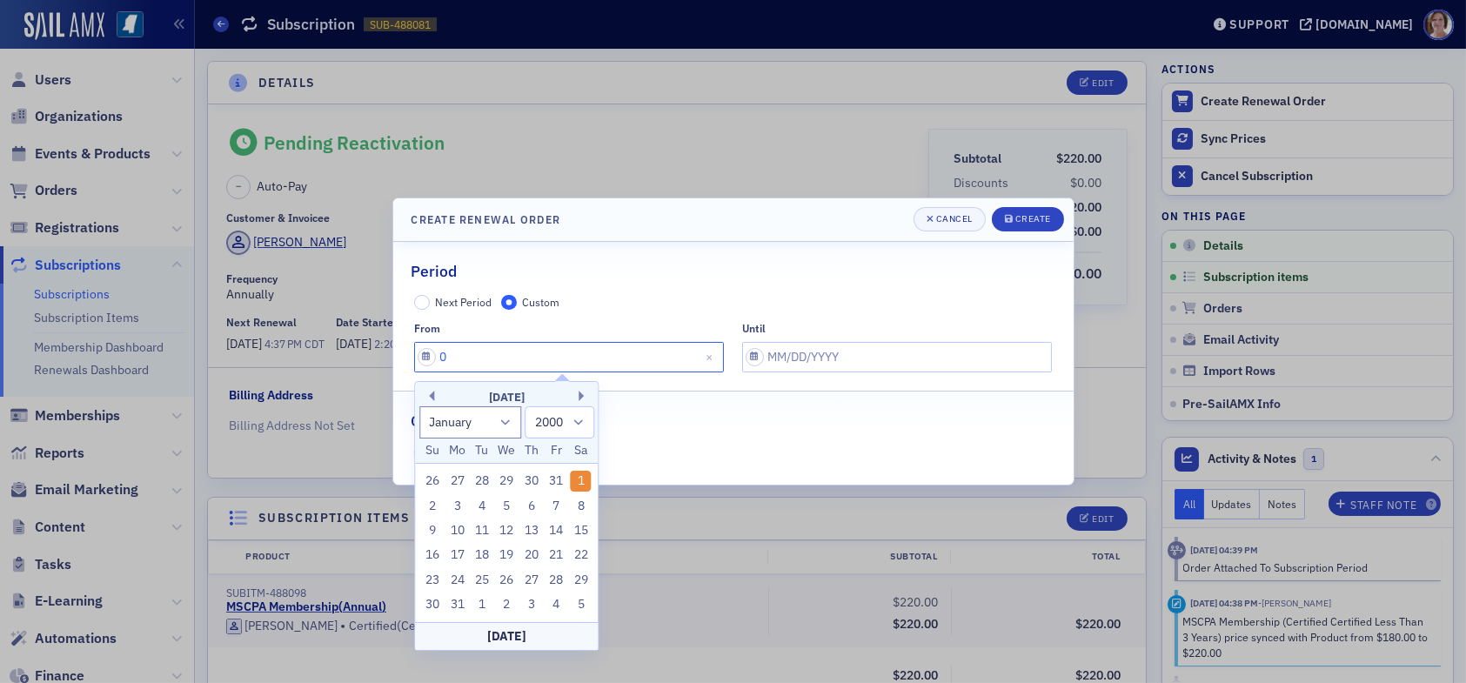
select select "2025"
type input "07."
select select "2001"
type input "07"
select select "2025"
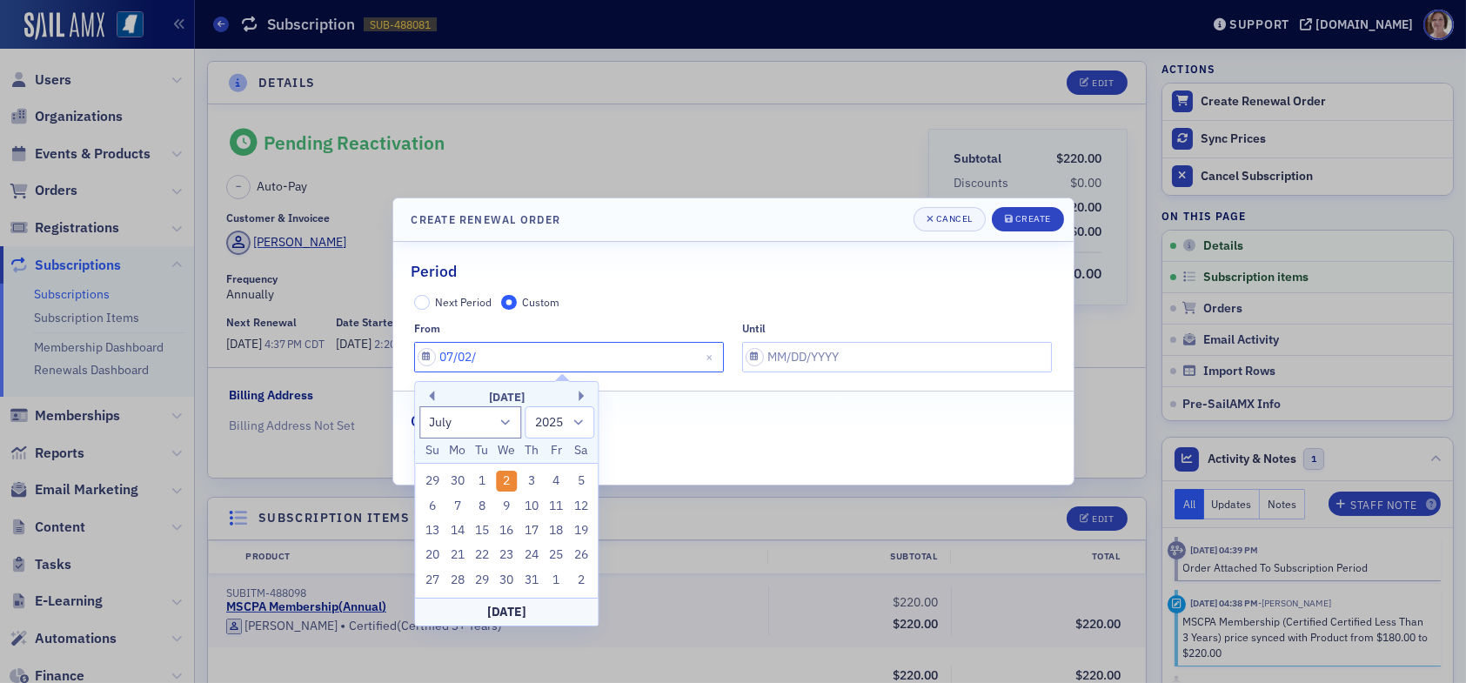
type input "07/02/3"
select select "2003"
type input "07/02/30"
select select "2030"
type input "07/02/3"
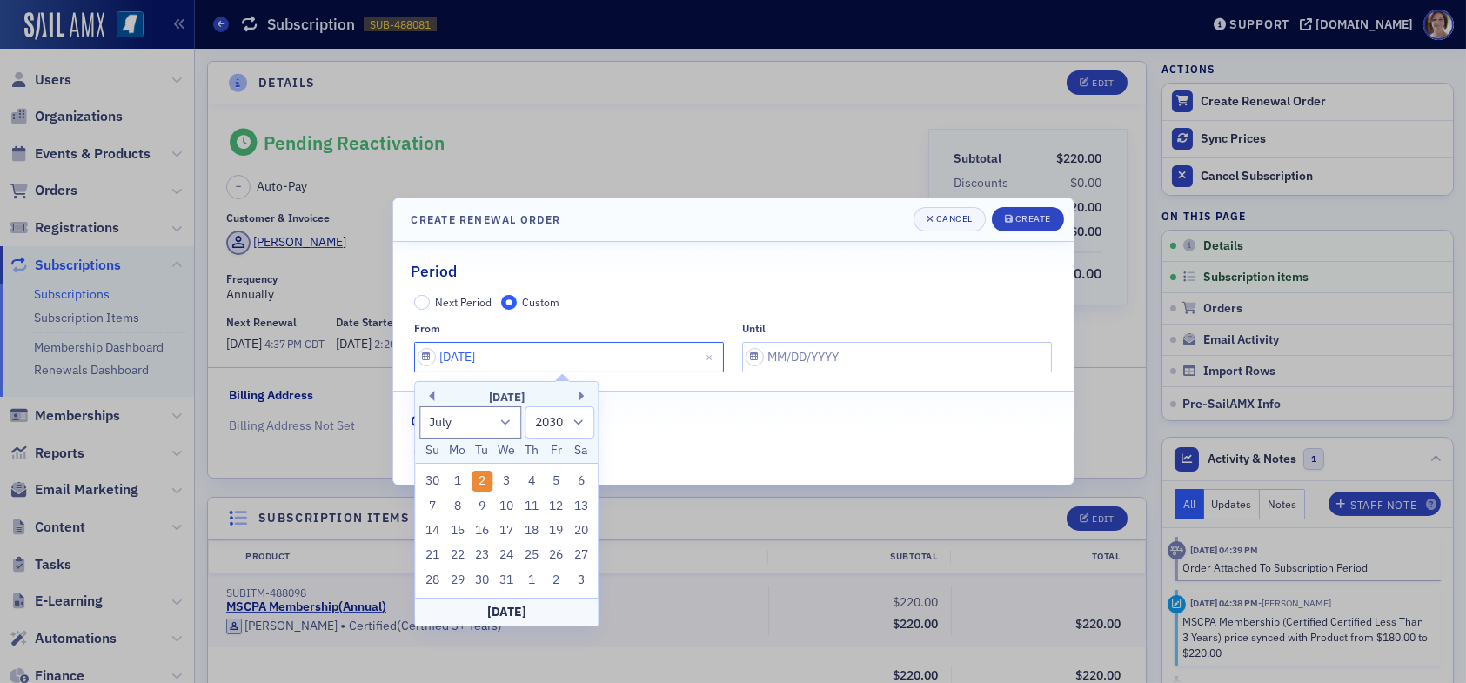
select select "2003"
type input "07/02/"
select select "2025"
type input "07/02/2"
select select "2002"
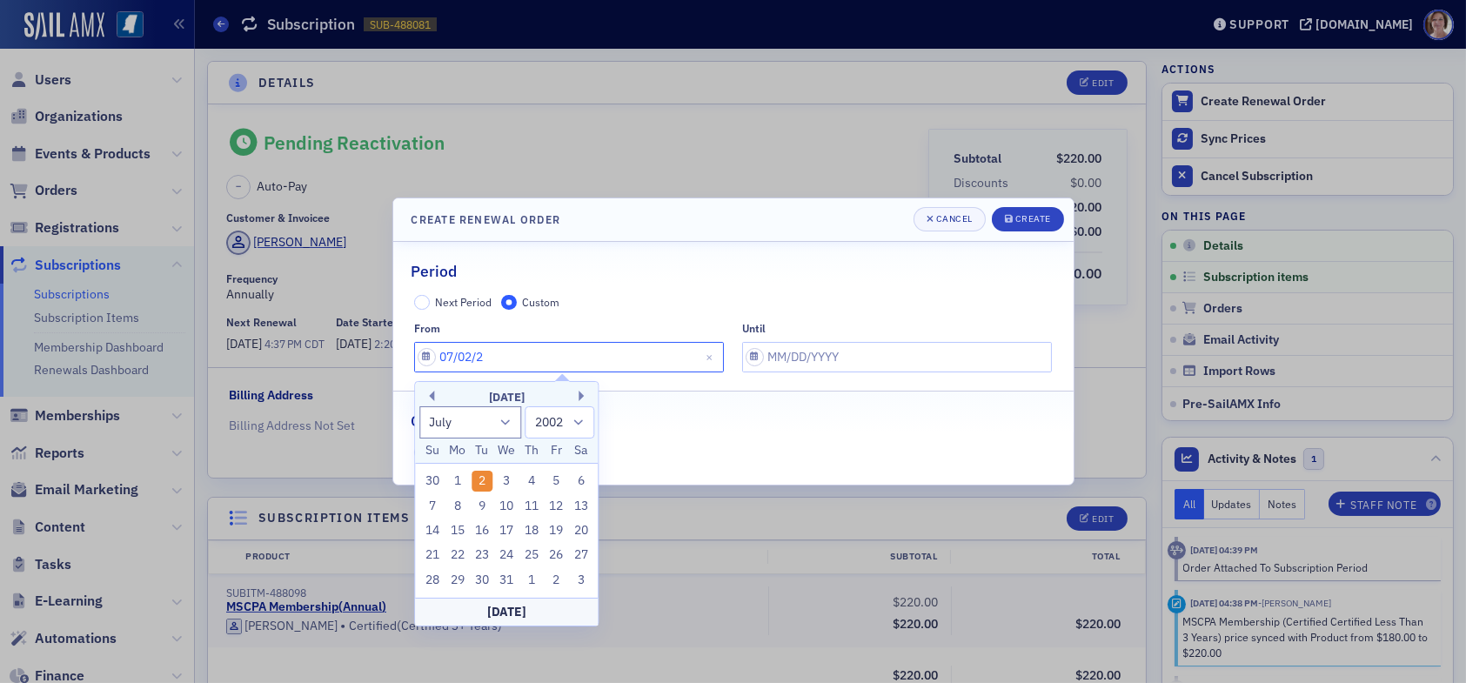
type input "07/02/20"
select select "2020"
type input "07/02/2025"
select select "2025"
type input "07/02/2025"
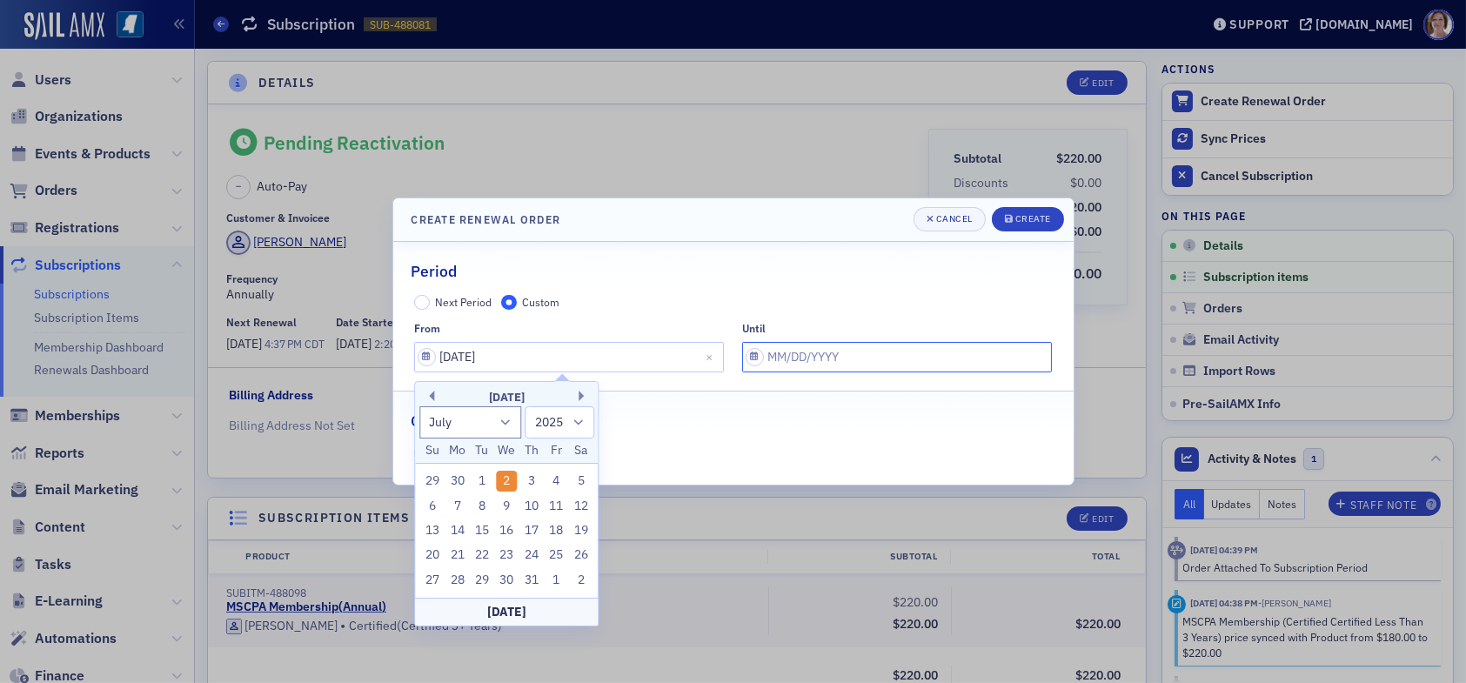
click at [855, 354] on input "text" at bounding box center [897, 357] width 310 height 30
select select "8"
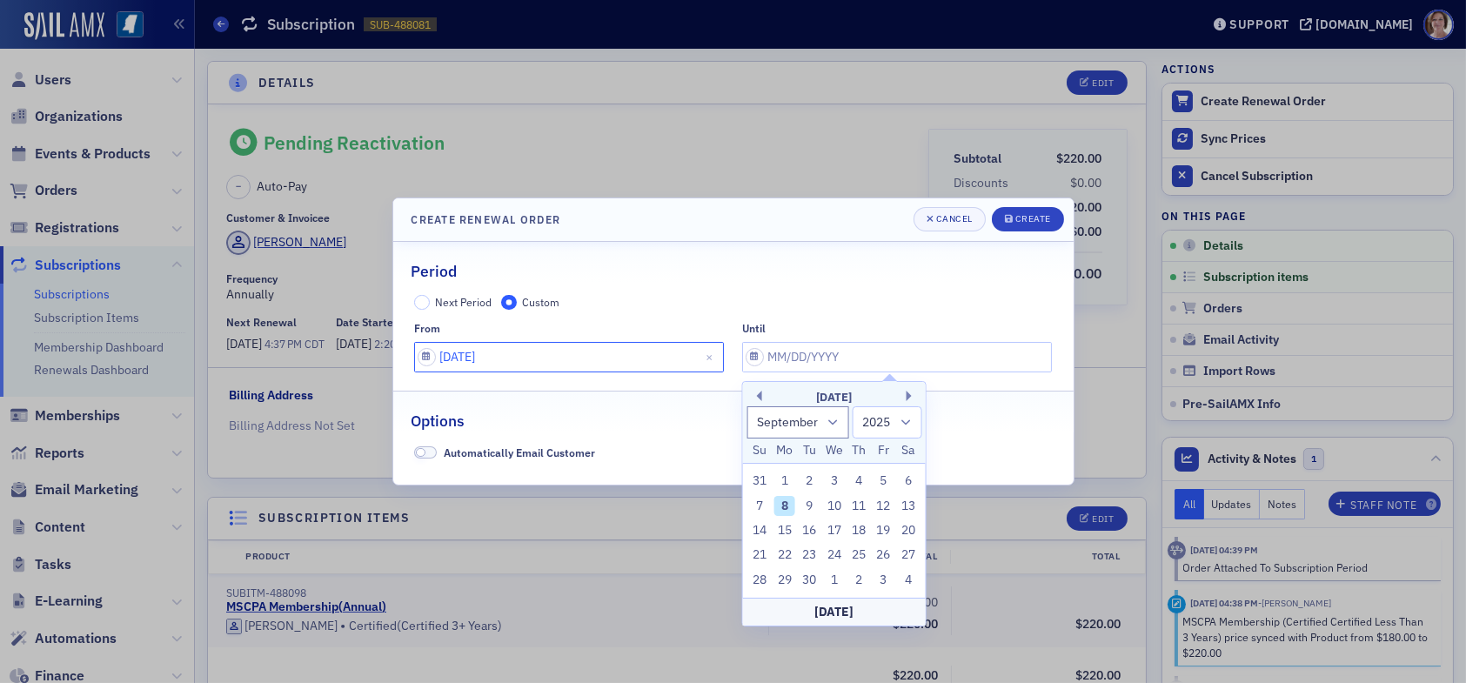
select select "6"
select select "2025"
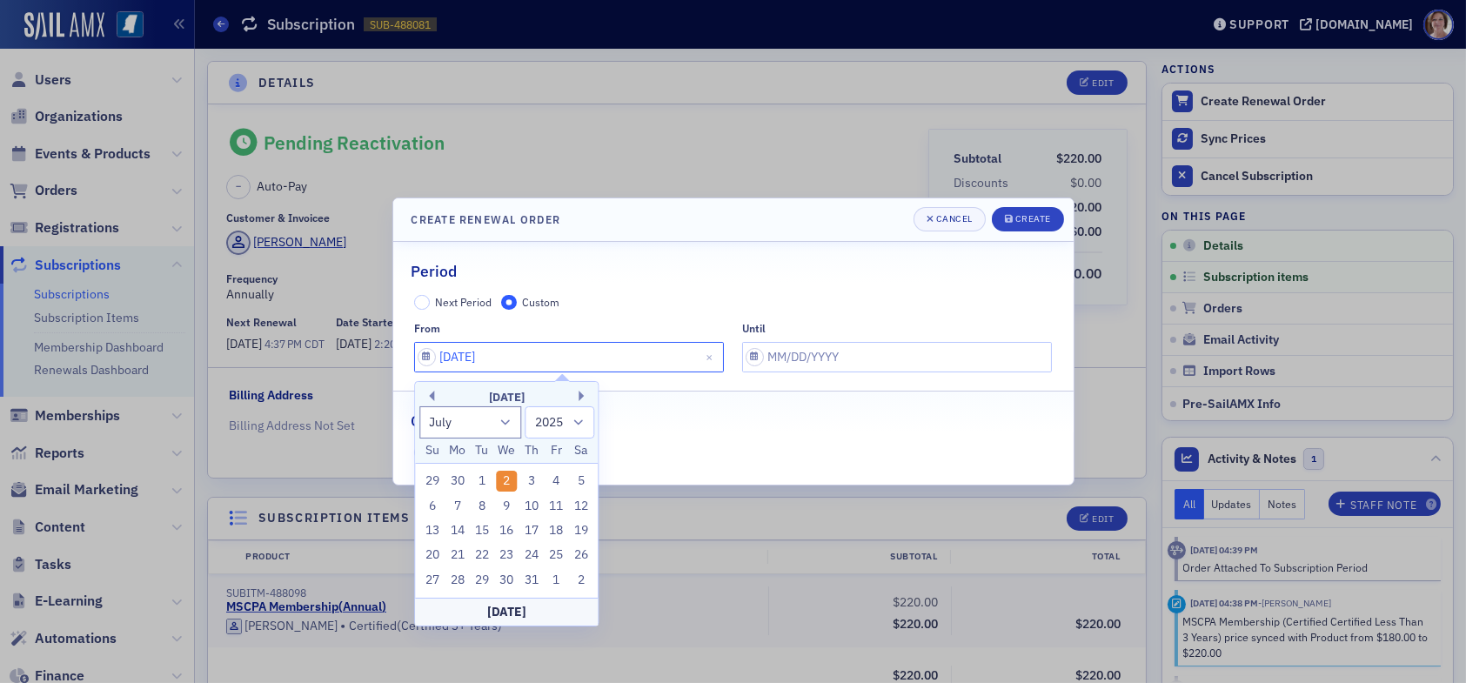
click at [470, 367] on input "07/02/2025" at bounding box center [569, 357] width 310 height 30
click at [472, 365] on input "07/02/2025" at bounding box center [569, 357] width 310 height 30
type input "07/01/2025"
click at [804, 337] on div "until" at bounding box center [897, 347] width 310 height 50
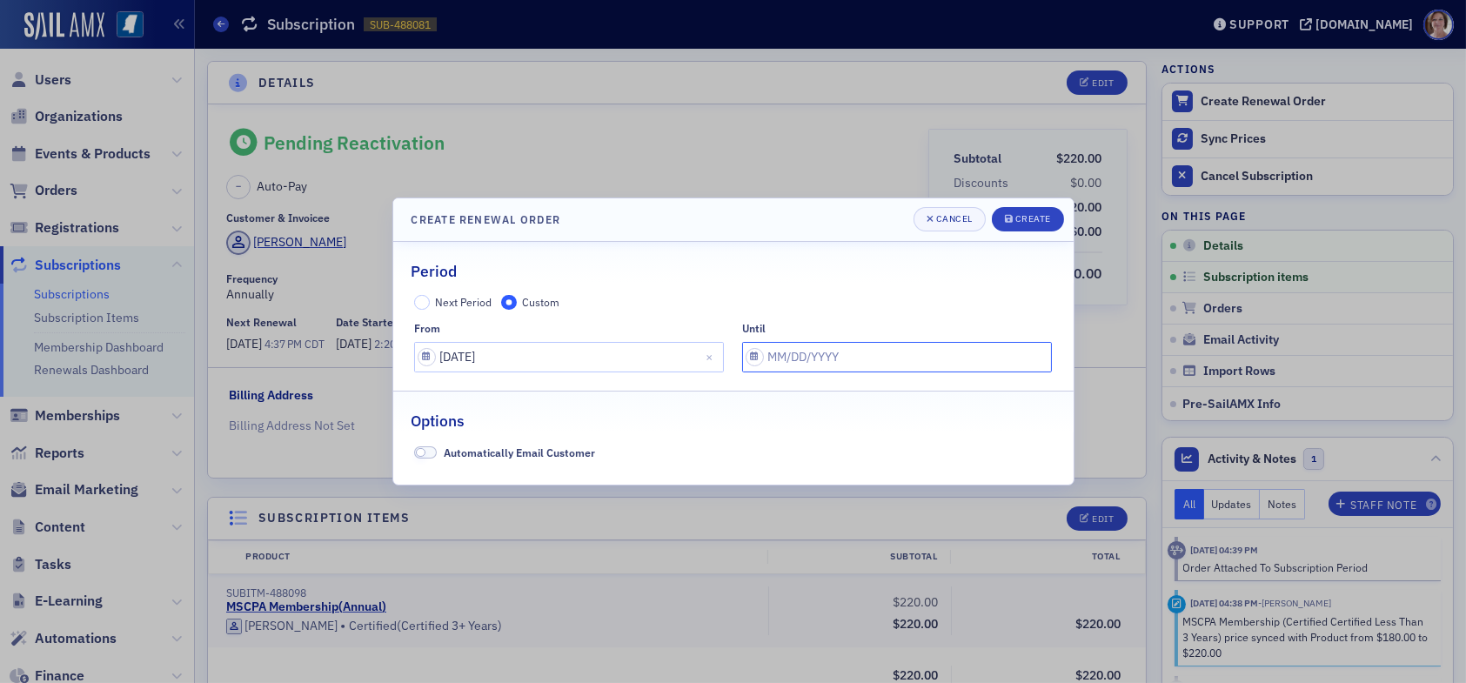
select select "8"
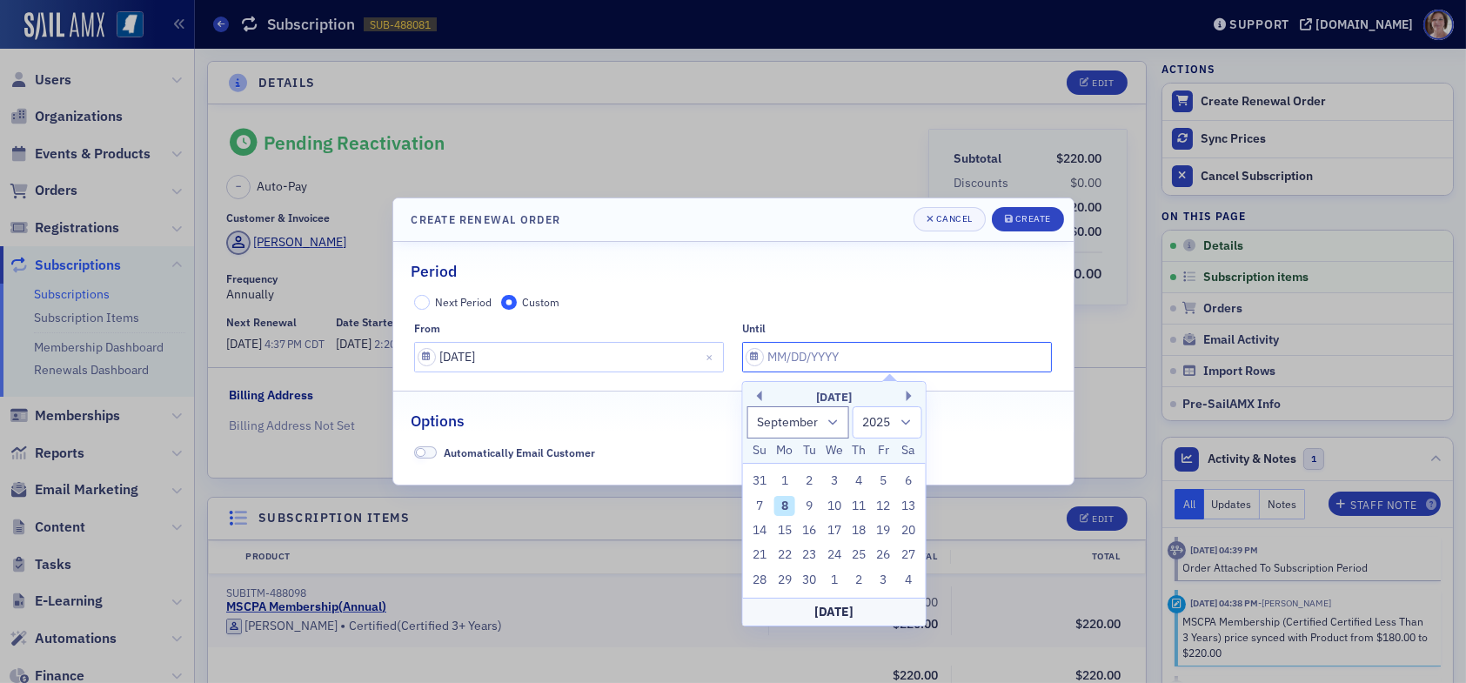
click at [811, 370] on input "text" at bounding box center [897, 357] width 310 height 30
type input "07"
select select "6"
type input "07/01/2026"
select select "2026"
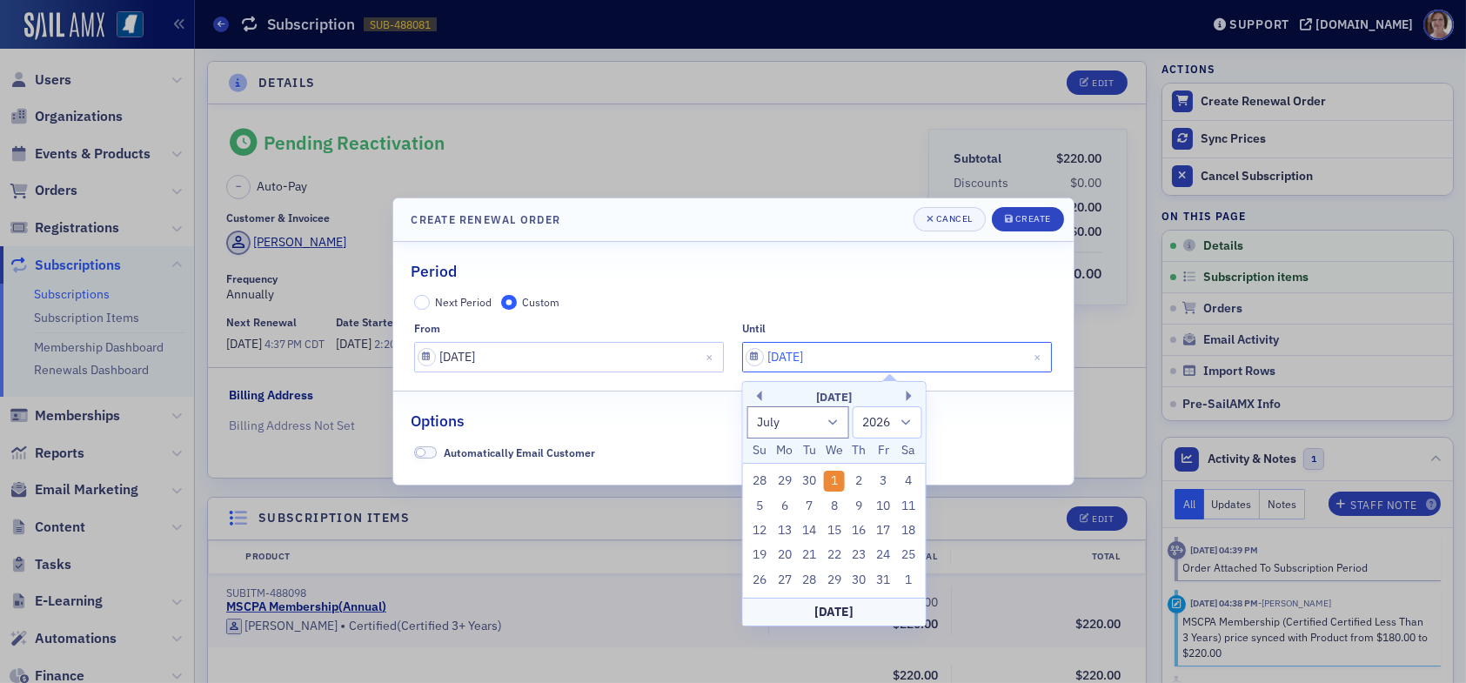
type input "07/01/2026"
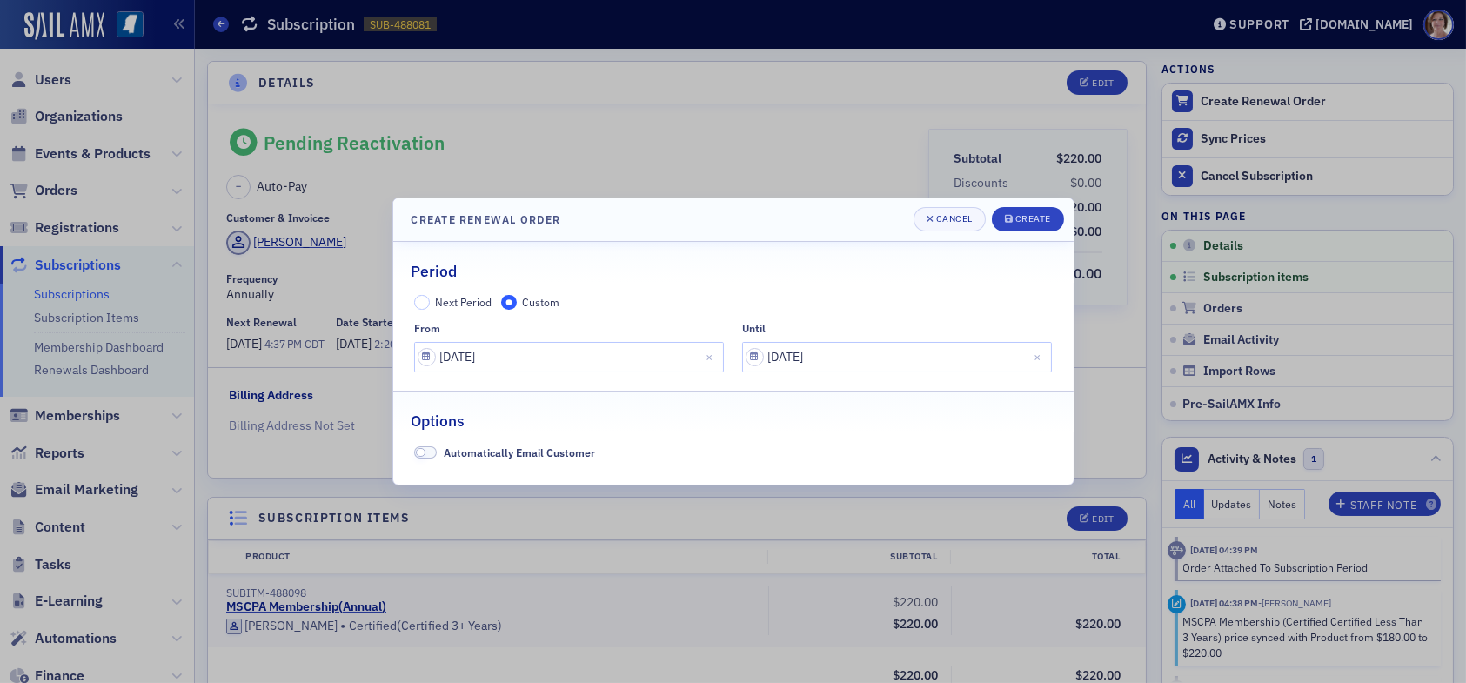
drag, startPoint x: 624, startPoint y: 417, endPoint x: 646, endPoint y: 402, distance: 26.3
click at [624, 415] on div "Options" at bounding box center [734, 412] width 644 height 41
click at [1016, 220] on div "Create" at bounding box center [1033, 219] width 36 height 10
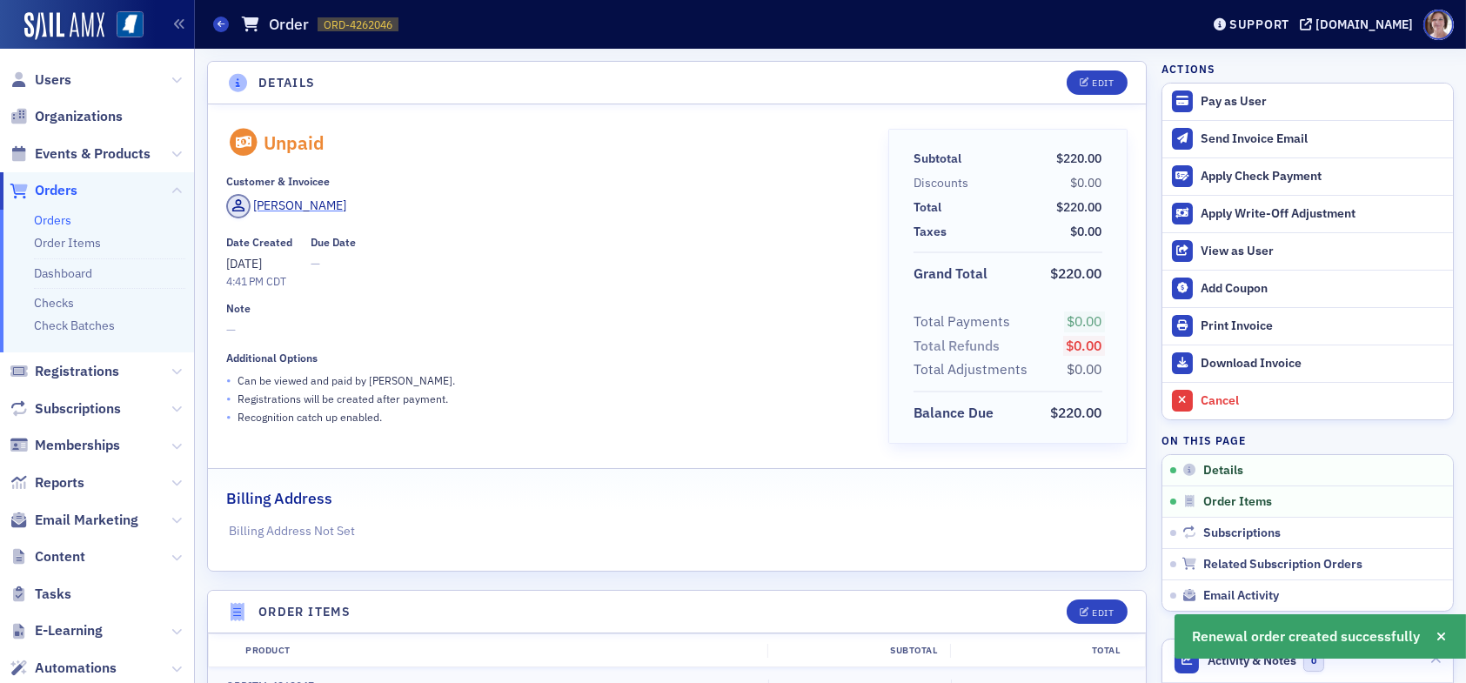
click at [304, 195] on span "[PERSON_NAME]" at bounding box center [286, 206] width 121 height 24
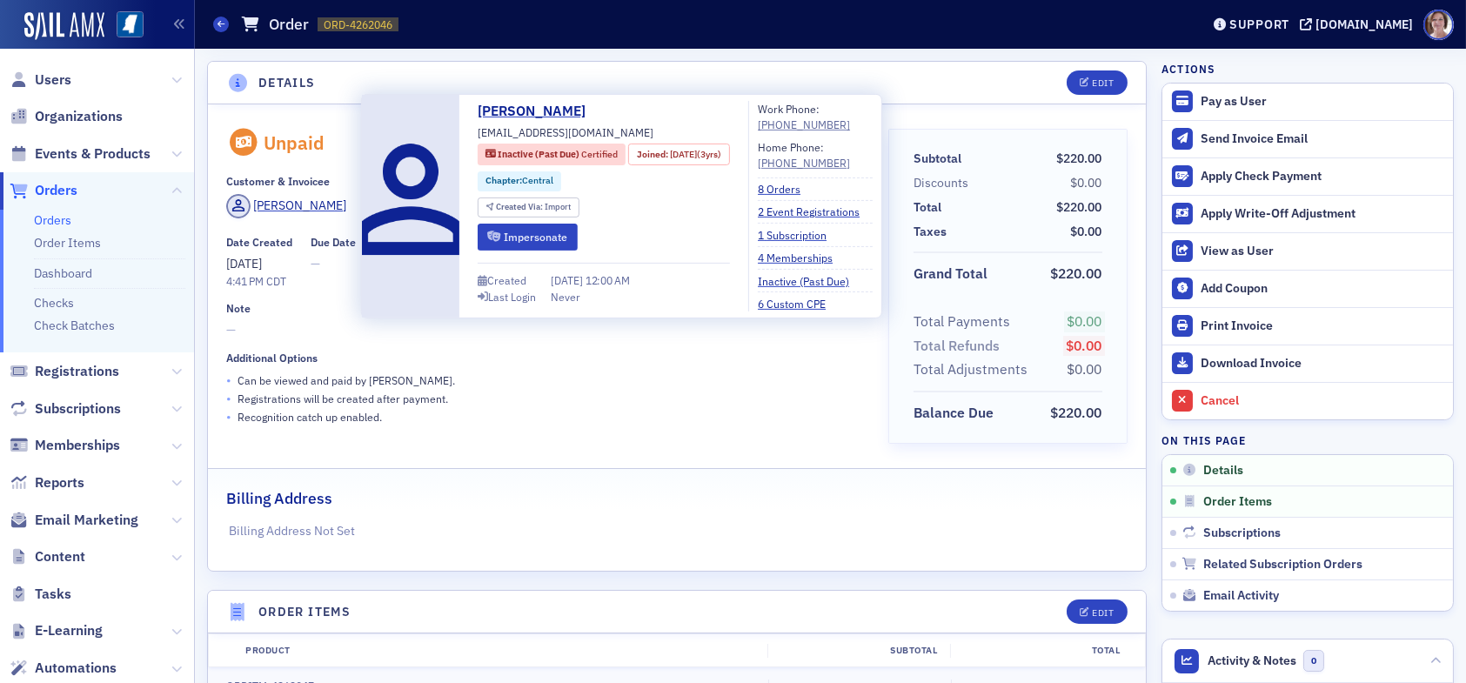
click at [782, 174] on div "Work Phone: (601) 992-5292 Home Phone: (601) 297-4170 8 Orders 2 Event Registra…" at bounding box center [815, 206] width 115 height 211
click at [800, 185] on link "8 Orders" at bounding box center [786, 189] width 56 height 16
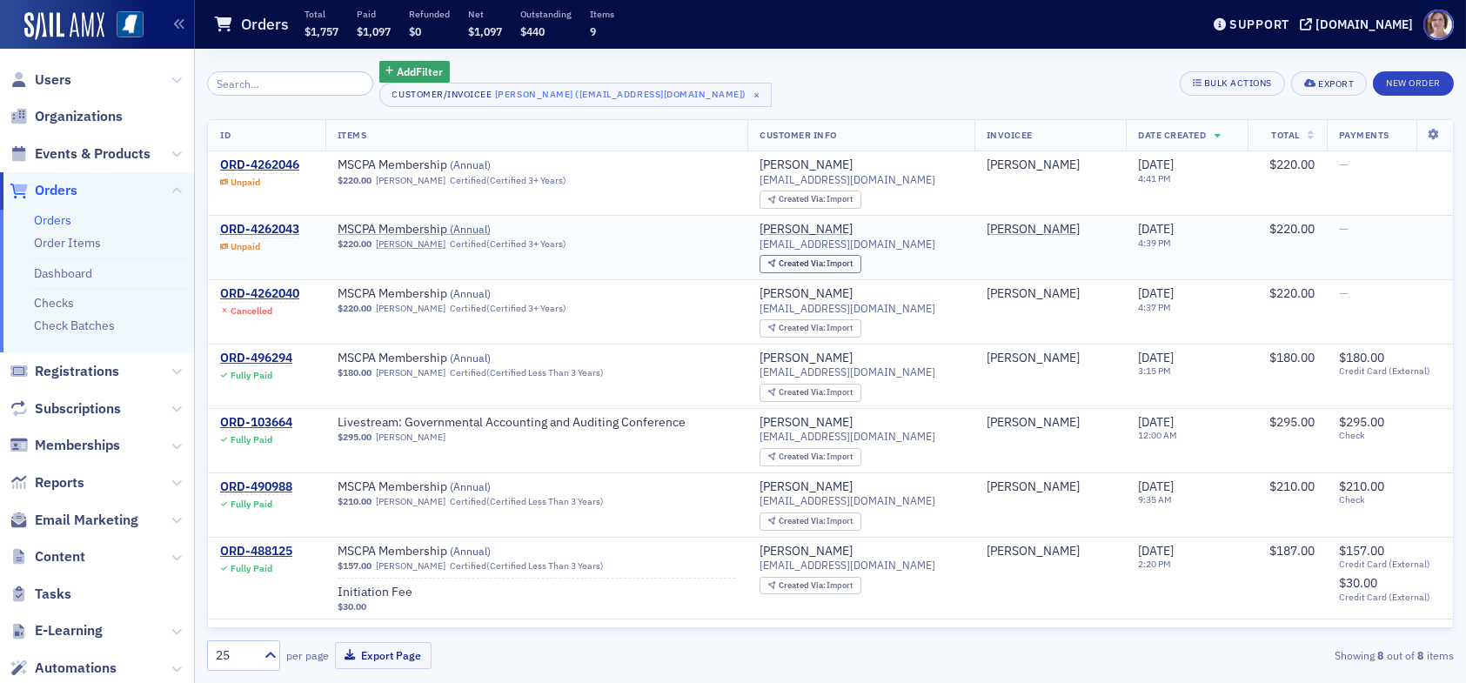
click at [277, 227] on div "ORD-4262043" at bounding box center [259, 230] width 79 height 16
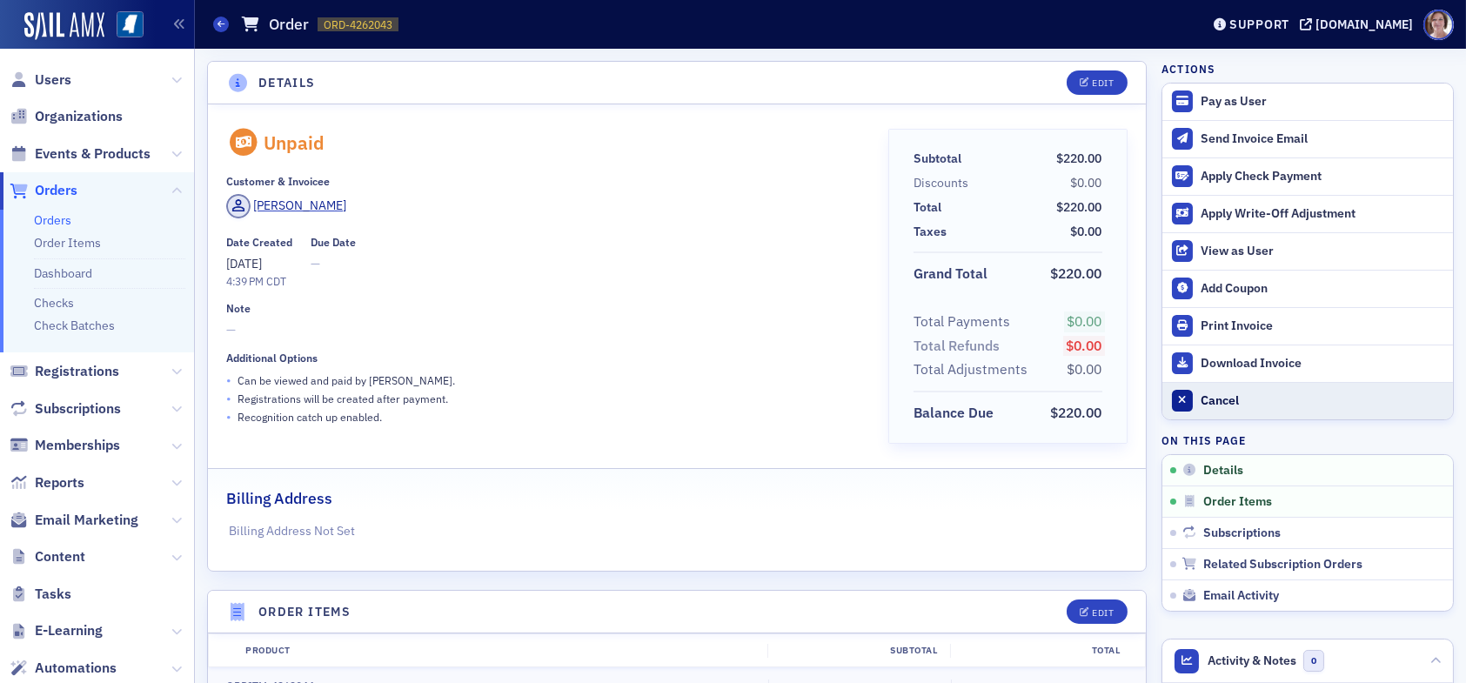
click at [1201, 396] on div "Cancel" at bounding box center [1323, 401] width 244 height 16
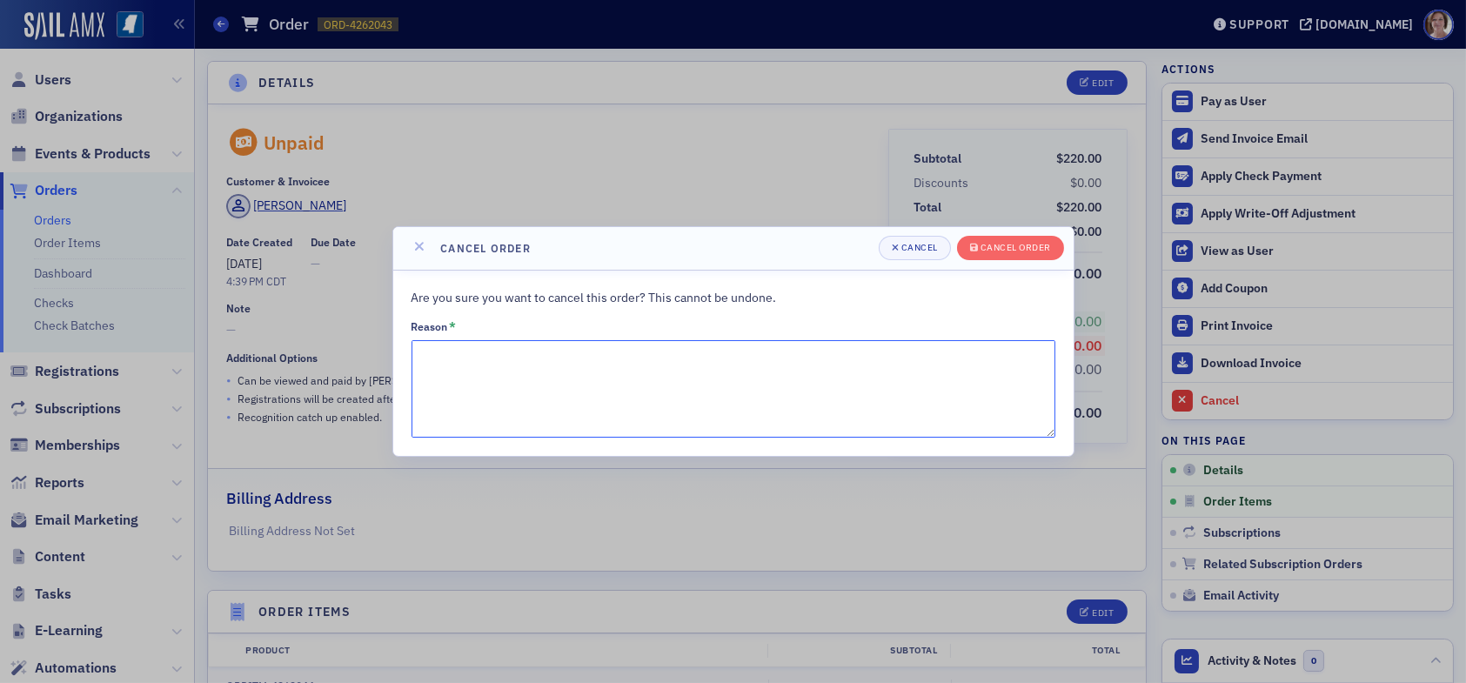
drag, startPoint x: 573, startPoint y: 394, endPoint x: 580, endPoint y: 402, distance: 9.9
click at [573, 396] on textarea "Reason *" at bounding box center [734, 388] width 644 height 97
type textarea "duplicate"
click at [1004, 243] on div "Cancel order" at bounding box center [1016, 248] width 70 height 10
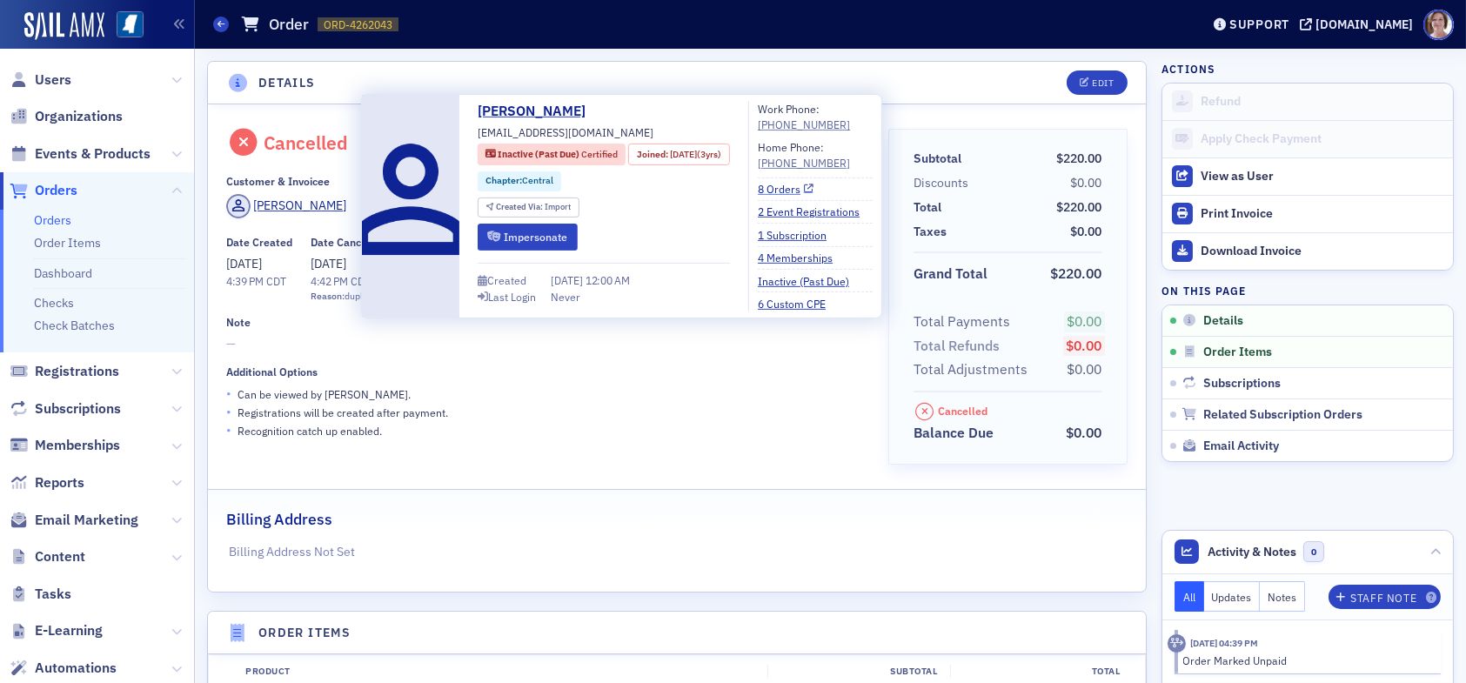
click at [789, 189] on link "8 Orders" at bounding box center [786, 189] width 56 height 16
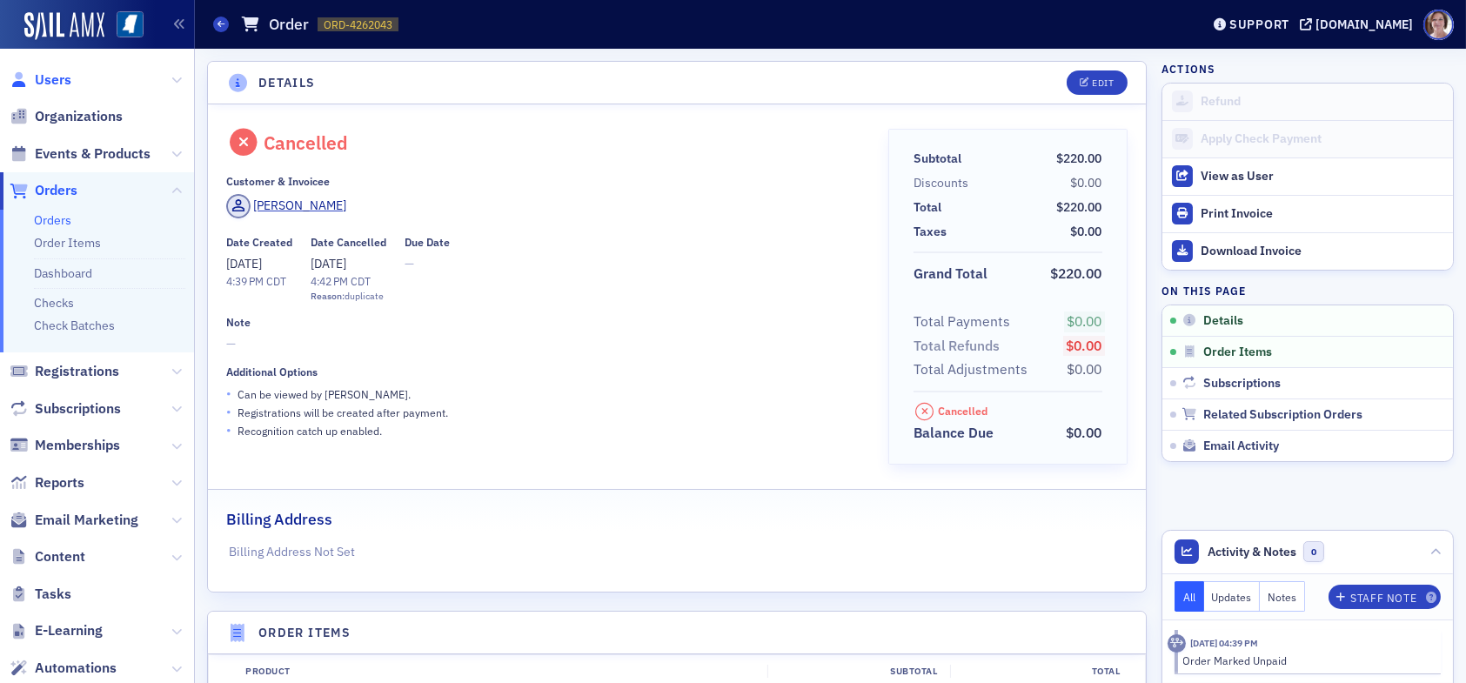
click at [57, 79] on span "Users" at bounding box center [53, 79] width 37 height 19
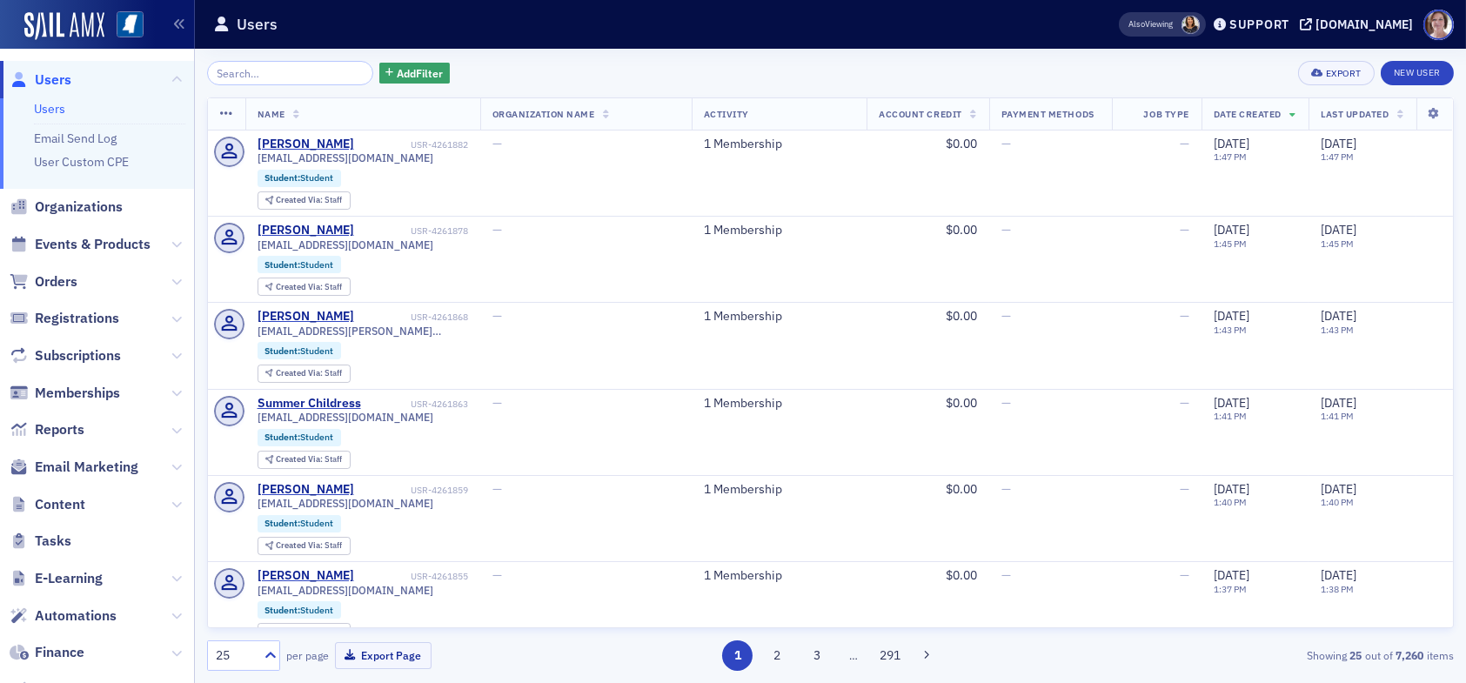
click at [311, 70] on input "search" at bounding box center [290, 73] width 166 height 24
click at [317, 87] on div "Add Filter Export New User Name Organization Name Activity Account Credit Payme…" at bounding box center [830, 366] width 1247 height 610
click at [299, 70] on input "search" at bounding box center [290, 73] width 166 height 24
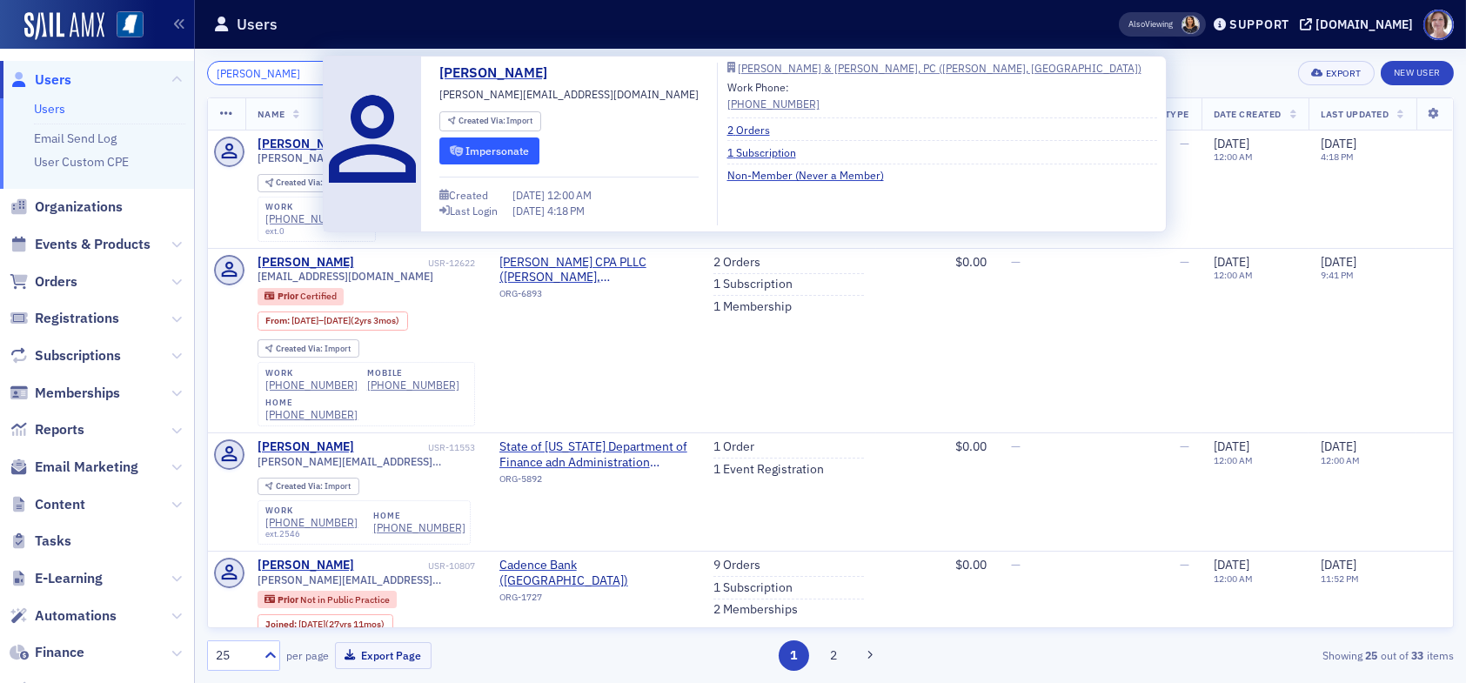
type input "[PERSON_NAME]"
click at [492, 149] on button "Impersonate" at bounding box center [488, 150] width 99 height 27
